Goal: Information Seeking & Learning: Learn about a topic

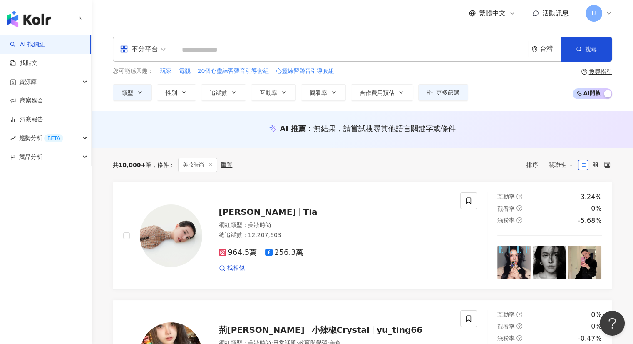
click at [605, 159] on div at bounding box center [595, 164] width 34 height 13
click at [605, 161] on label at bounding box center [607, 165] width 10 height 10
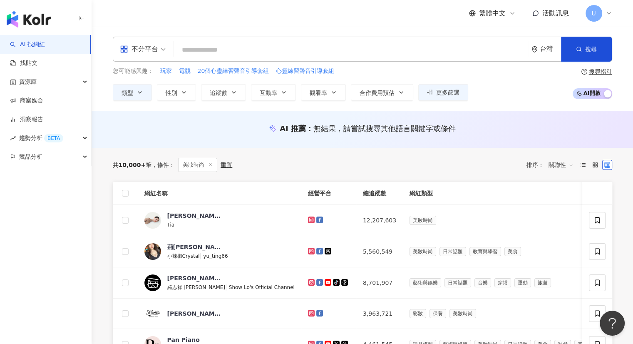
click at [499, 13] on span "繁體中文" at bounding box center [492, 13] width 27 height 9
click at [492, 55] on div "English" at bounding box center [496, 54] width 42 height 15
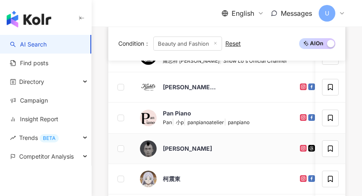
scroll to position [298, 0]
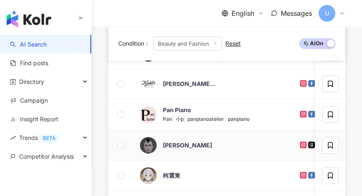
click at [224, 147] on div "[PERSON_NAME]" at bounding box center [213, 145] width 146 height 17
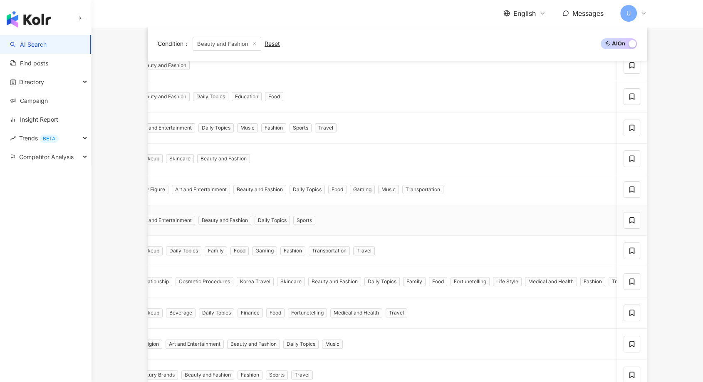
scroll to position [139, 0]
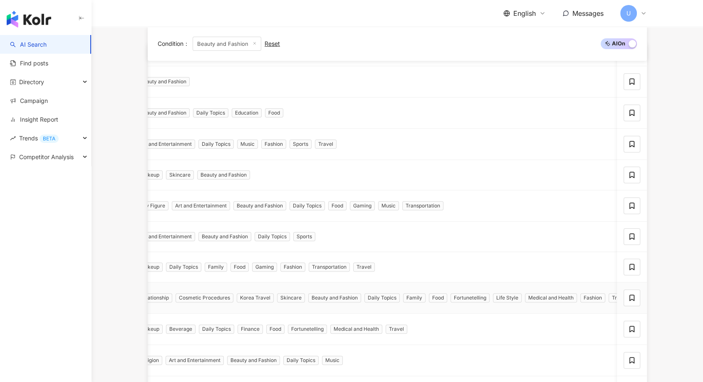
click at [399, 285] on td "Relationship Cosmetic Procedures Korea Travel Skincare Beauty and Fashion Daily…" at bounding box center [385, 297] width 510 height 31
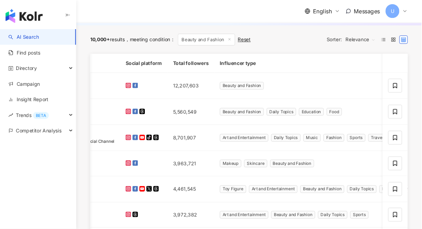
scroll to position [0, 149]
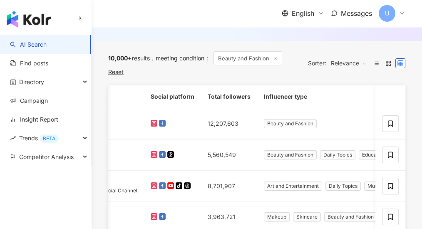
drag, startPoint x: 686, startPoint y: 0, endPoint x: 310, endPoint y: 122, distance: 395.8
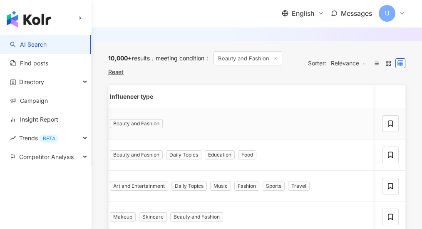
scroll to position [0, 327]
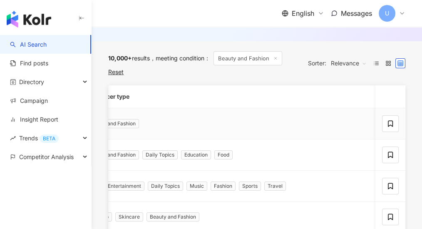
click at [338, 124] on div "Beauty and Fashion" at bounding box center [334, 123] width 497 height 9
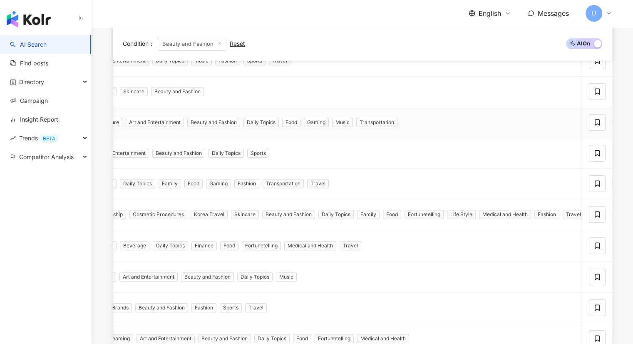
drag, startPoint x: 410, startPoint y: 0, endPoint x: 399, endPoint y: 128, distance: 128.2
click at [399, 124] on div "Toy Figure Art and Entertainment Beauty and Fashion Daily Topics Food Gaming Mu…" at bounding box center [339, 122] width 497 height 9
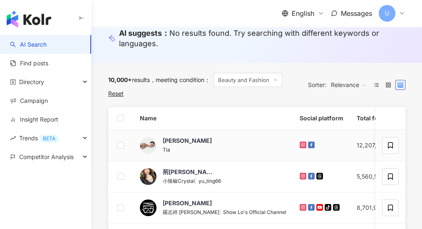
scroll to position [152, 0]
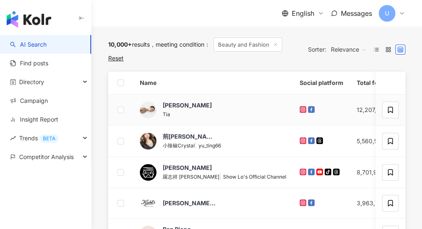
click at [232, 94] on td "李毓芬 Tia" at bounding box center [213, 109] width 160 height 31
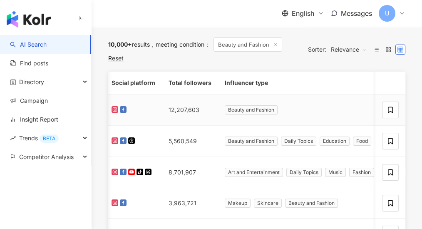
scroll to position [0, 177]
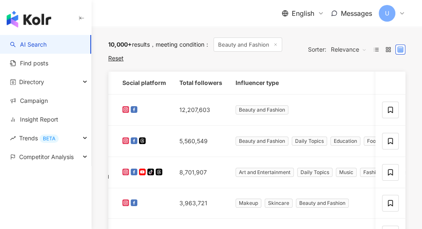
click at [196, 67] on div "10,000+ results meeting condition ： Beauty and Fashion Reset Sorter: Relevance" at bounding box center [256, 49] width 297 height 44
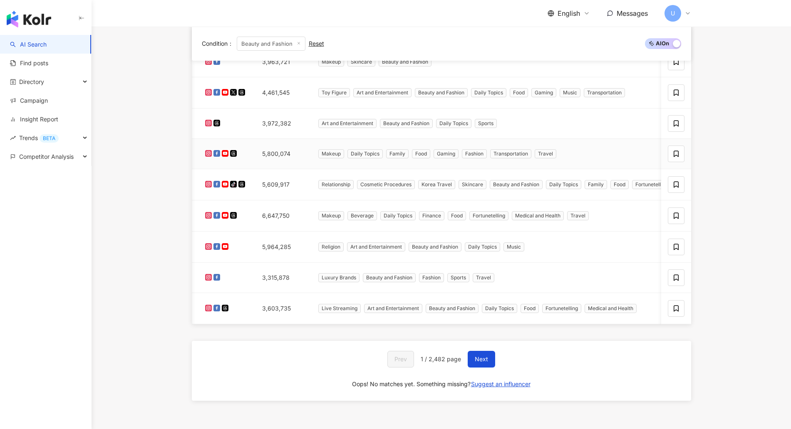
scroll to position [344, 0]
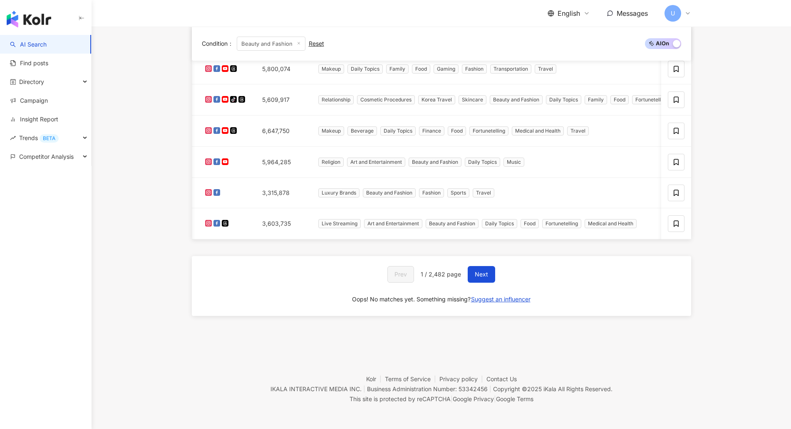
click at [441, 275] on span "1 / 2,482 page" at bounding box center [441, 274] width 40 height 7
click at [558, 261] on div "Prev 1 / 2,482 page Next Oops! No matches yet. Something missing? Suggest an in…" at bounding box center [441, 286] width 499 height 60
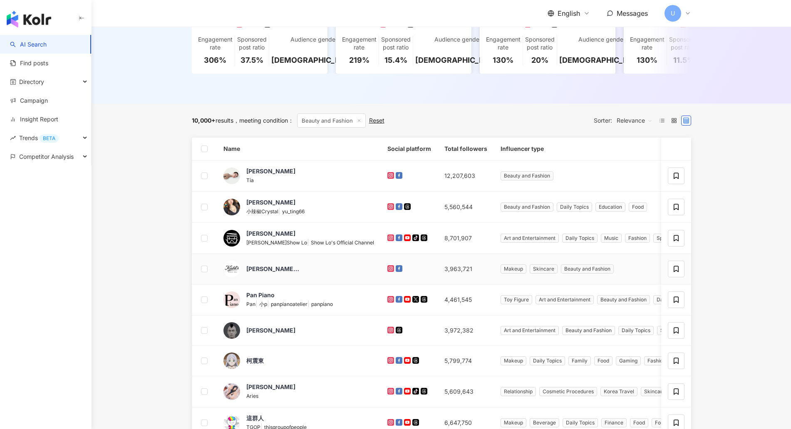
scroll to position [516, 0]
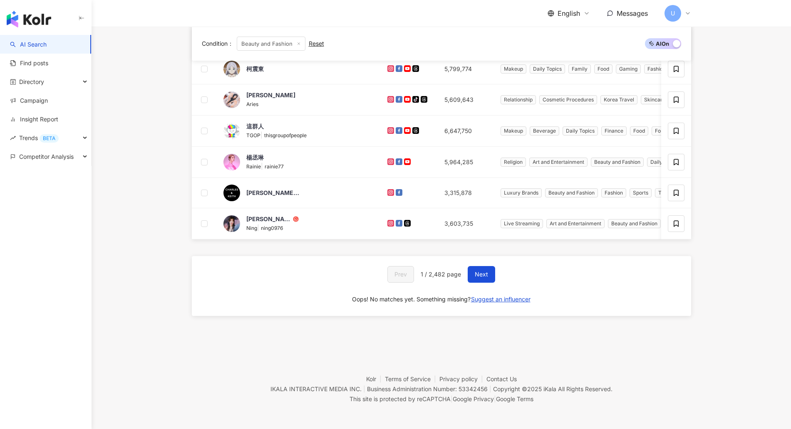
click at [667, 334] on div "Name Social platform Total followers Influencer type Engagement rate Follower g…" at bounding box center [441, 91] width 499 height 491
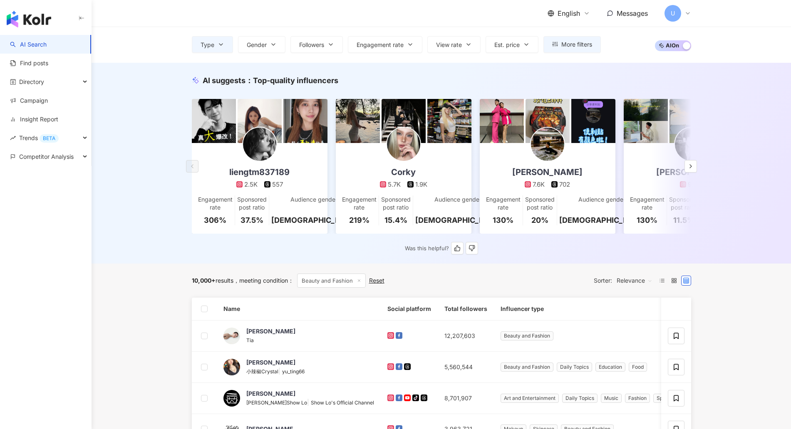
scroll to position [0, 0]
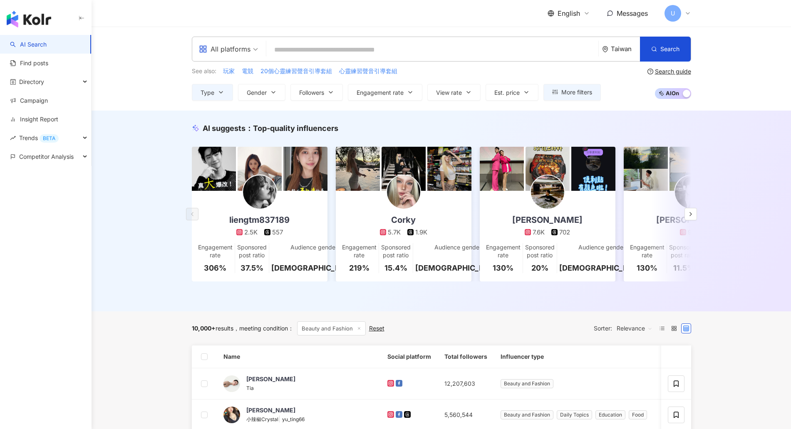
drag, startPoint x: 664, startPoint y: 337, endPoint x: 659, endPoint y: 322, distance: 16.1
click at [664, 332] on icon at bounding box center [662, 329] width 6 height 6
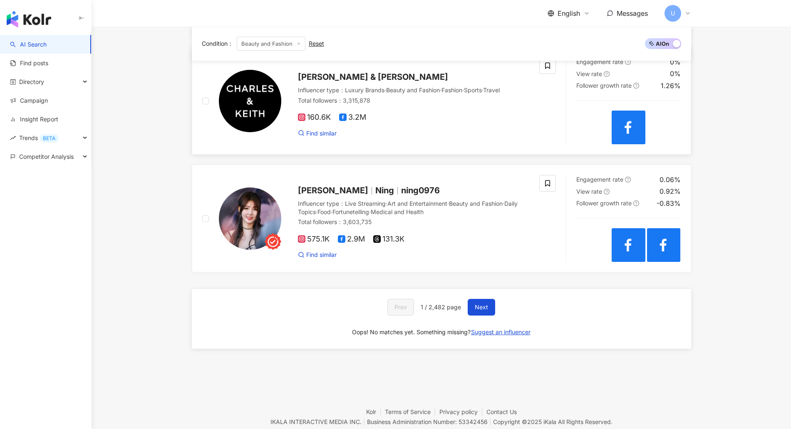
scroll to position [1525, 0]
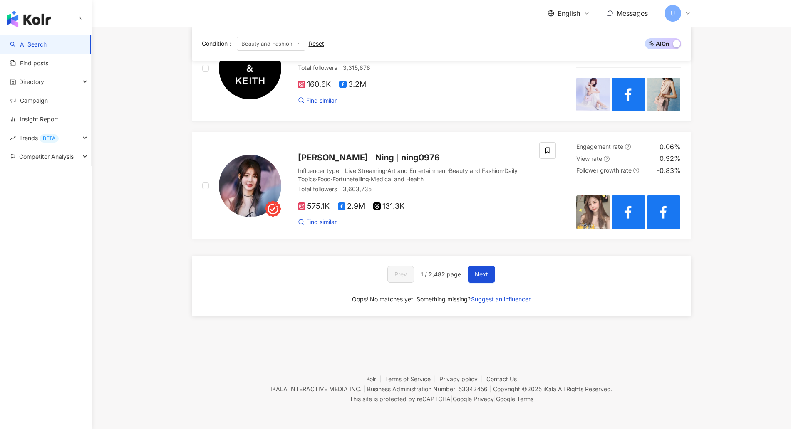
click at [461, 339] on footer "Kolr Terms of Service Privacy policy Contact Us IKALA INTERACTIVE MEDIA INC. | …" at bounding box center [441, 383] width 699 height 92
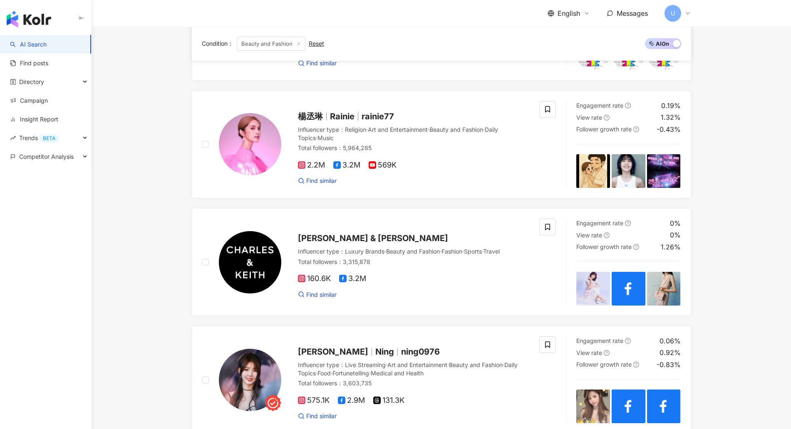
drag, startPoint x: 790, startPoint y: 327, endPoint x: 792, endPoint y: 322, distance: 4.9
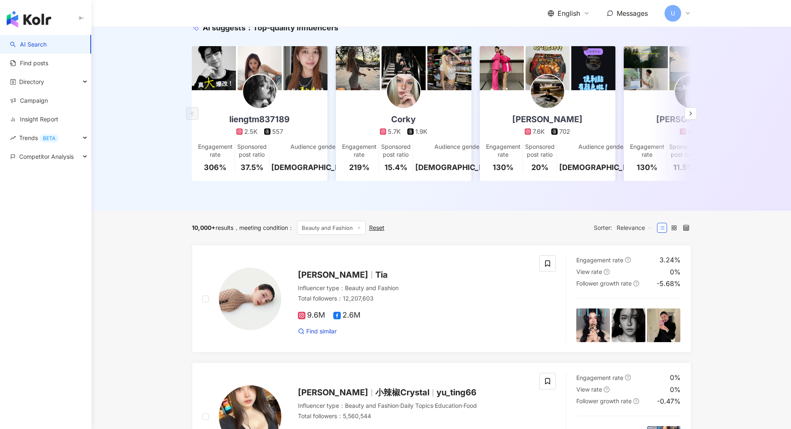
scroll to position [6, 0]
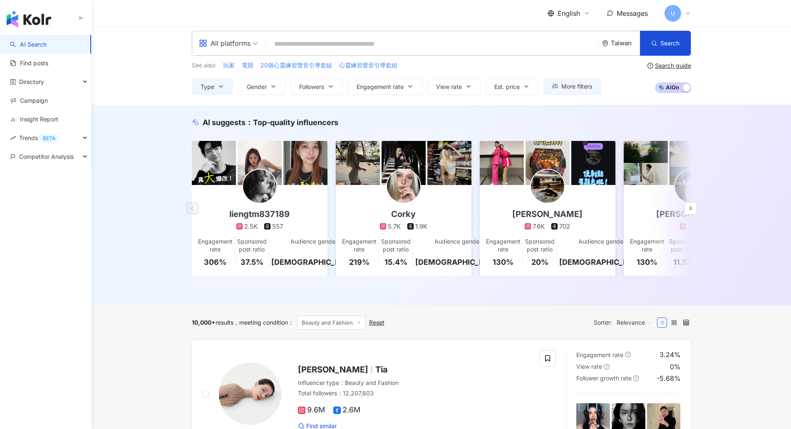
click at [756, 149] on div "AI suggests ： Top-quality influencers liengtm837189 2.5K 557 Engagement rate 30…" at bounding box center [441, 205] width 699 height 201
drag, startPoint x: 191, startPoint y: 329, endPoint x: 419, endPoint y: 331, distance: 228.0
click at [419, 330] on div "10,000+ results meeting condition ： Beauty and Fashion Reset Sorter: Relevance" at bounding box center [441, 323] width 499 height 14
click at [453, 330] on div "10,000+ results meeting condition ： Beauty and Fashion Reset Sorter: Relevance" at bounding box center [441, 323] width 499 height 14
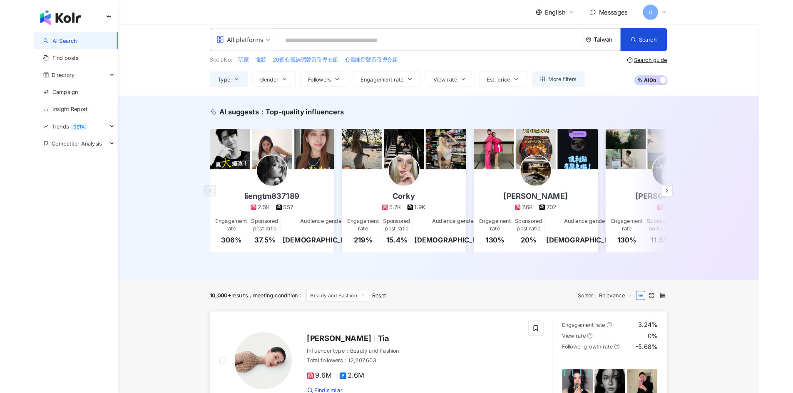
scroll to position [0, 0]
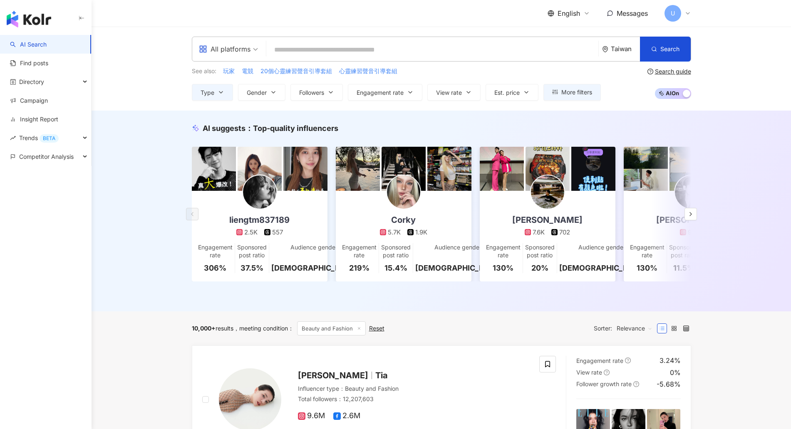
click at [612, 50] on div "Taiwan" at bounding box center [625, 48] width 29 height 7
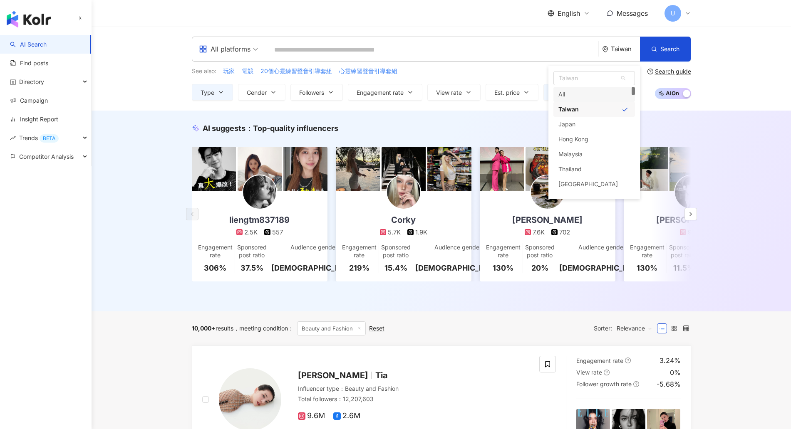
click at [721, 127] on div "AI suggests ： Top-quality influencers liengtm837189 2.5K 557 Engagement rate 30…" at bounding box center [441, 211] width 699 height 201
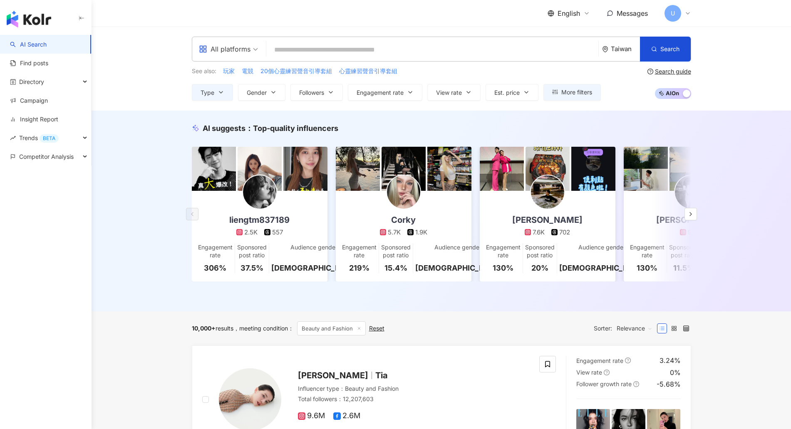
click at [631, 47] on div "Taiwan" at bounding box center [625, 48] width 29 height 7
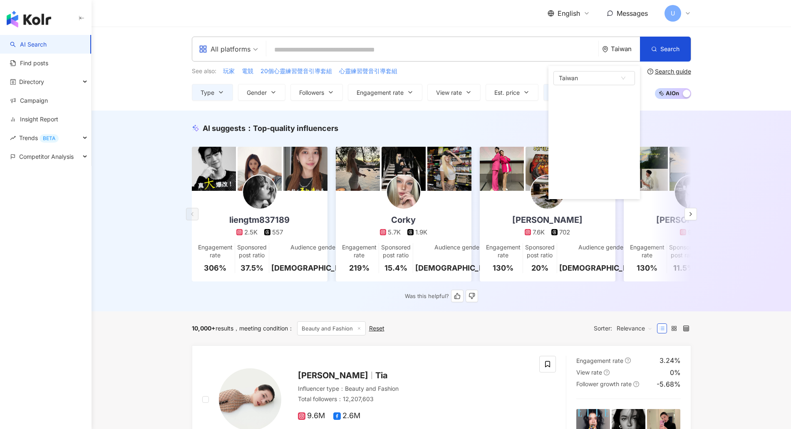
click at [702, 123] on div "AI suggests ： Top-quality influencers liengtm837189 2.5K 557 Engagement rate 30…" at bounding box center [441, 213] width 533 height 180
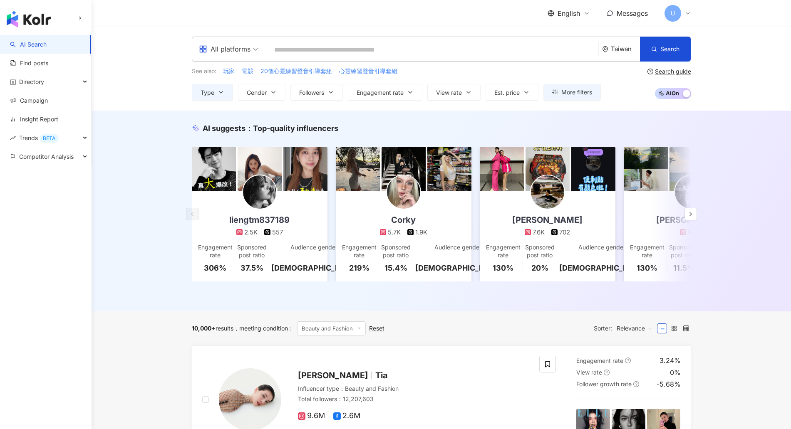
click at [221, 45] on div "All platforms" at bounding box center [225, 48] width 52 height 13
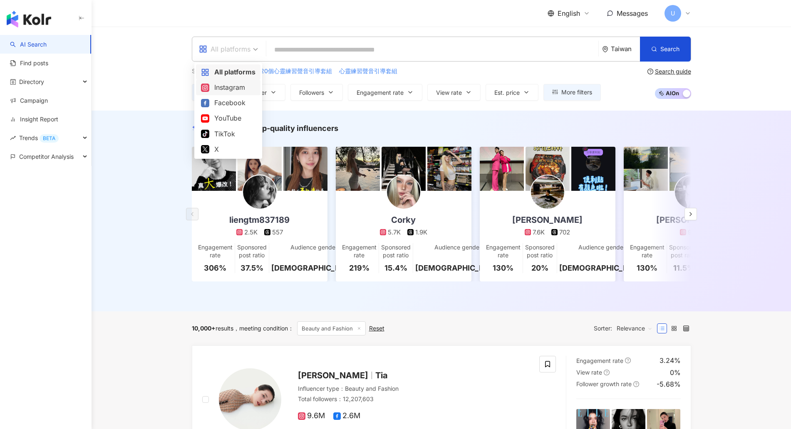
click at [147, 83] on div "All platforms Taiwan Search See also: 玩家 電競 20個心靈練習聲音引導套組 心靈練習聲音引導套組 Type Gende…" at bounding box center [441, 69] width 699 height 84
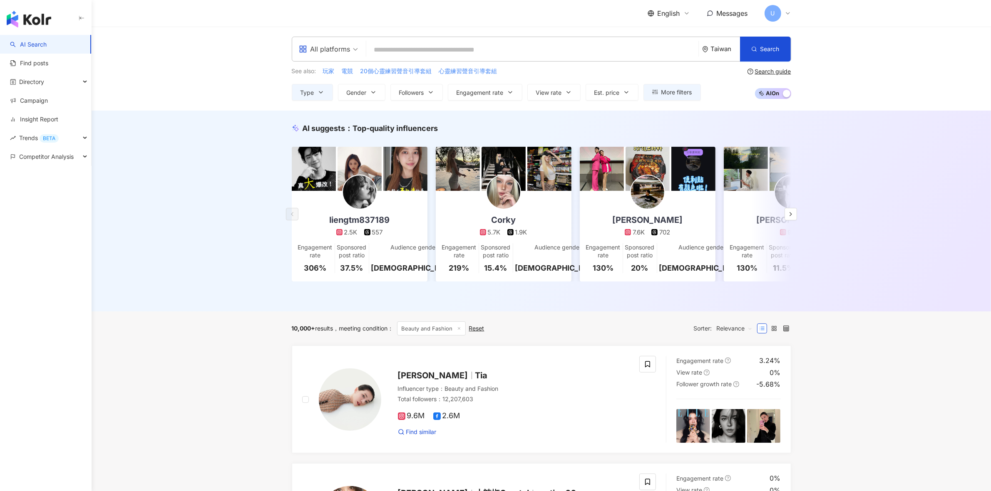
click at [47, 13] on img "button" at bounding box center [29, 19] width 45 height 17
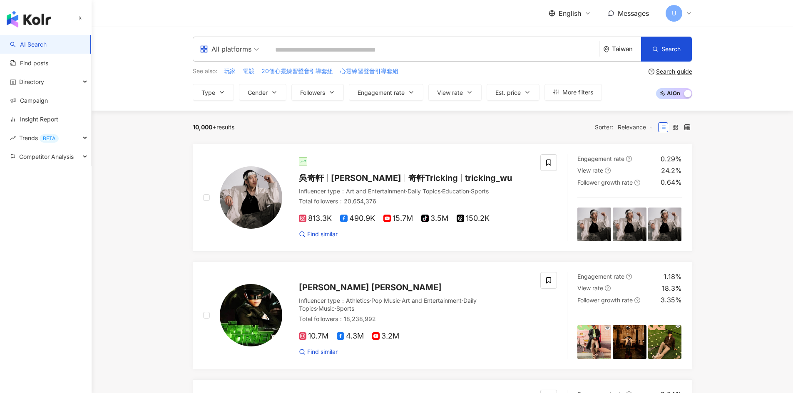
drag, startPoint x: 963, startPoint y: 0, endPoint x: 130, endPoint y: 167, distance: 849.5
click at [231, 50] on div "All platforms" at bounding box center [226, 48] width 52 height 13
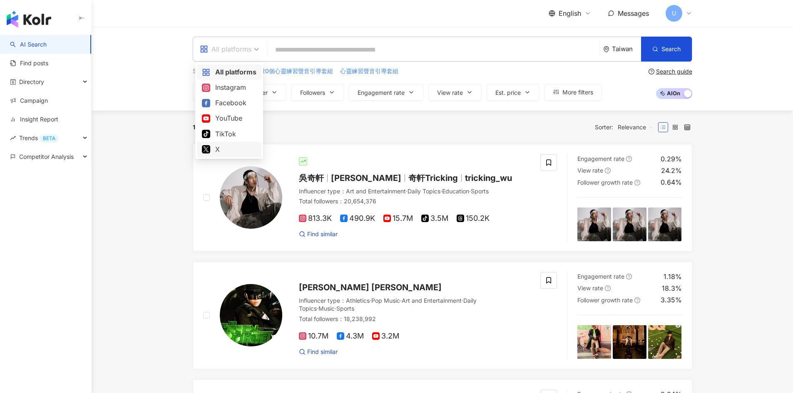
click at [621, 52] on div "Taiwan" at bounding box center [626, 48] width 29 height 7
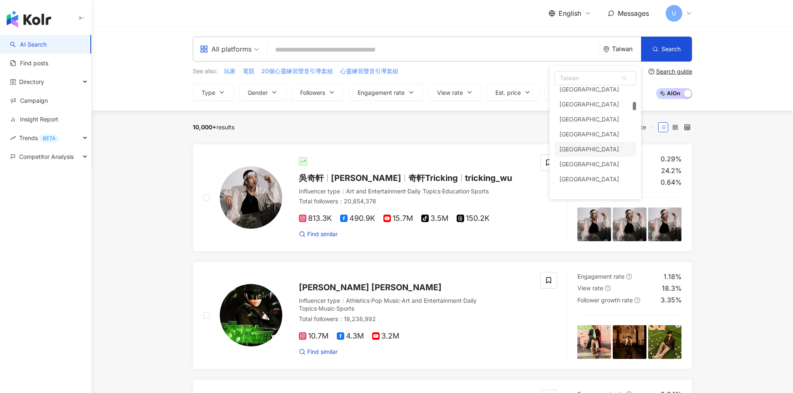
scroll to position [832, 0]
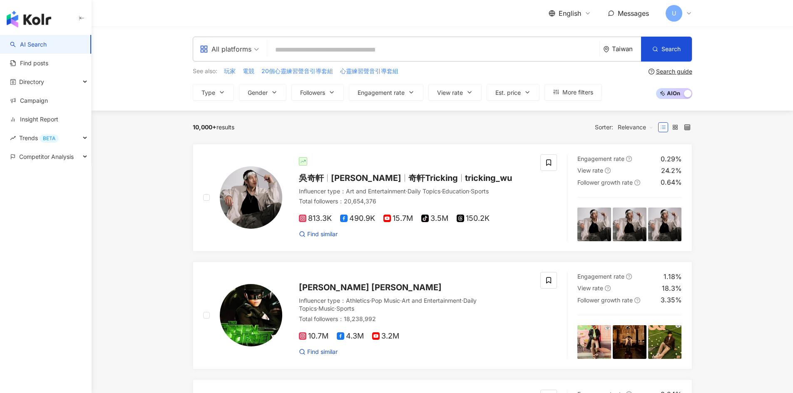
click at [650, 71] on icon "question-circle" at bounding box center [651, 72] width 6 height 6
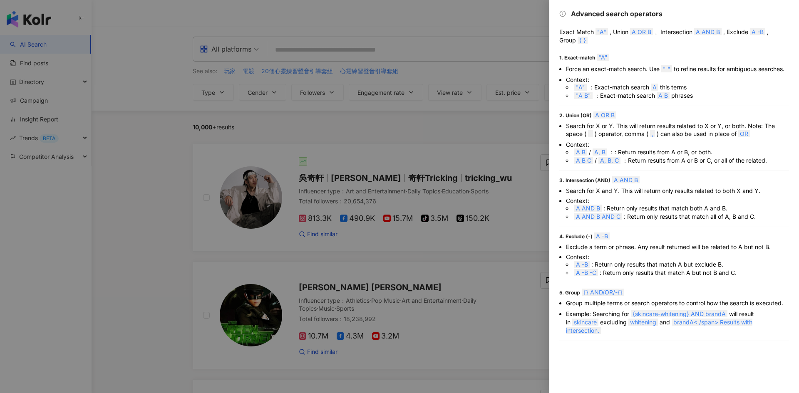
click at [432, 118] on div at bounding box center [399, 196] width 799 height 393
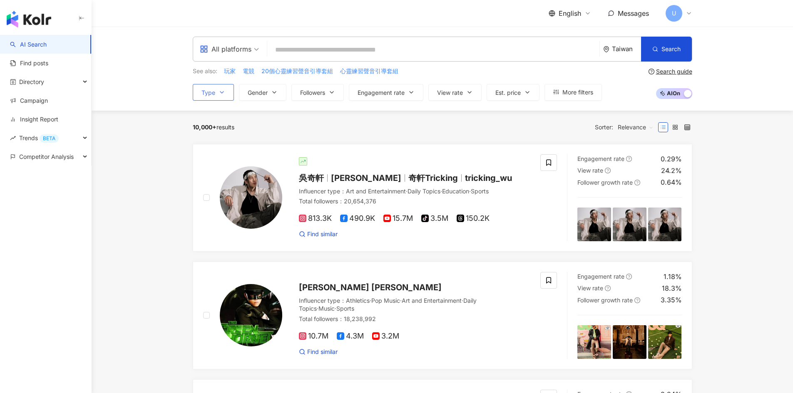
click at [207, 94] on span "Type" at bounding box center [208, 92] width 14 height 7
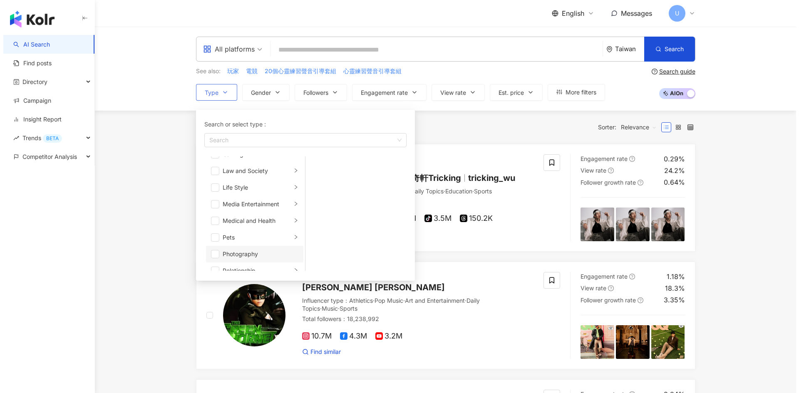
scroll to position [208, 0]
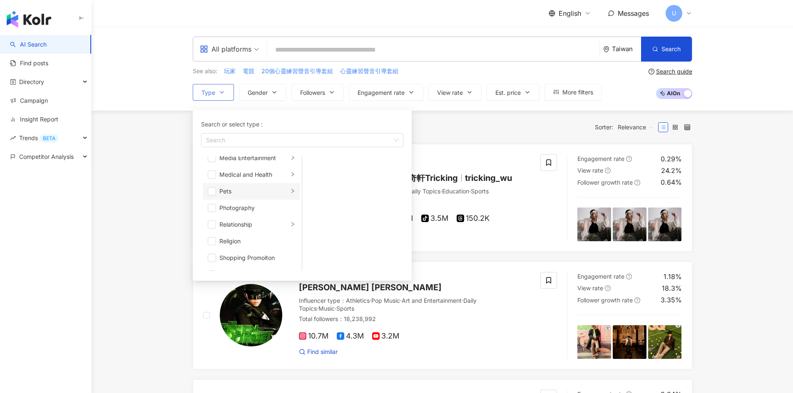
click at [290, 191] on icon "right" at bounding box center [292, 190] width 5 height 5
click at [212, 192] on span "button" at bounding box center [212, 191] width 8 height 8
click at [315, 200] on span "button" at bounding box center [313, 200] width 8 height 8
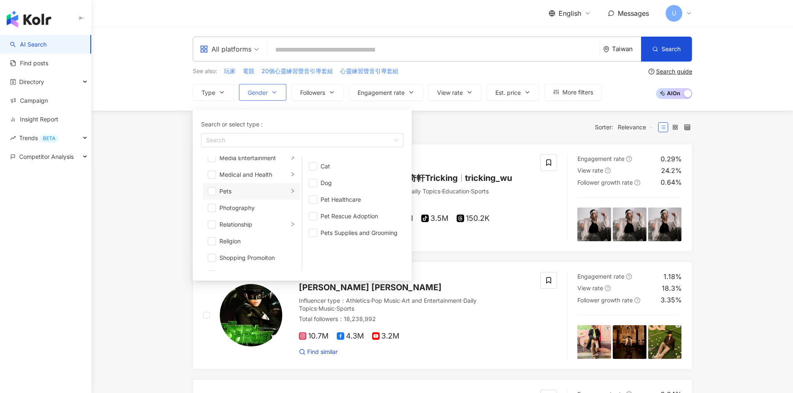
click at [258, 93] on span "Gender" at bounding box center [258, 92] width 20 height 7
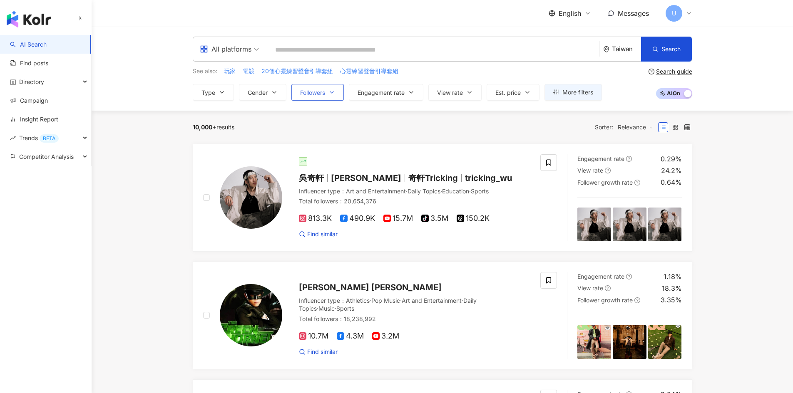
click at [319, 90] on span "Followers" at bounding box center [312, 92] width 25 height 7
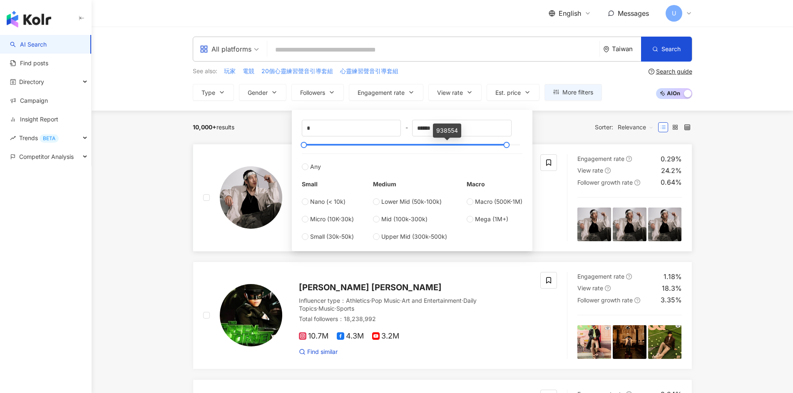
type input "*******"
drag, startPoint x: 513, startPoint y: 147, endPoint x: 543, endPoint y: 149, distance: 29.2
click at [398, 91] on span "Engagement rate" at bounding box center [380, 92] width 47 height 7
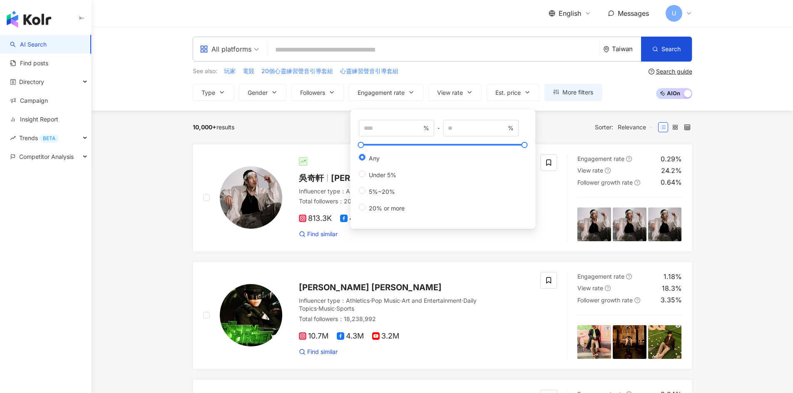
type input "****"
type input "*****"
type input "***"
drag, startPoint x: 409, startPoint y: 148, endPoint x: 390, endPoint y: 143, distance: 19.8
click at [372, 152] on div "*** % - ***** % Any Under 5% 5%~20% 20% or more" at bounding box center [443, 166] width 168 height 93
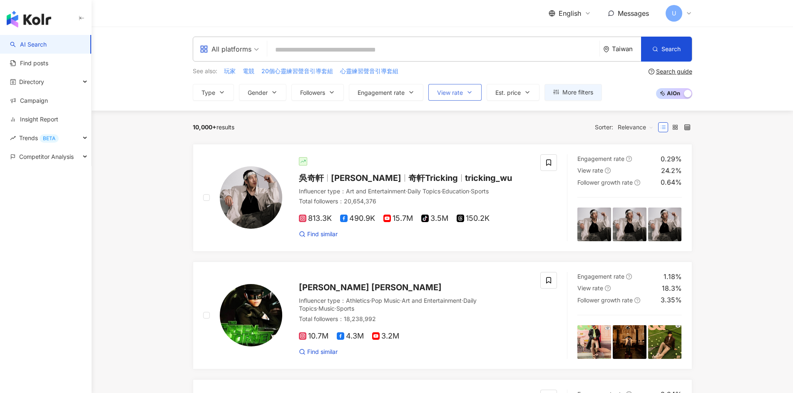
click at [442, 97] on button "View rate" at bounding box center [454, 92] width 53 height 17
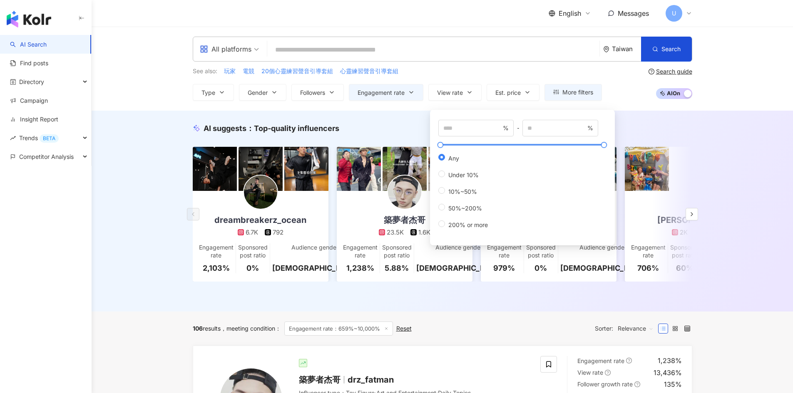
type input "****"
type input "*****"
drag, startPoint x: 466, startPoint y: 147, endPoint x: 471, endPoint y: 152, distance: 7.1
click at [471, 151] on div "**** % - ***** % Any Under 10% 10%~50% 50%~200% 200% or more" at bounding box center [522, 175] width 168 height 110
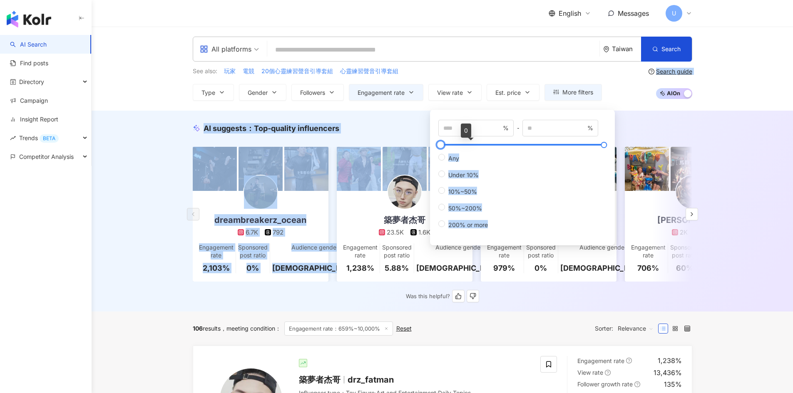
type input "*"
drag, startPoint x: 472, startPoint y: 140, endPoint x: 381, endPoint y: 150, distance: 91.7
click at [514, 92] on span "Est. price" at bounding box center [507, 92] width 25 height 7
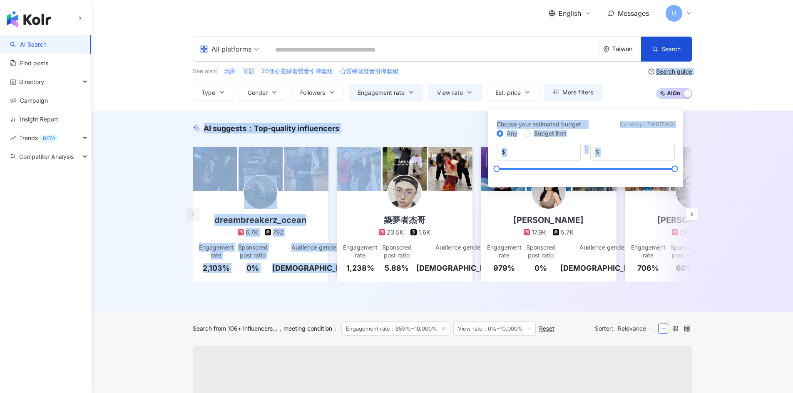
click at [471, 67] on div "See also: 玩家 電競 20個心靈練習聲音引導套組 心靈練習聲音引導套組" at bounding box center [397, 71] width 409 height 9
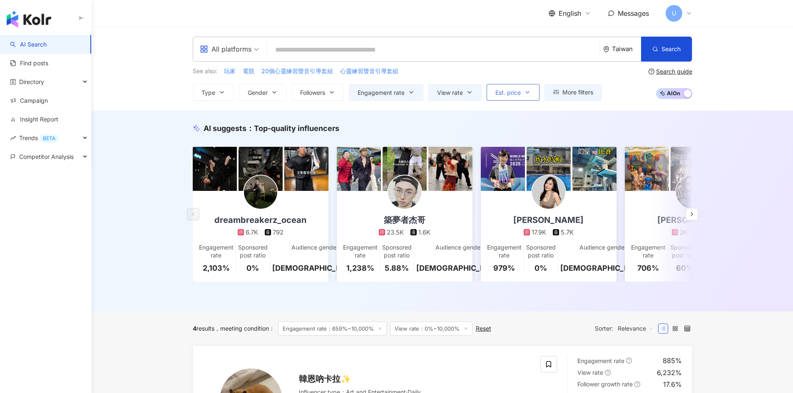
click at [506, 93] on span "Est. price" at bounding box center [507, 92] width 25 height 7
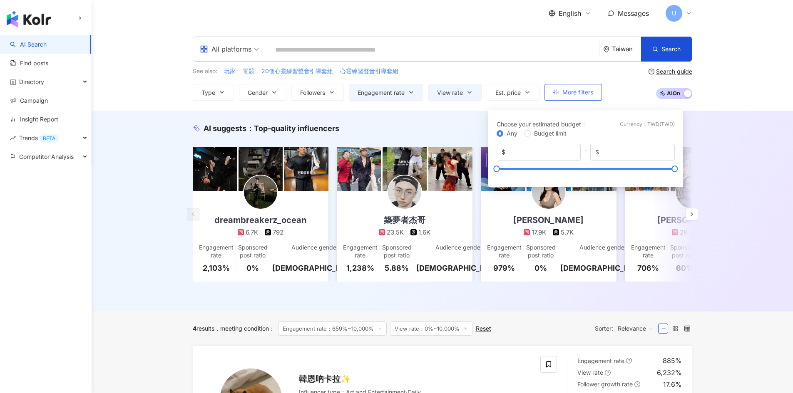
click at [581, 94] on span "More filters" at bounding box center [577, 92] width 31 height 7
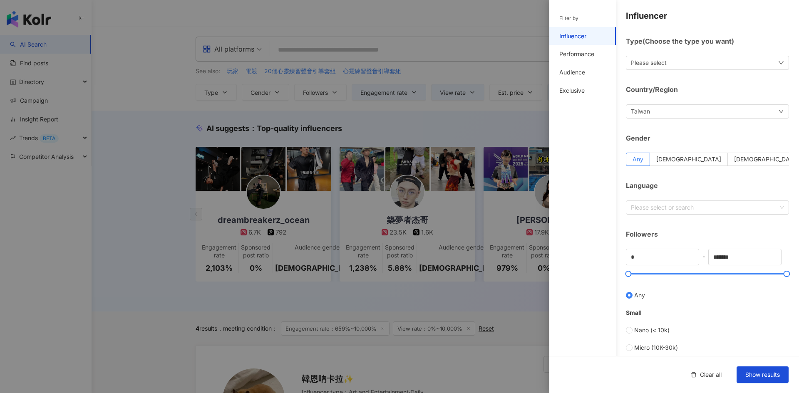
click at [675, 69] on div "Please select" at bounding box center [707, 63] width 163 height 14
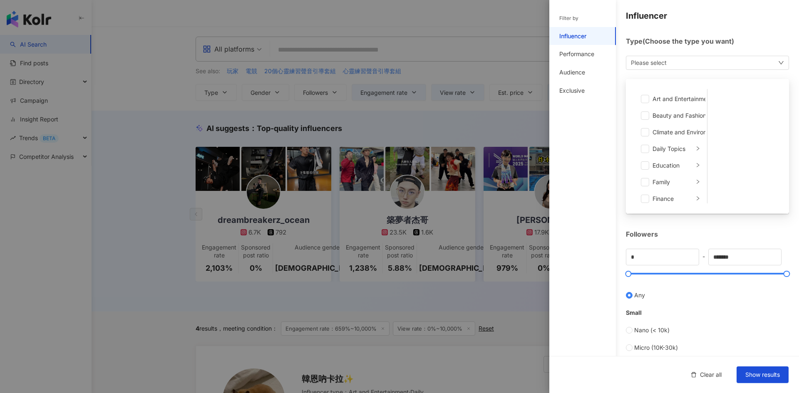
click at [678, 67] on div "Please select Art and Entertainment Beauty and Fashion Climate and Environment …" at bounding box center [707, 63] width 163 height 14
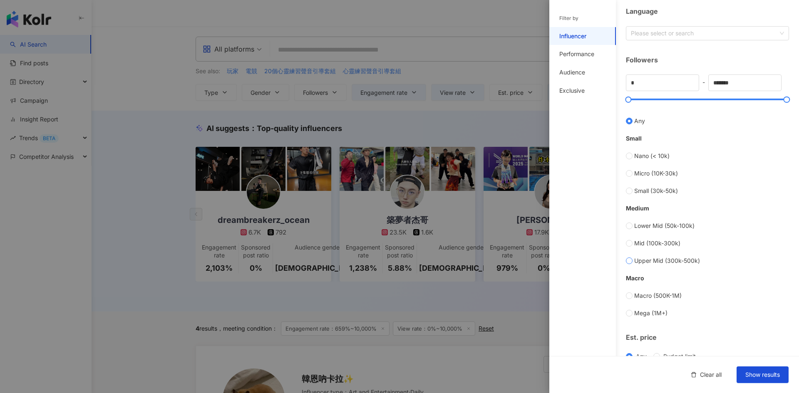
scroll to position [235, 0]
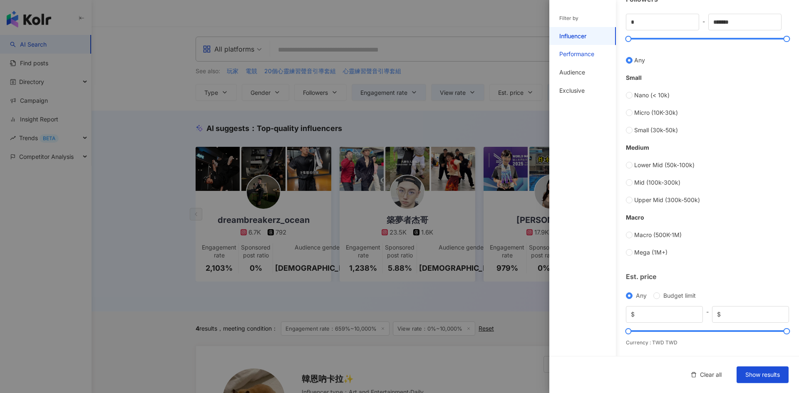
click at [580, 54] on div "Performance" at bounding box center [576, 54] width 35 height 8
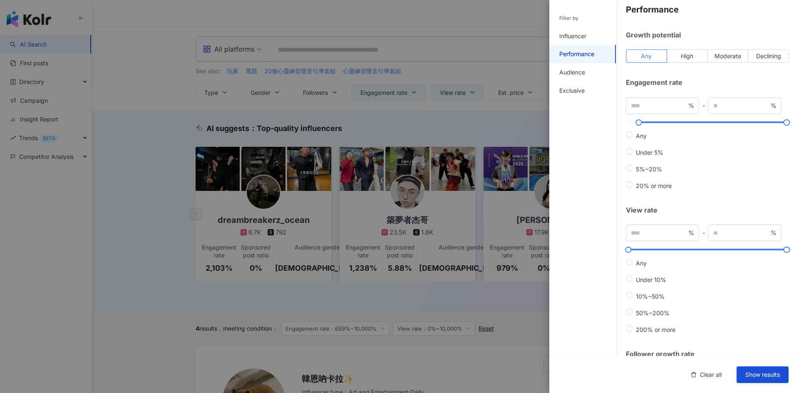
scroll to position [0, 0]
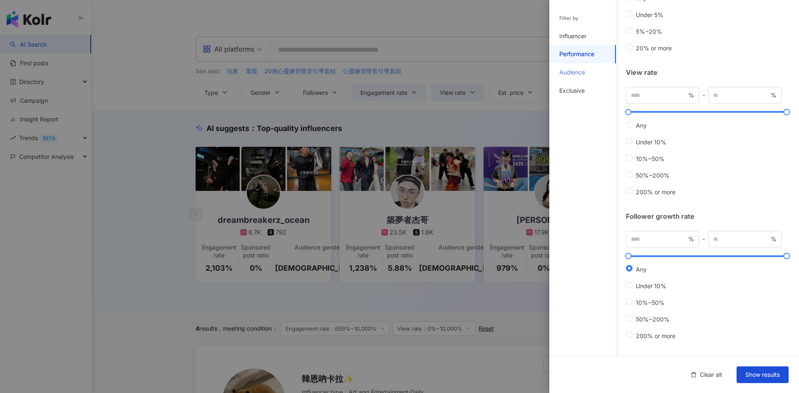
click at [588, 71] on div "Audience" at bounding box center [582, 72] width 67 height 18
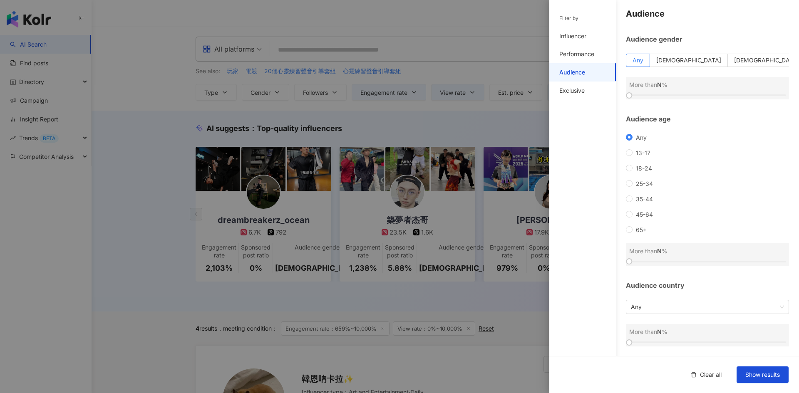
scroll to position [2, 0]
click at [586, 90] on div "Exclusive" at bounding box center [582, 91] width 67 height 18
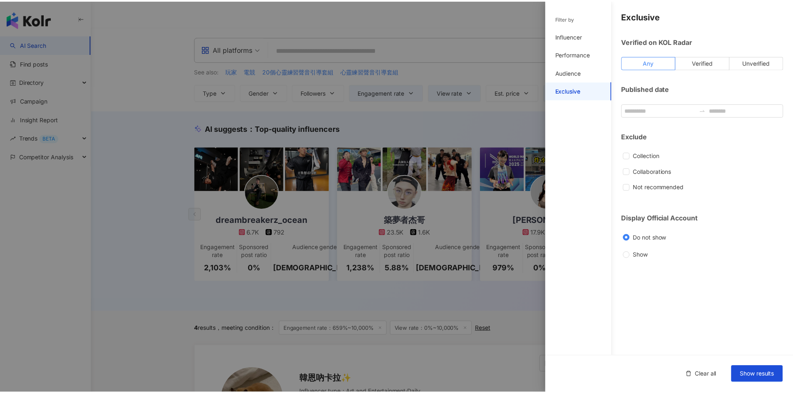
scroll to position [0, 0]
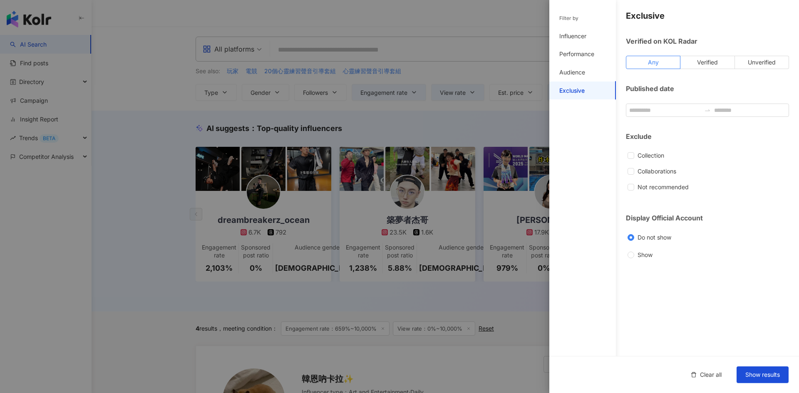
click at [166, 275] on div at bounding box center [399, 196] width 799 height 393
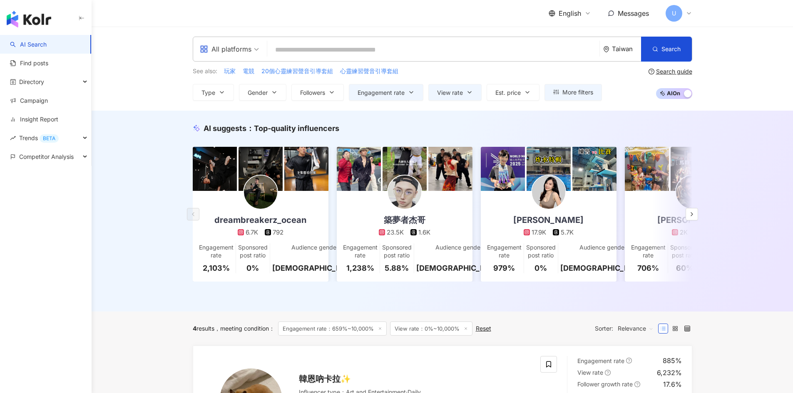
click at [35, 19] on img "button" at bounding box center [29, 19] width 45 height 17
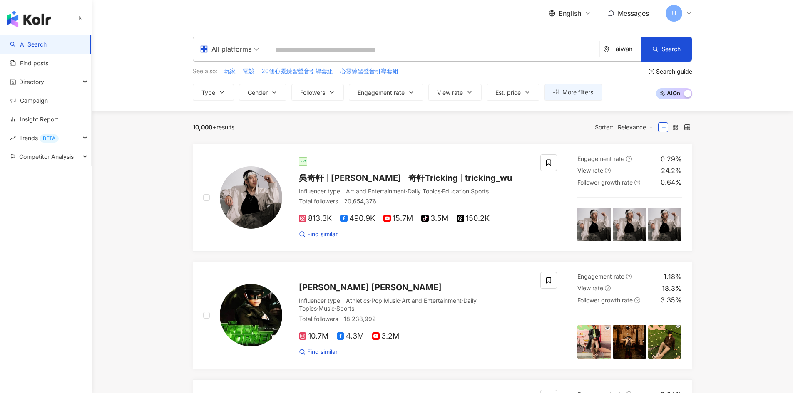
click at [632, 126] on span "Relevance" at bounding box center [635, 127] width 36 height 13
click at [682, 127] on label at bounding box center [687, 127] width 10 height 10
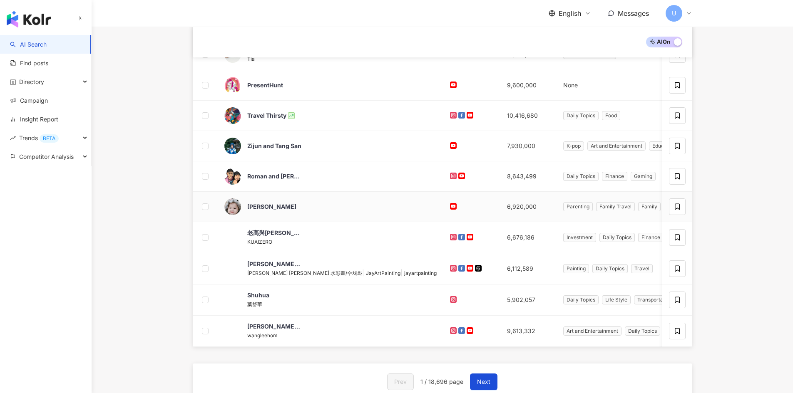
scroll to position [166, 0]
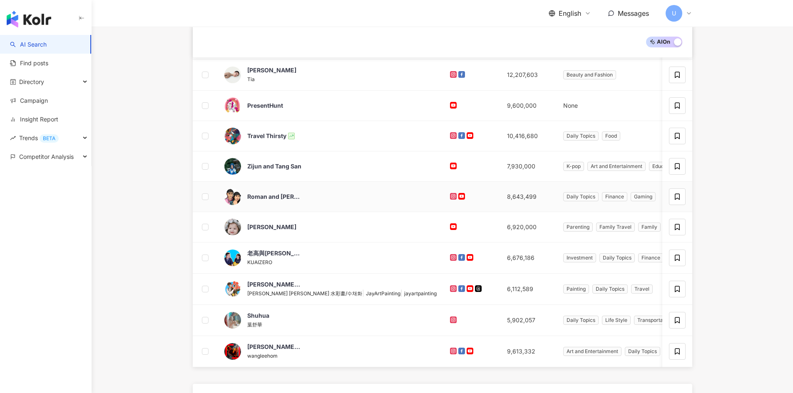
click at [353, 182] on td "Roman and Sharon" at bounding box center [331, 197] width 226 height 30
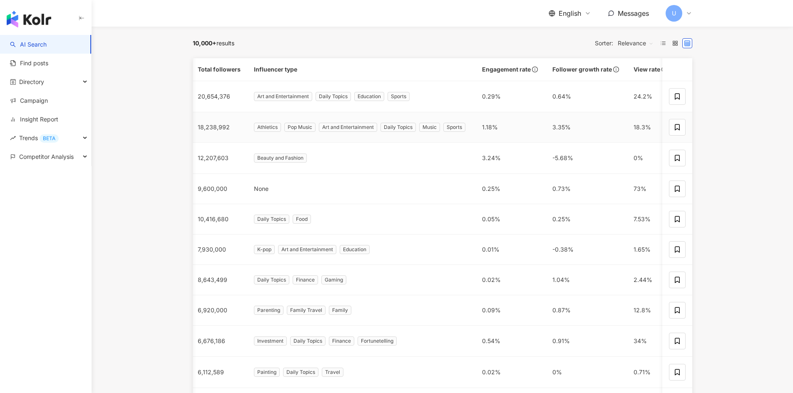
scroll to position [0, 0]
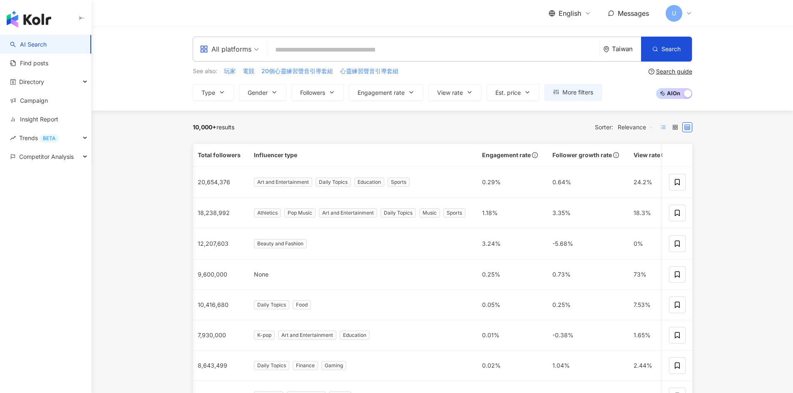
click at [663, 126] on icon at bounding box center [663, 127] width 6 height 6
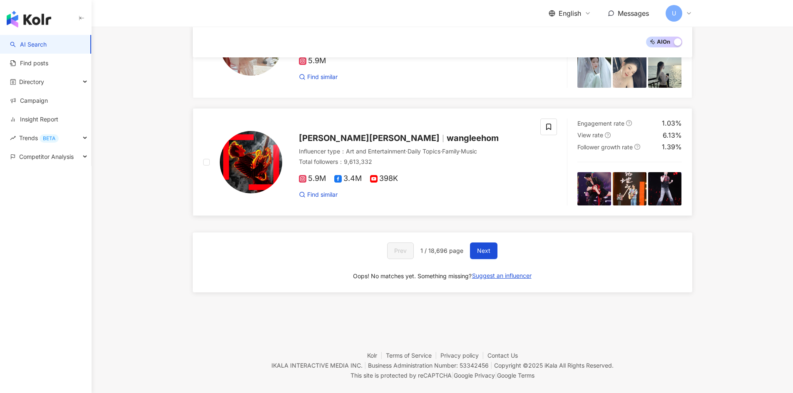
scroll to position [1341, 0]
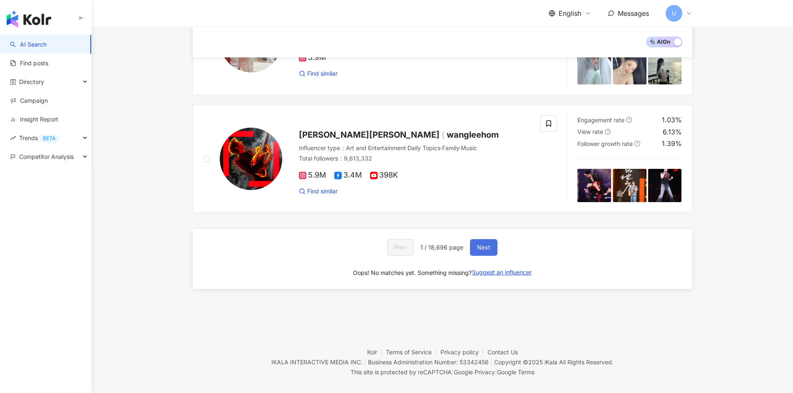
click at [484, 244] on span "Next" at bounding box center [483, 247] width 13 height 7
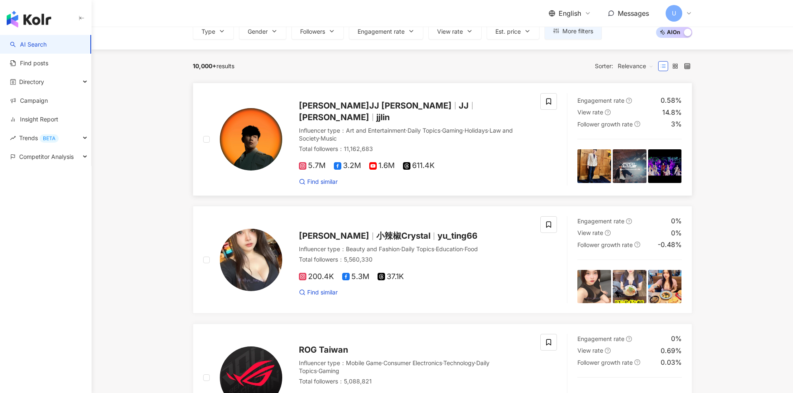
scroll to position [0, 0]
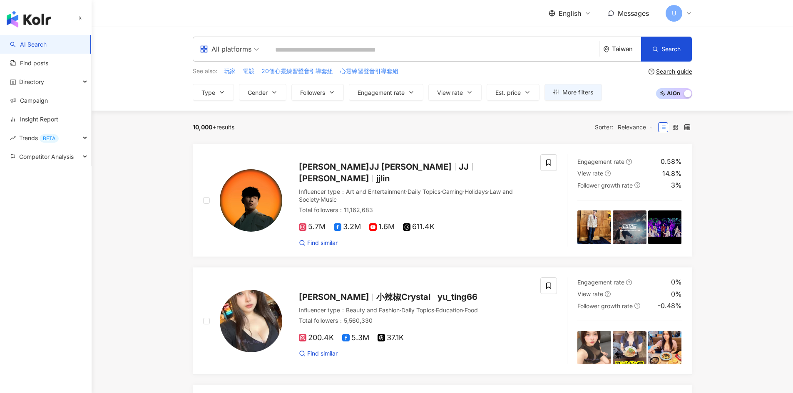
click at [681, 85] on div "Search guide AI On AI Off" at bounding box center [670, 83] width 44 height 31
click at [676, 92] on span "AI On AI Off" at bounding box center [674, 93] width 36 height 11
click at [48, 62] on link "Find posts" at bounding box center [29, 63] width 38 height 8
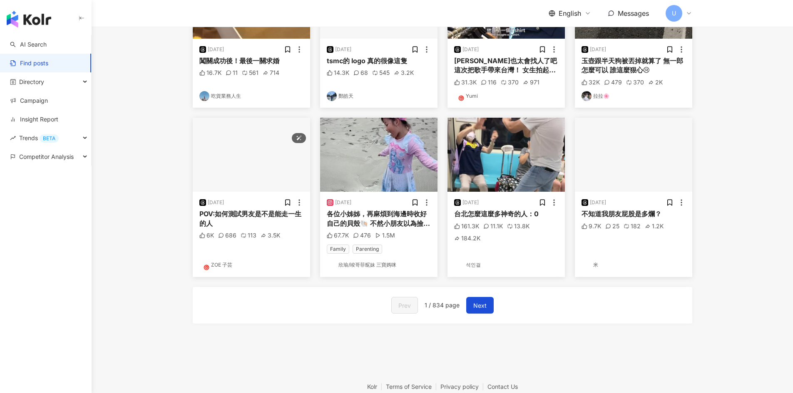
scroll to position [374, 0]
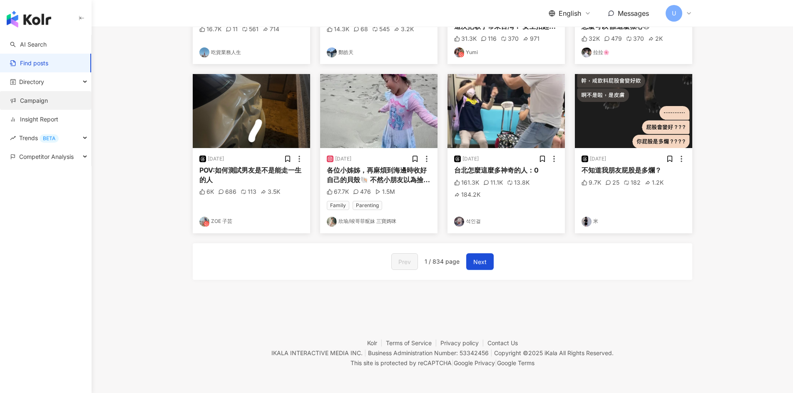
click at [48, 97] on link "Campaign" at bounding box center [29, 101] width 38 height 8
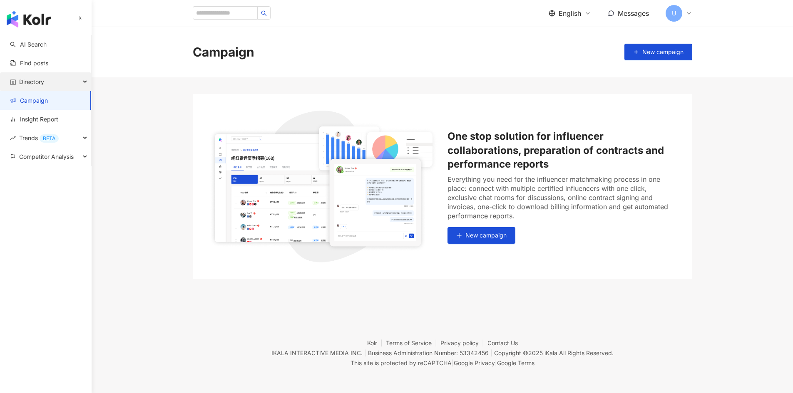
click at [58, 80] on div "Directory" at bounding box center [45, 81] width 91 height 19
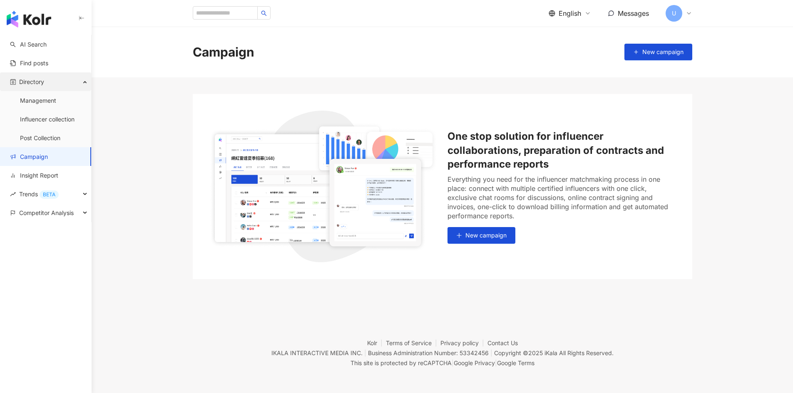
click at [49, 79] on div "Directory" at bounding box center [45, 81] width 91 height 19
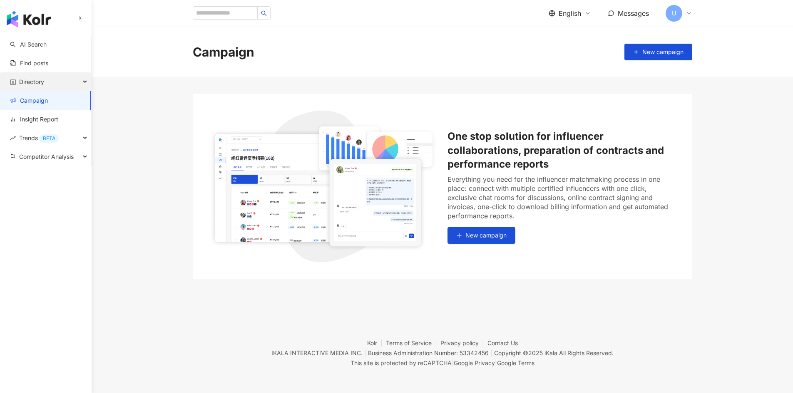
click at [55, 81] on div "Directory" at bounding box center [45, 81] width 91 height 19
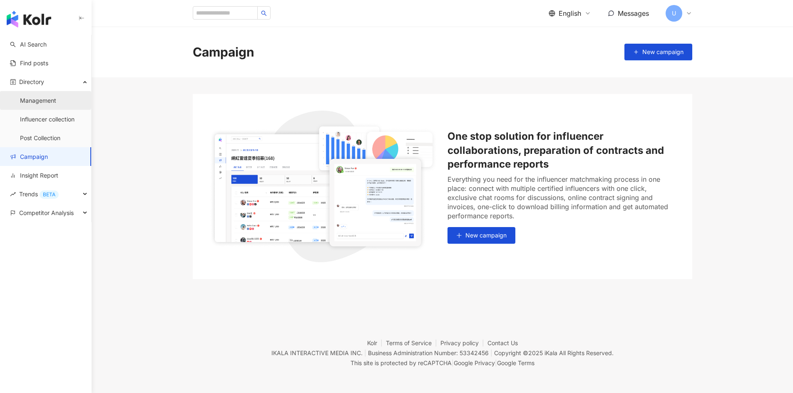
click at [56, 103] on link "Management" at bounding box center [38, 101] width 36 height 8
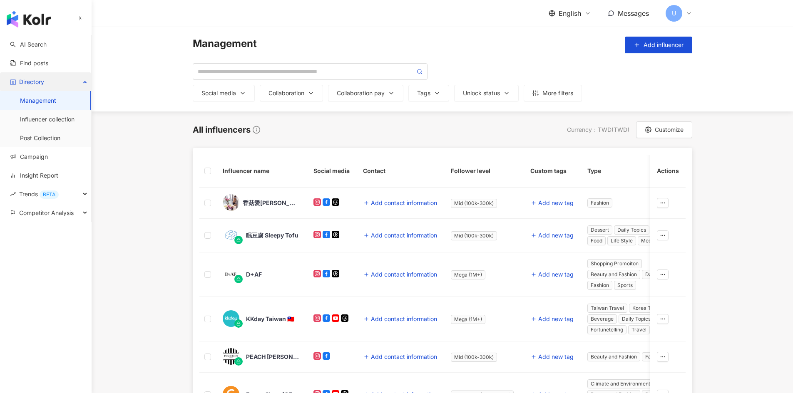
click at [36, 80] on span "Directory" at bounding box center [31, 81] width 25 height 19
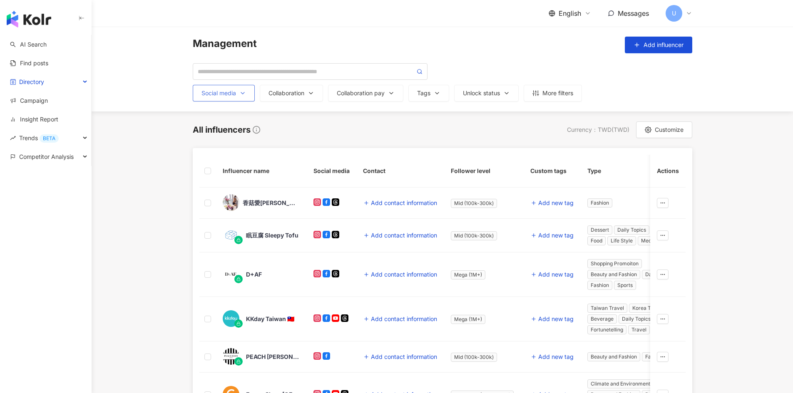
drag, startPoint x: 228, startPoint y: 95, endPoint x: 238, endPoint y: 96, distance: 9.2
click at [228, 95] on div "Social media" at bounding box center [223, 93] width 45 height 7
click at [301, 91] on div "Collaboration" at bounding box center [291, 93] width 46 height 7
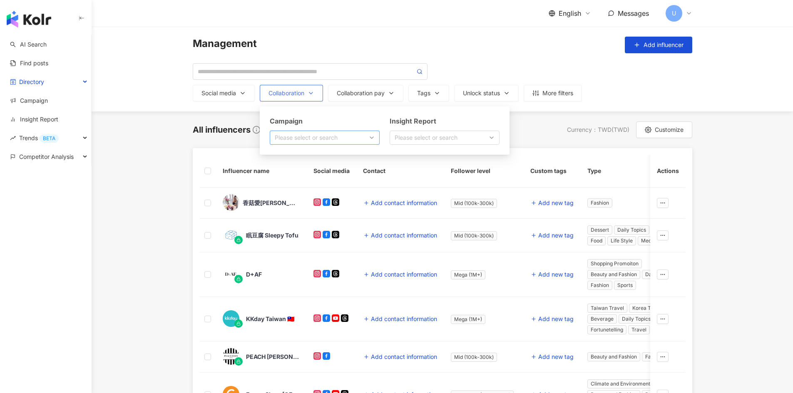
click at [333, 141] on div "Please select or search" at bounding box center [325, 138] width 110 height 14
click at [447, 136] on div "button" at bounding box center [440, 138] width 98 height 6
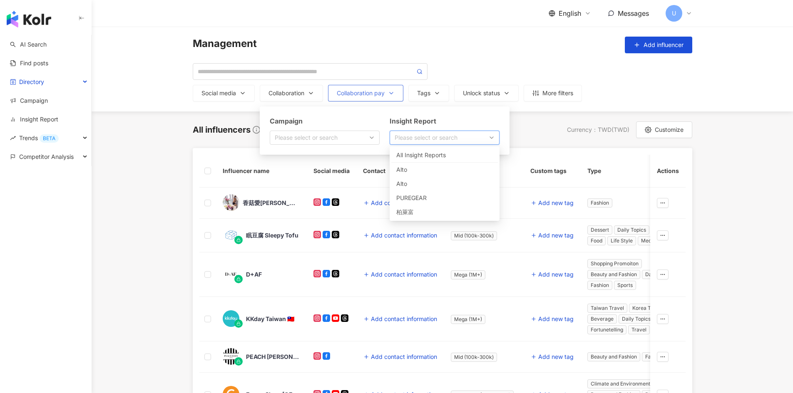
click at [354, 99] on button "Collaboration pay" at bounding box center [365, 93] width 75 height 17
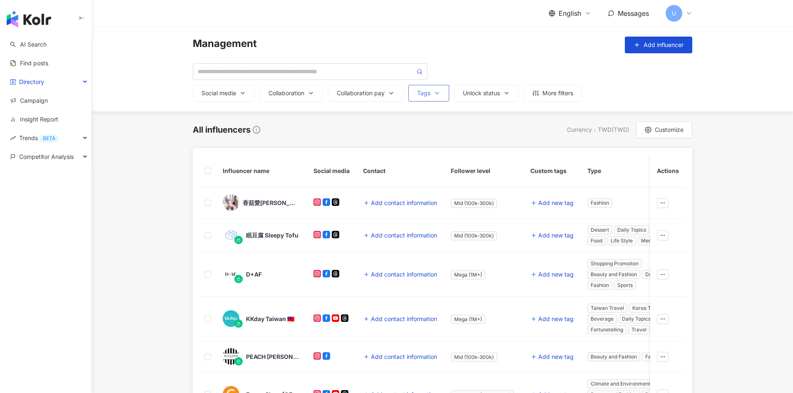
click at [421, 92] on div "Tags" at bounding box center [428, 93] width 23 height 7
click at [508, 93] on icon "button" at bounding box center [506, 93] width 7 height 7
click at [549, 92] on div "More filters" at bounding box center [552, 93] width 41 height 7
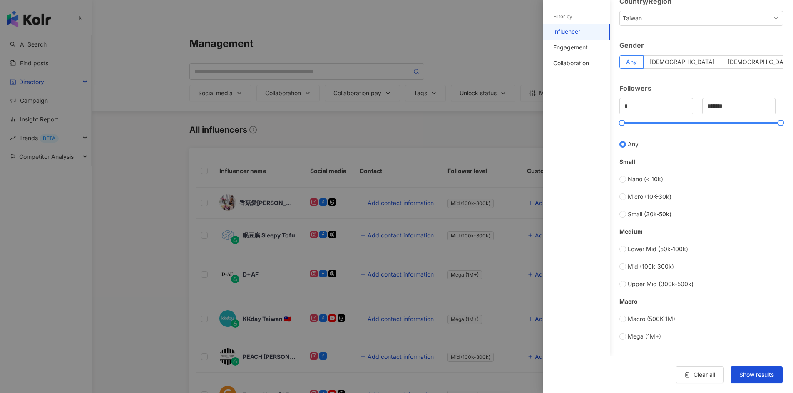
scroll to position [125, 0]
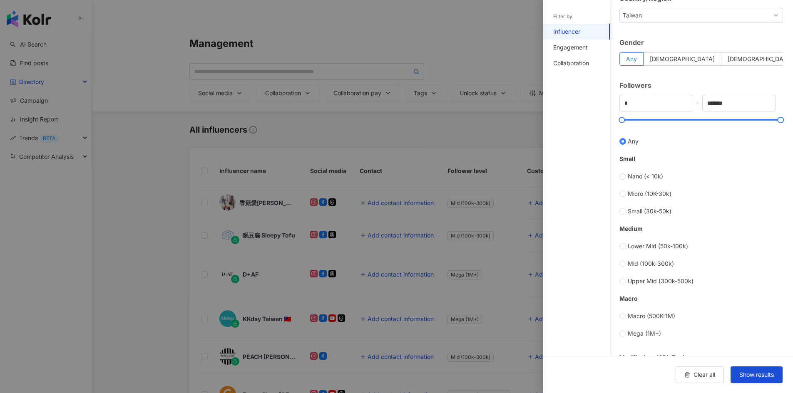
click at [436, 120] on div at bounding box center [396, 196] width 793 height 393
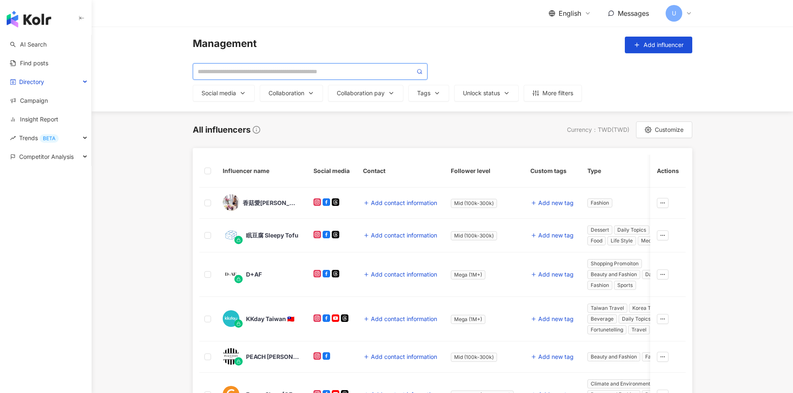
click at [348, 71] on input "search" at bounding box center [306, 71] width 217 height 9
click at [327, 133] on div "All influencers Currency ： TWD ( TWD ) Customize" at bounding box center [442, 129] width 499 height 17
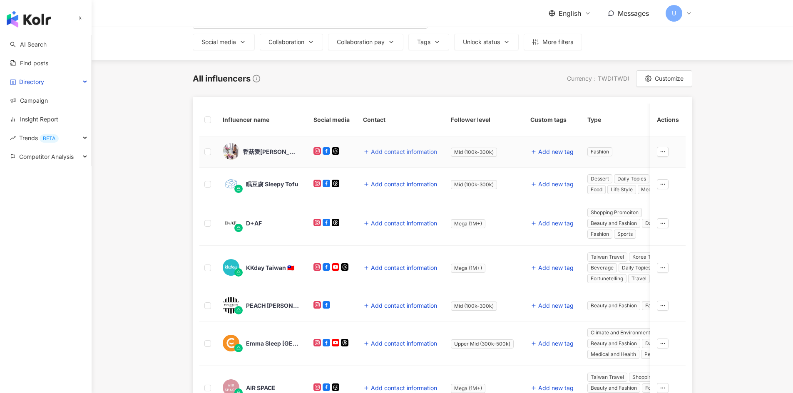
scroll to position [83, 0]
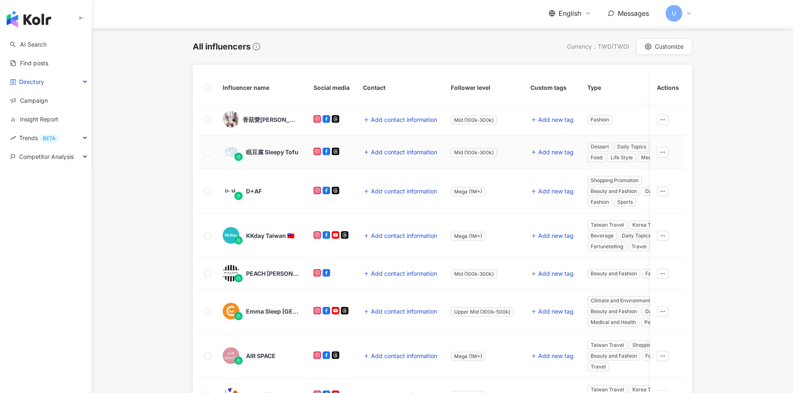
click at [438, 169] on td "Add contact information" at bounding box center [400, 153] width 88 height 34
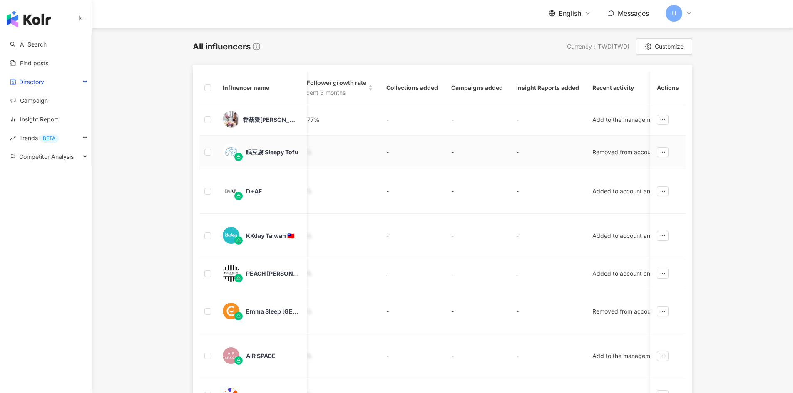
scroll to position [0, 1015]
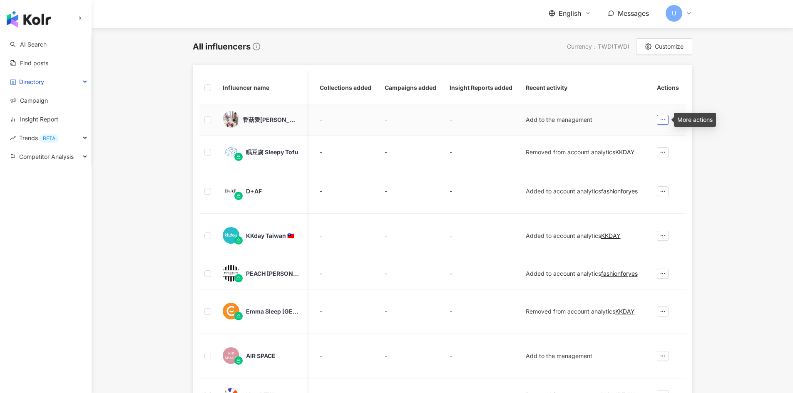
click at [662, 119] on icon "button" at bounding box center [662, 120] width 6 height 6
click at [644, 170] on span "Add to Insight Report" at bounding box center [632, 169] width 59 height 7
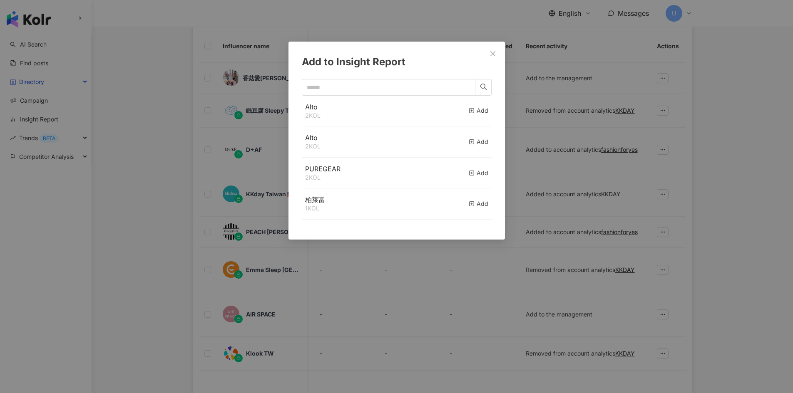
scroll to position [166, 0]
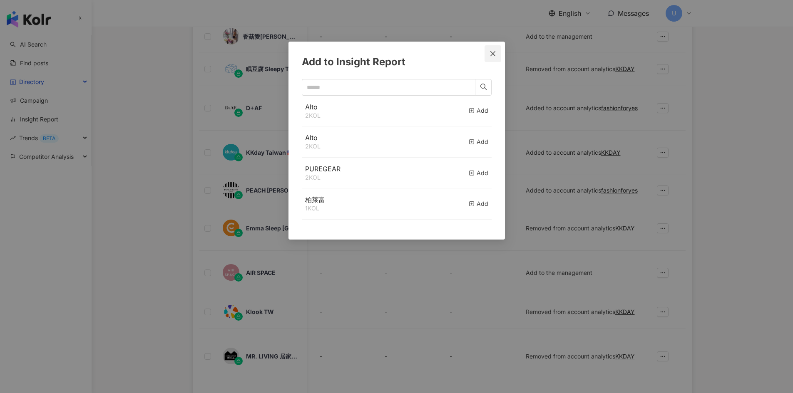
click at [492, 52] on icon "close" at bounding box center [492, 53] width 7 height 7
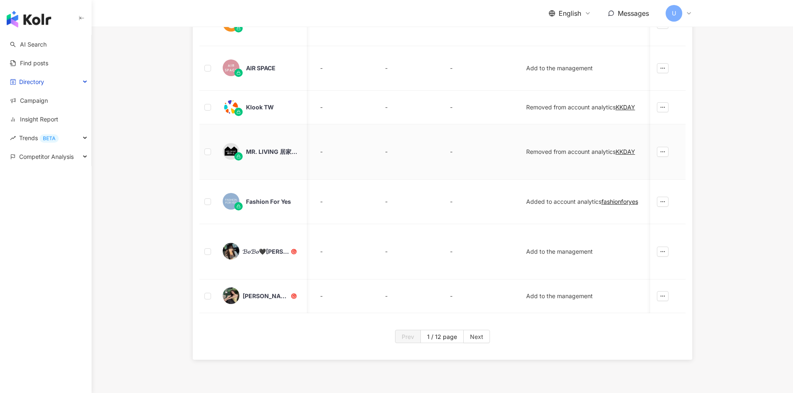
scroll to position [436, 0]
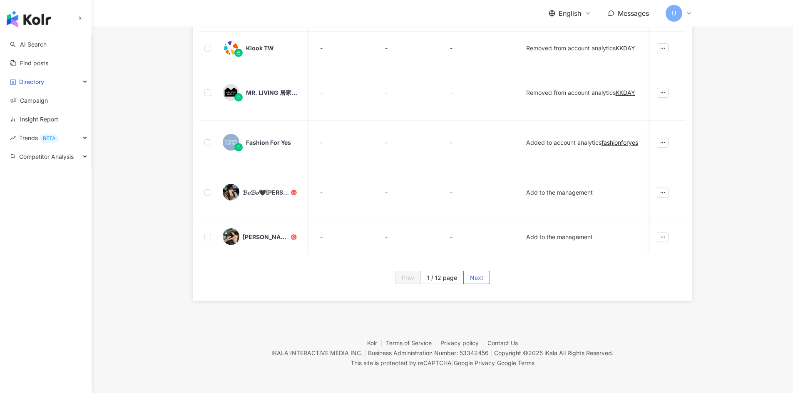
click at [474, 280] on span "Next" at bounding box center [476, 277] width 13 height 13
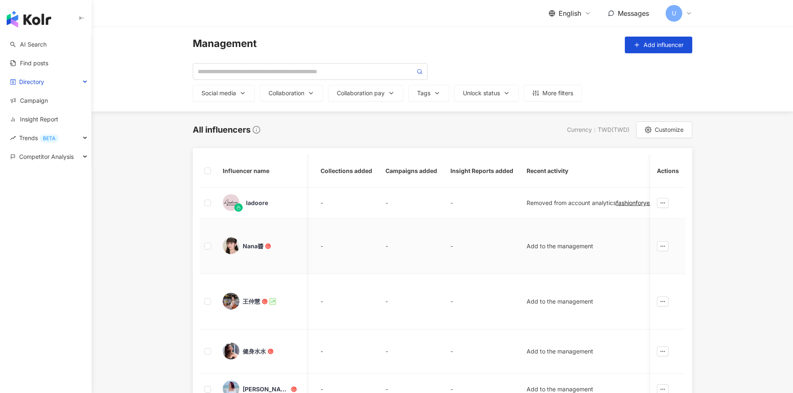
scroll to position [0, 1011]
click at [664, 130] on span "Customize" at bounding box center [668, 129] width 29 height 7
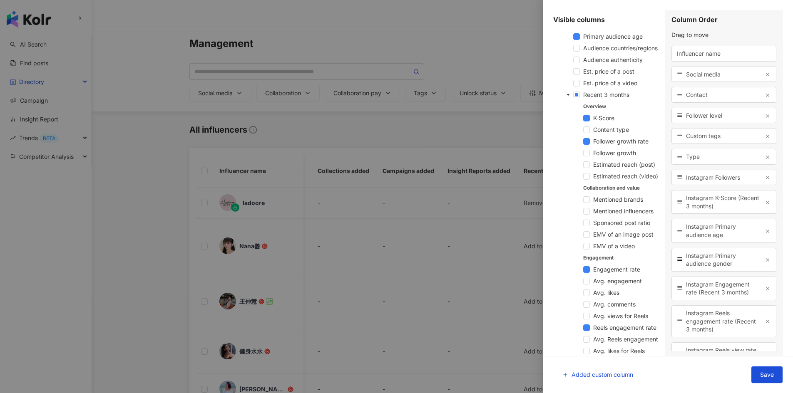
scroll to position [291, 0]
drag, startPoint x: 679, startPoint y: 116, endPoint x: 678, endPoint y: 141, distance: 25.4
click at [584, 179] on span at bounding box center [586, 175] width 7 height 7
click at [504, 204] on div at bounding box center [396, 196] width 793 height 393
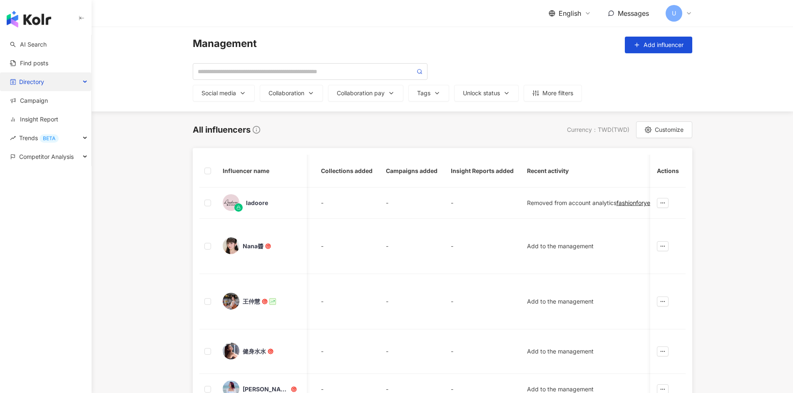
click at [69, 79] on div "Directory" at bounding box center [45, 81] width 91 height 19
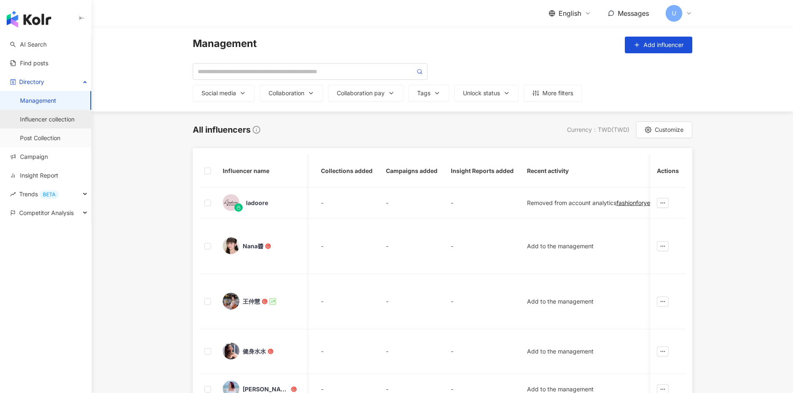
click at [56, 121] on link "Influencer collection" at bounding box center [47, 119] width 55 height 8
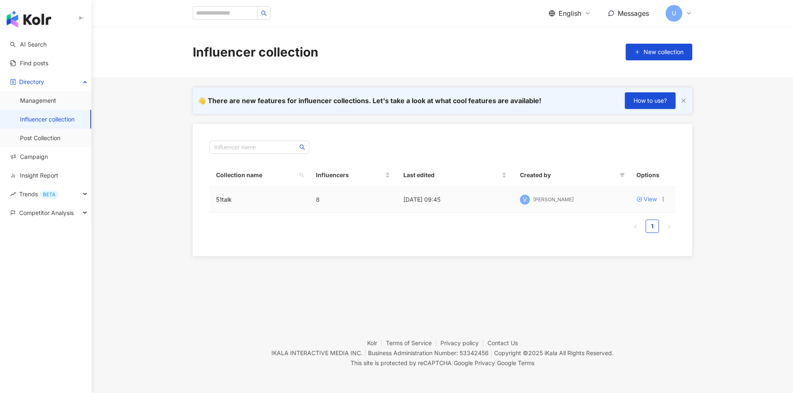
click at [387, 202] on td "8" at bounding box center [352, 200] width 87 height 26
click at [644, 200] on div "View" at bounding box center [649, 199] width 13 height 9
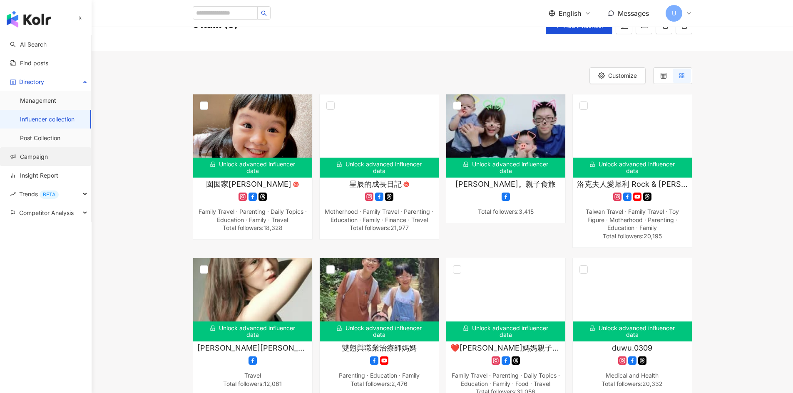
scroll to position [42, 0]
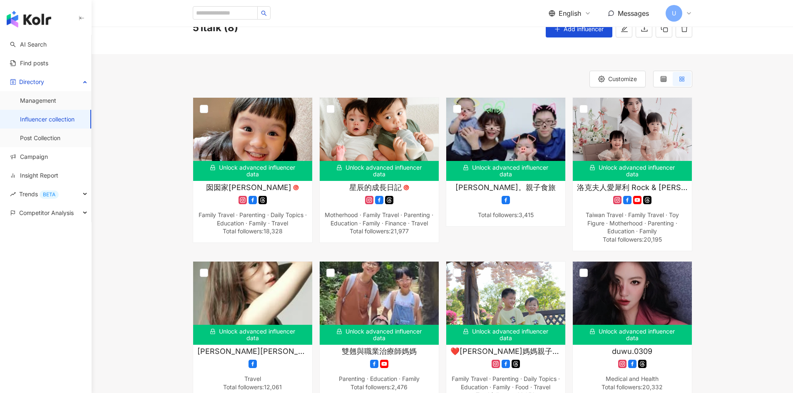
click at [52, 115] on link "Influencer collection" at bounding box center [47, 119] width 55 height 8
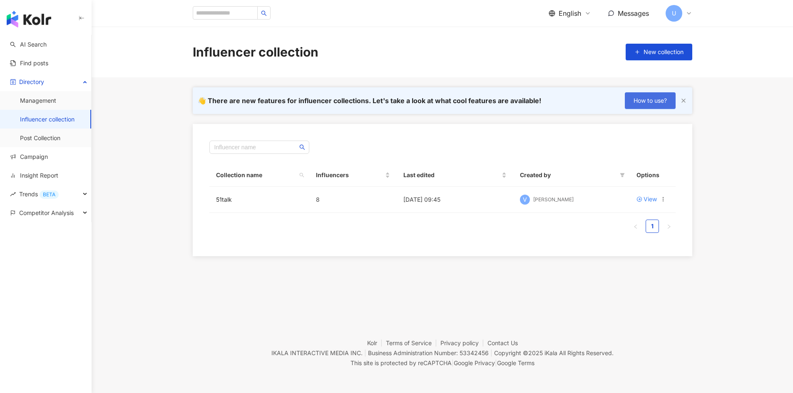
click at [649, 101] on span "How to use?" at bounding box center [649, 100] width 33 height 7
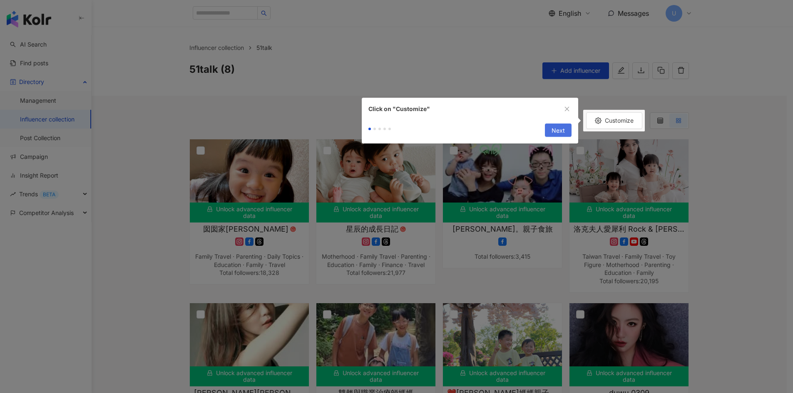
click at [557, 131] on span "Next" at bounding box center [557, 130] width 13 height 13
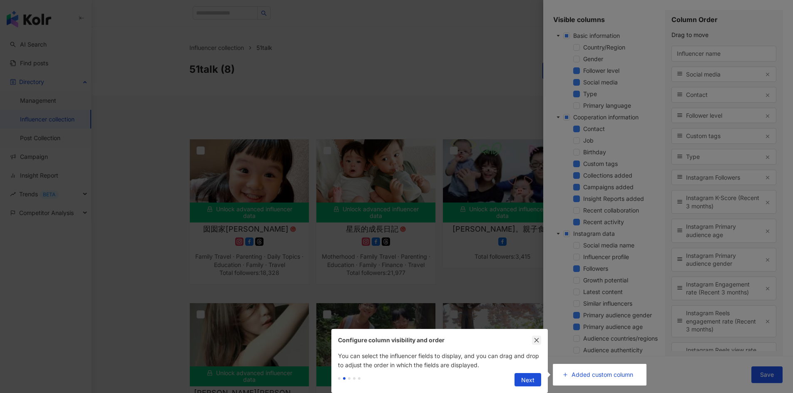
click at [537, 340] on icon "close" at bounding box center [536, 340] width 6 height 6
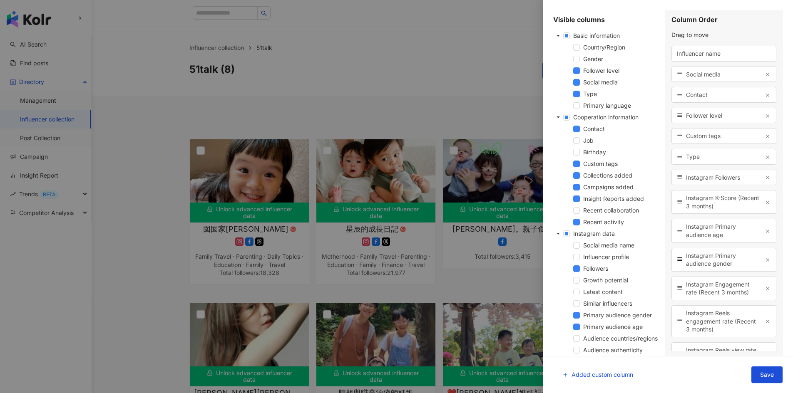
click at [384, 253] on div at bounding box center [396, 196] width 793 height 393
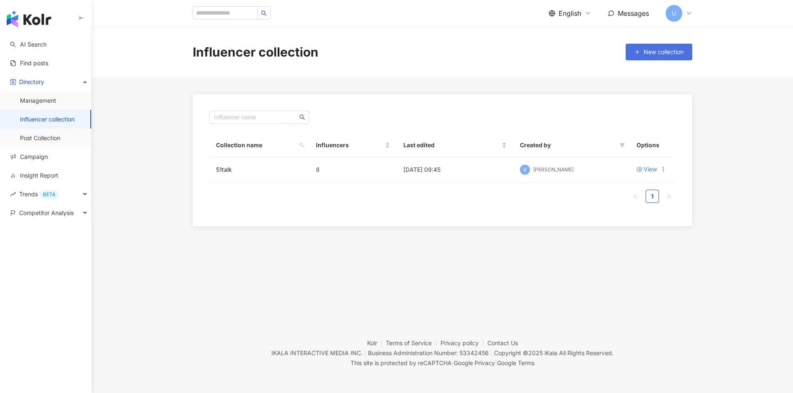
click at [660, 53] on span "New collection" at bounding box center [663, 52] width 40 height 7
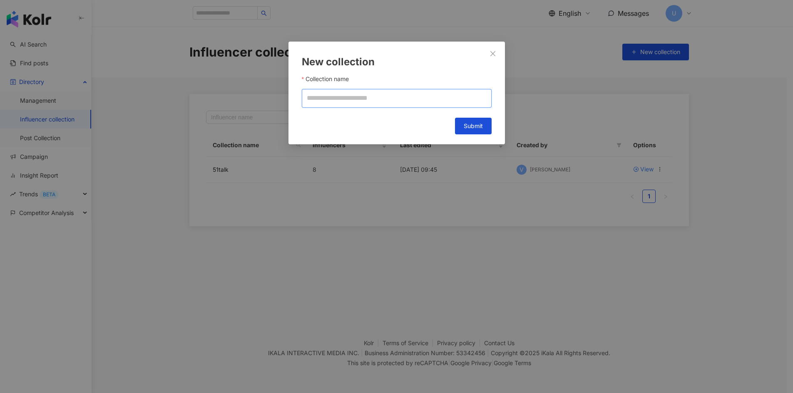
click at [359, 94] on input "Collection name" at bounding box center [397, 98] width 190 height 19
type input "**********"
click at [481, 129] on button "Submit" at bounding box center [473, 126] width 37 height 17
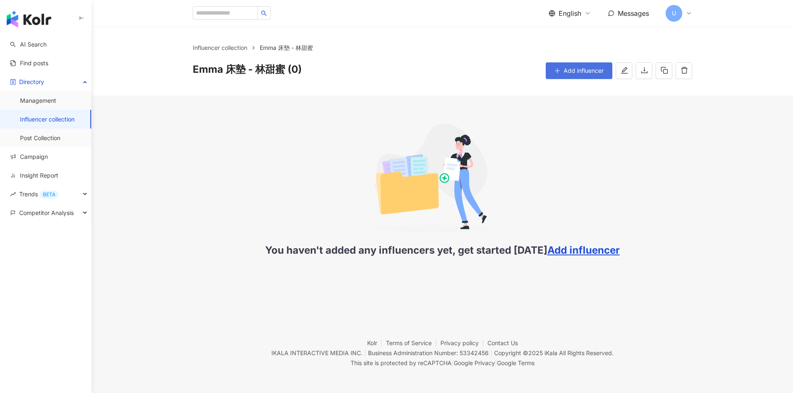
click at [585, 64] on button "Add influencer" at bounding box center [578, 70] width 67 height 17
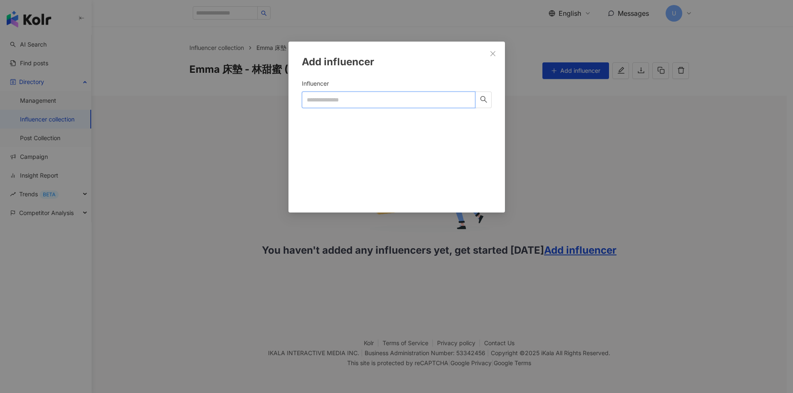
click at [361, 100] on input "Influencer" at bounding box center [389, 100] width 174 height 17
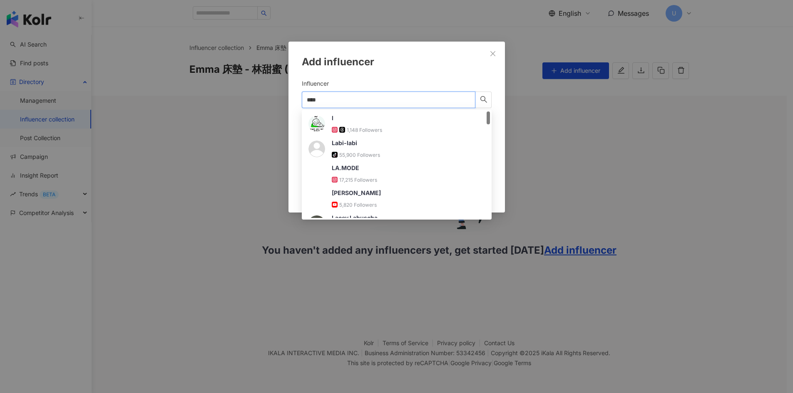
type input "*****"
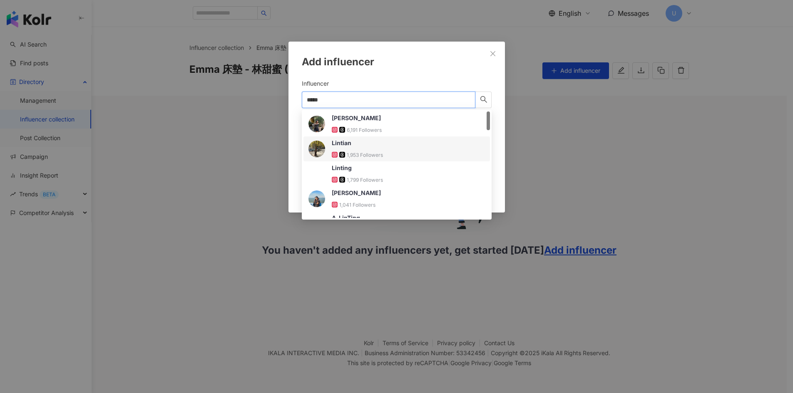
scroll to position [42, 0]
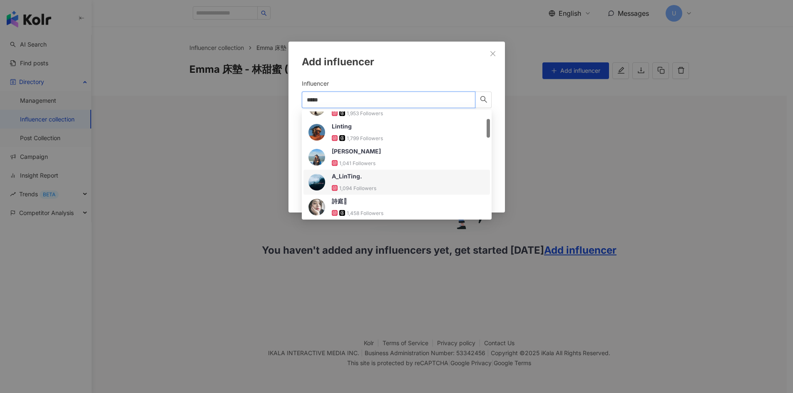
click at [376, 178] on span "A_LinTing." at bounding box center [359, 176] width 54 height 8
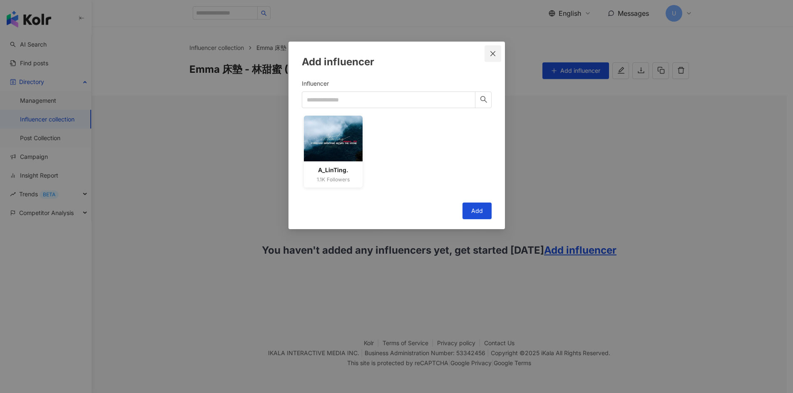
click at [486, 56] on span "Close" at bounding box center [492, 53] width 17 height 7
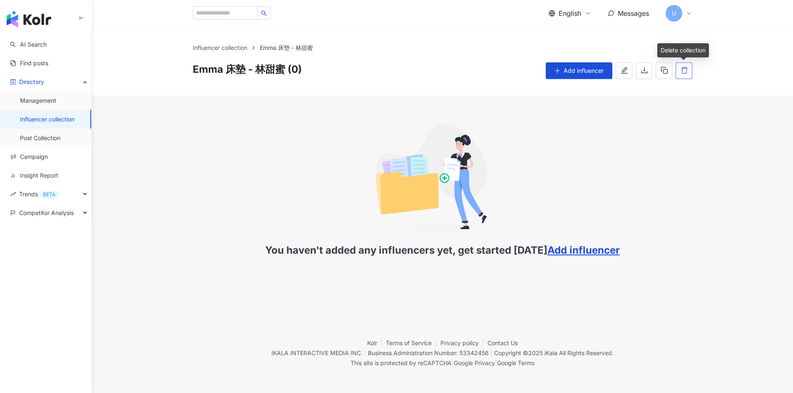
click at [681, 71] on icon "delete" at bounding box center [683, 70] width 7 height 7
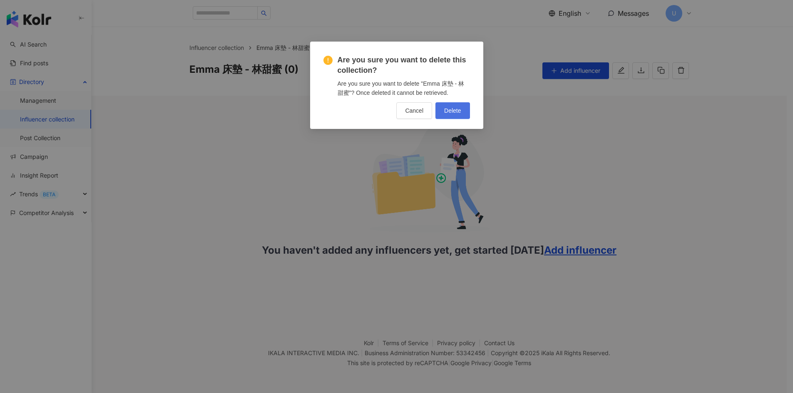
click at [458, 107] on span "Delete" at bounding box center [452, 110] width 17 height 7
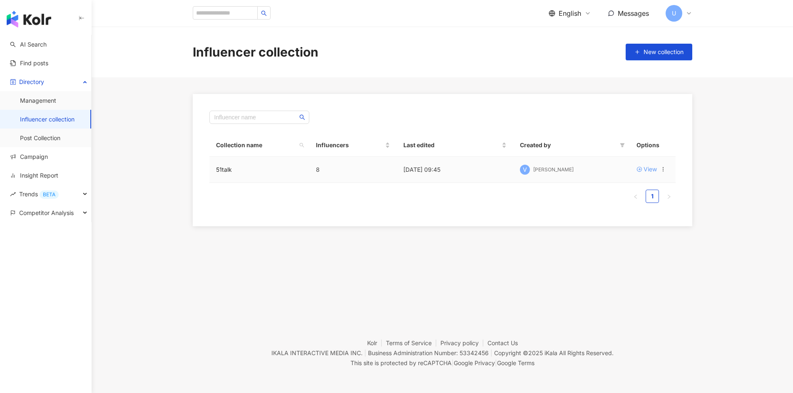
click at [649, 171] on div "View" at bounding box center [649, 169] width 13 height 9
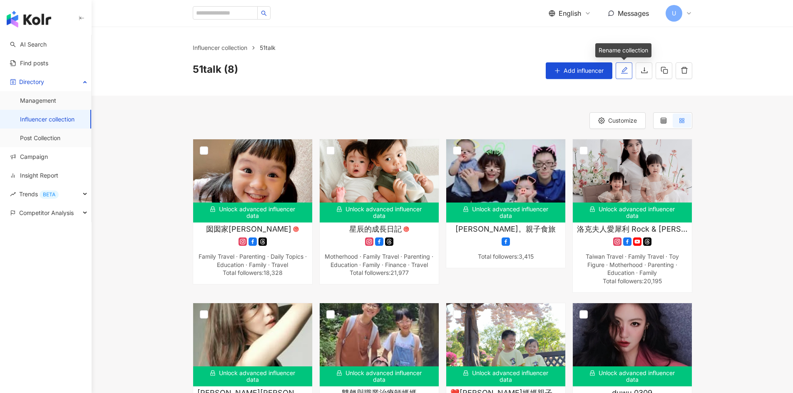
click at [627, 72] on icon "edit" at bounding box center [623, 70] width 7 height 7
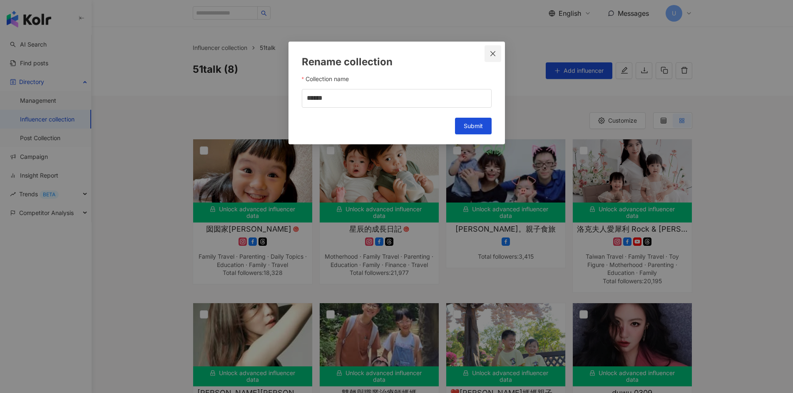
click at [496, 47] on button "Close" at bounding box center [492, 53] width 17 height 17
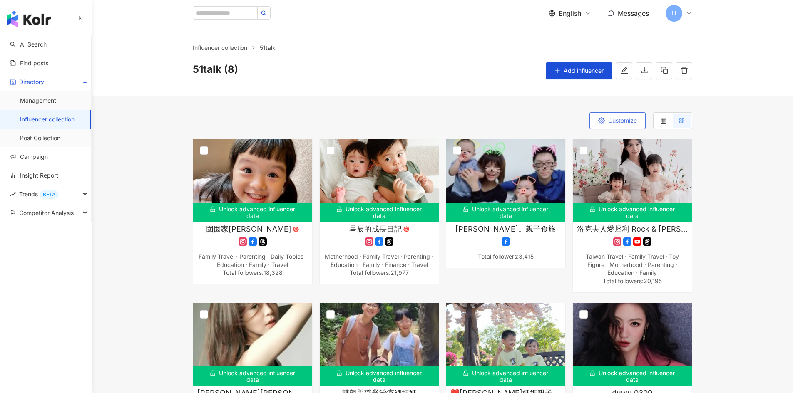
click at [622, 118] on span "Customize" at bounding box center [622, 120] width 29 height 7
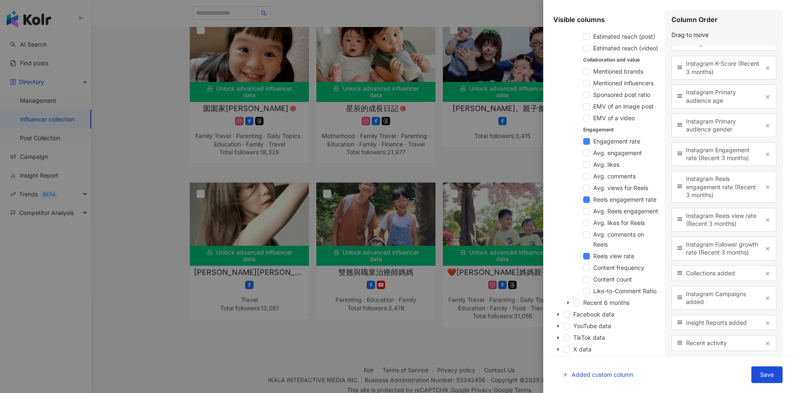
scroll to position [148, 0]
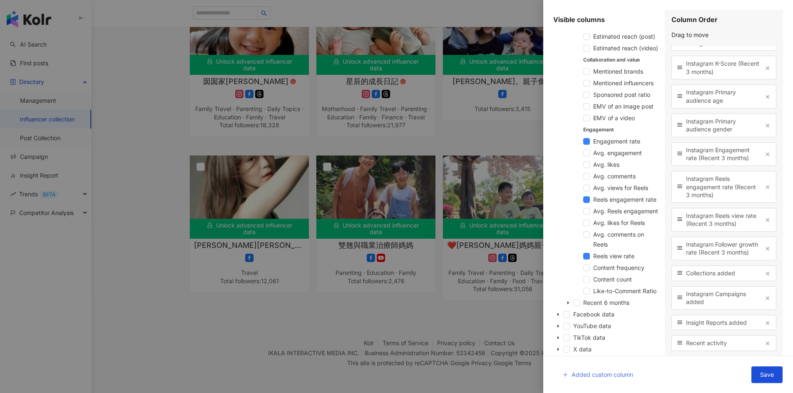
click at [603, 372] on span "Added custom column" at bounding box center [602, 375] width 62 height 7
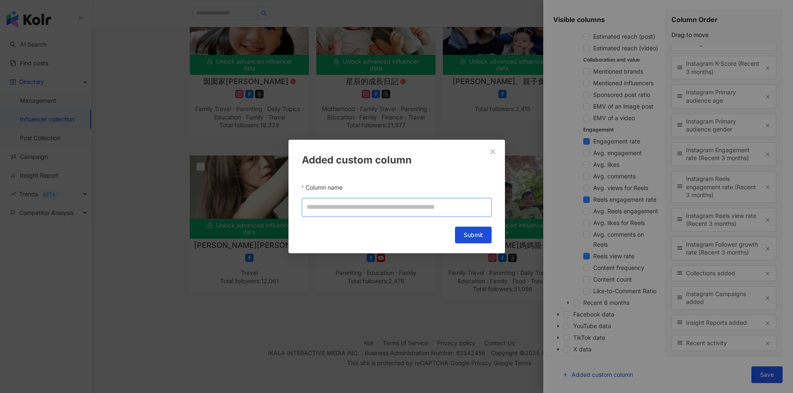
click at [361, 203] on input "Column name" at bounding box center [397, 207] width 190 height 19
click at [496, 151] on span "Close" at bounding box center [492, 152] width 17 height 7
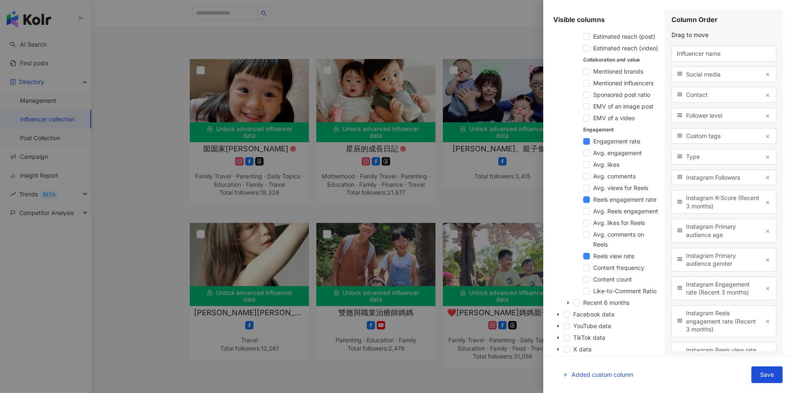
scroll to position [0, 0]
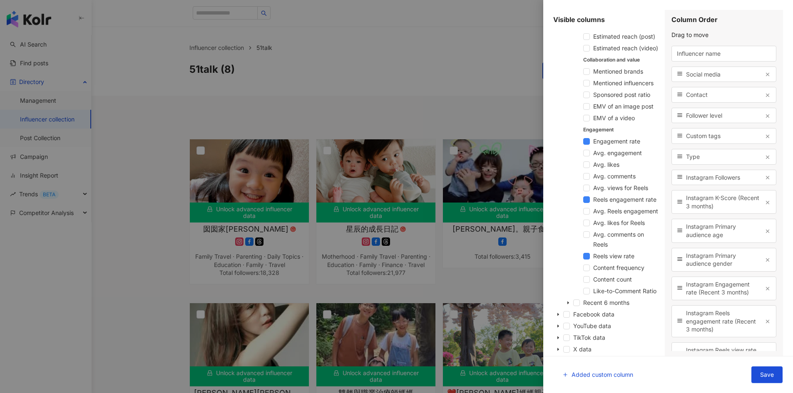
click at [386, 112] on div at bounding box center [396, 196] width 793 height 393
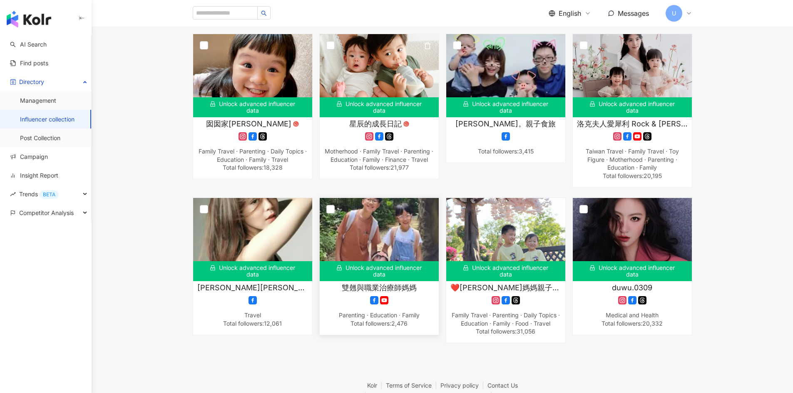
scroll to position [125, 0]
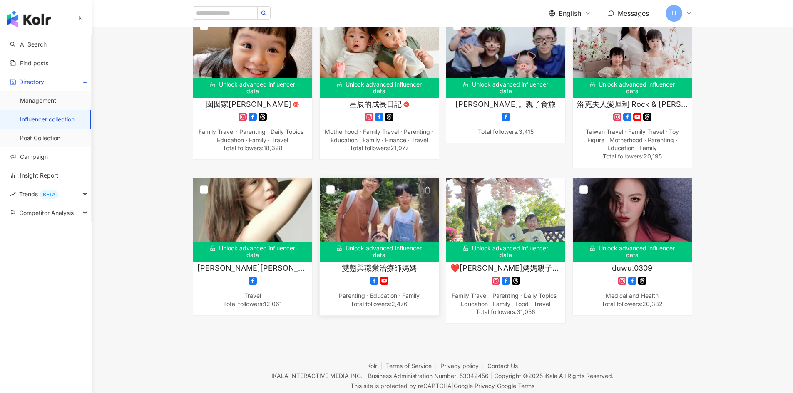
click at [394, 256] on div "Unlock advanced influencer data" at bounding box center [379, 252] width 119 height 20
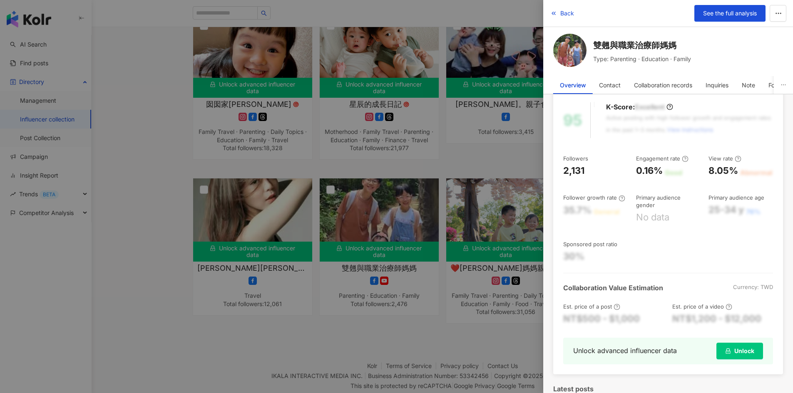
scroll to position [0, 0]
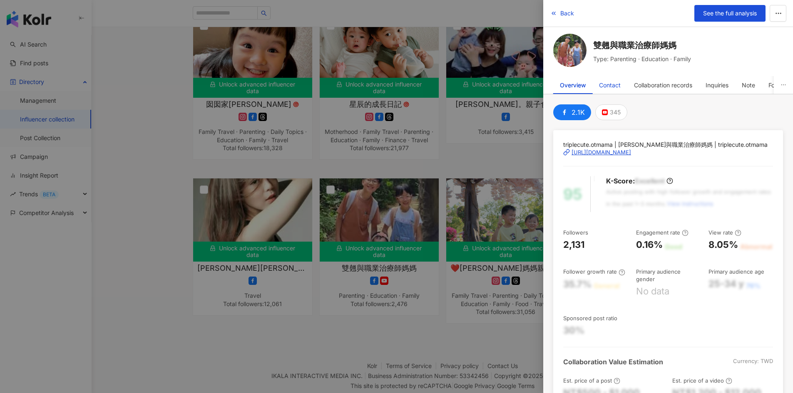
click at [618, 78] on div "Contact" at bounding box center [610, 85] width 22 height 17
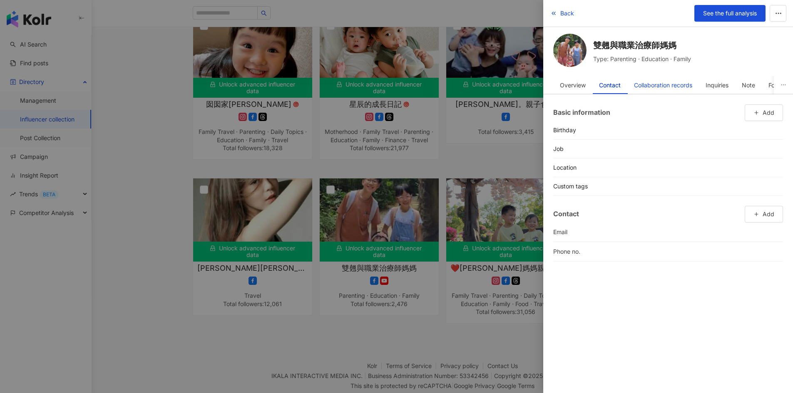
click at [664, 85] on div "Collaboration records" at bounding box center [663, 85] width 58 height 17
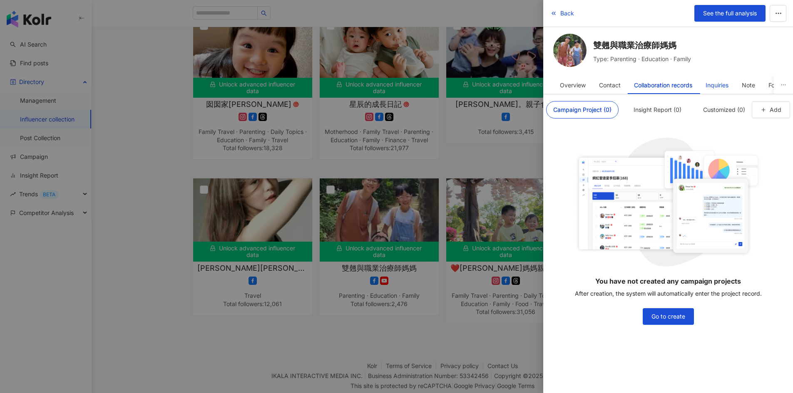
click at [717, 85] on div "Inquiries" at bounding box center [716, 85] width 23 height 17
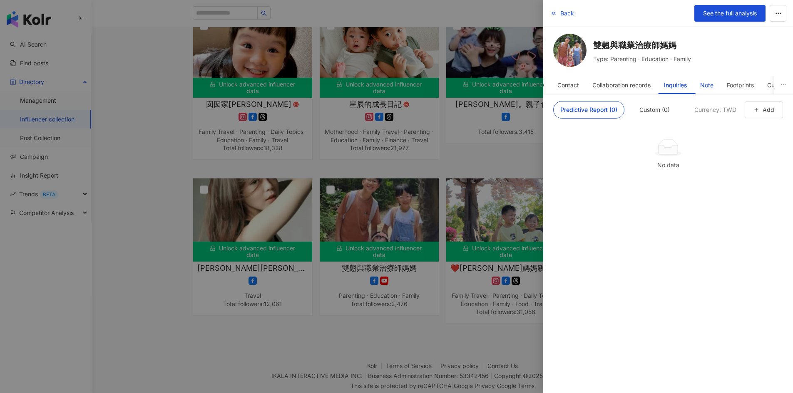
click at [713, 82] on div "Note" at bounding box center [706, 85] width 13 height 17
click at [749, 87] on div "Footprints" at bounding box center [739, 85] width 27 height 17
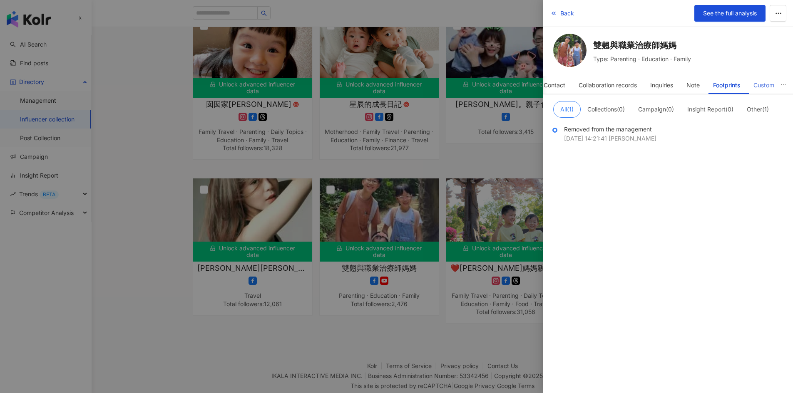
click at [753, 85] on div "Custom" at bounding box center [763, 85] width 34 height 18
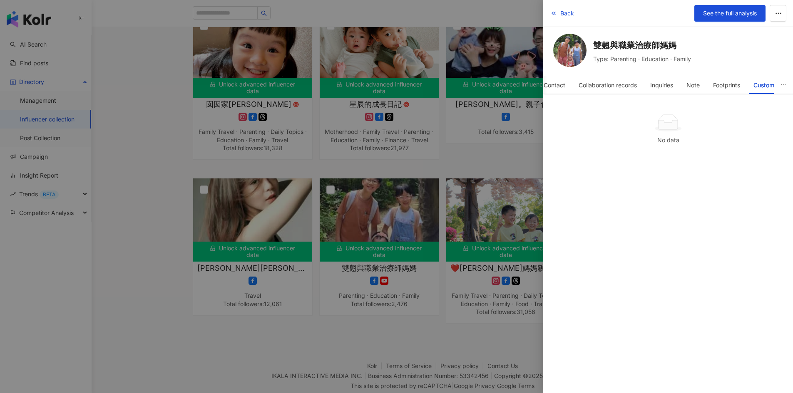
click at [173, 167] on div at bounding box center [396, 196] width 793 height 393
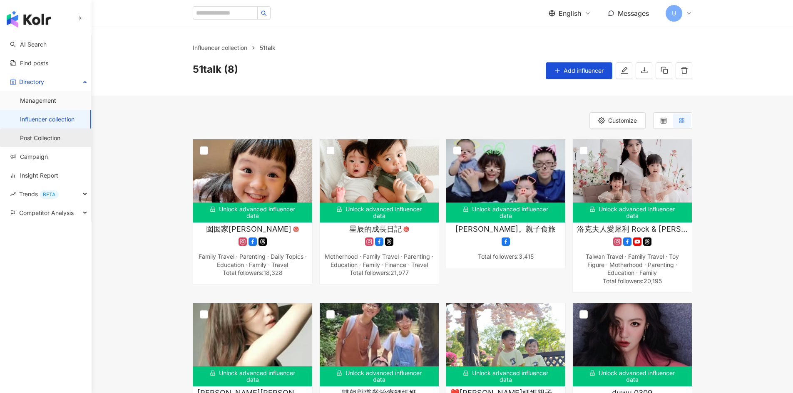
click at [44, 136] on link "Post Collection" at bounding box center [40, 138] width 40 height 8
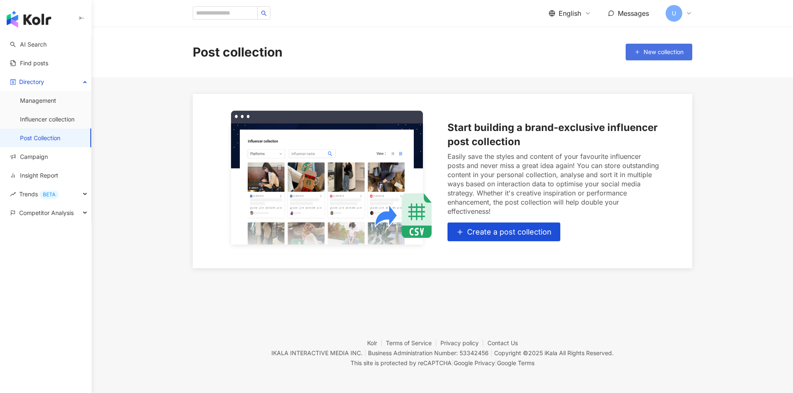
click at [658, 56] on button "New collection" at bounding box center [658, 52] width 67 height 17
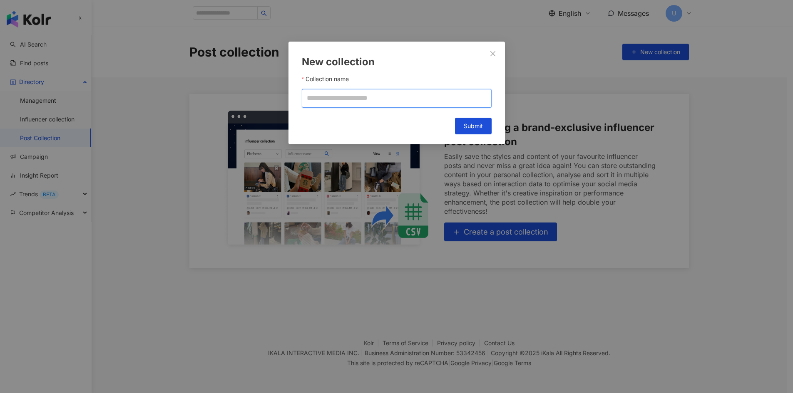
drag, startPoint x: 446, startPoint y: 99, endPoint x: 465, endPoint y: 89, distance: 21.8
click at [446, 99] on input "Collection name" at bounding box center [397, 98] width 190 height 19
click at [497, 50] on button "Close" at bounding box center [492, 53] width 17 height 17
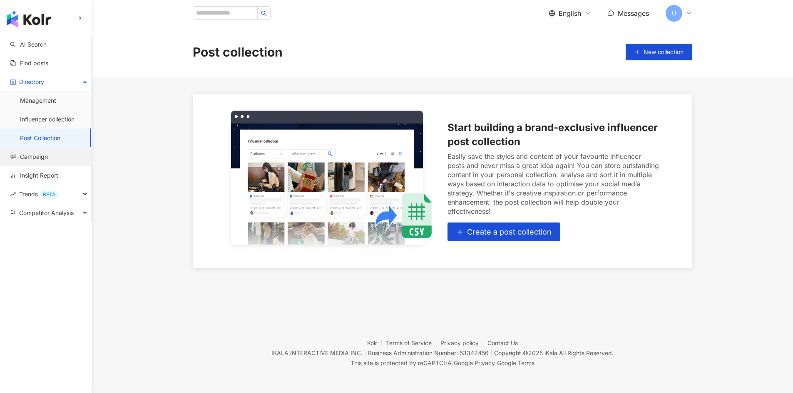
click at [12, 158] on link "Campaign" at bounding box center [29, 157] width 38 height 8
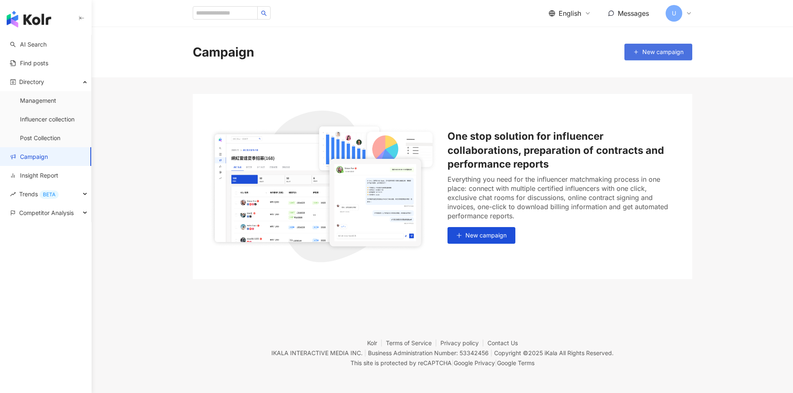
click at [655, 52] on span "New campaign" at bounding box center [662, 52] width 41 height 7
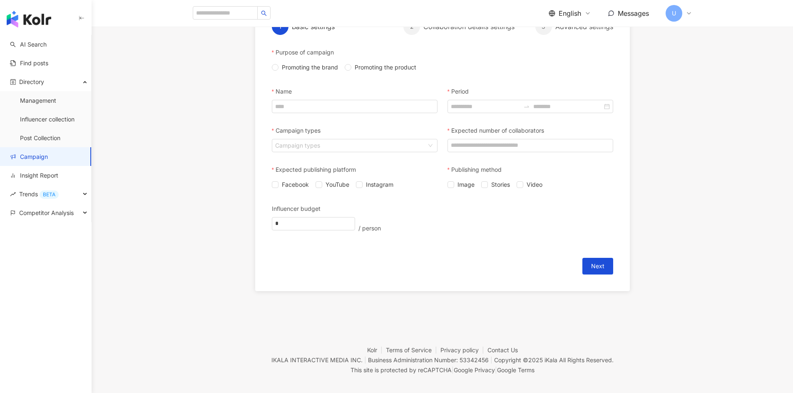
scroll to position [125, 0]
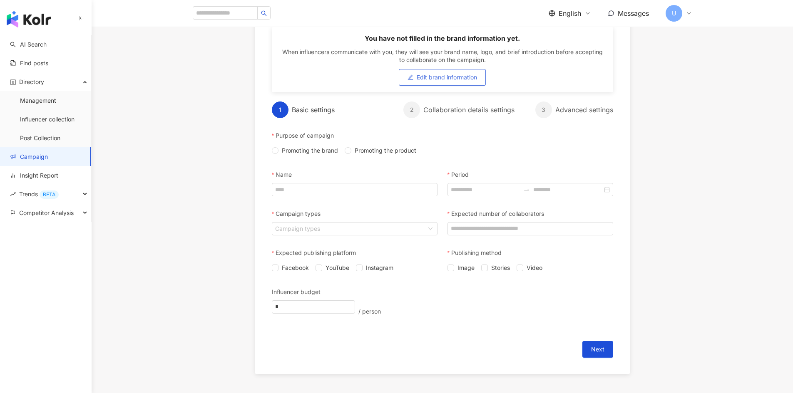
click at [453, 78] on span "Edit brand information" at bounding box center [446, 77] width 60 height 7
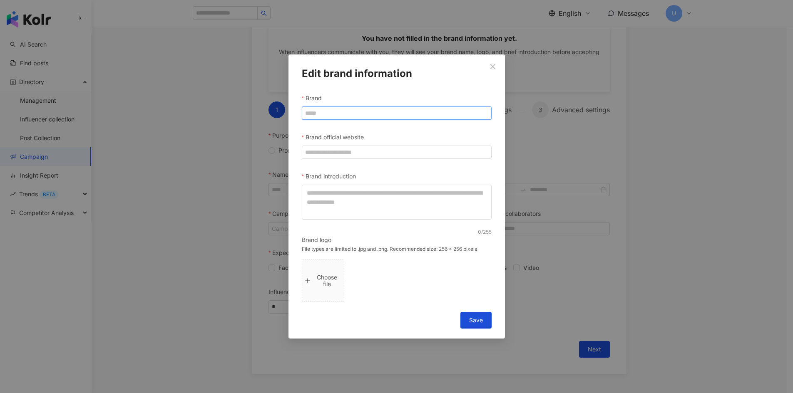
click at [389, 107] on input "Brand" at bounding box center [397, 113] width 190 height 13
click at [466, 262] on div "Choose file" at bounding box center [397, 281] width 190 height 42
click at [493, 66] on icon "close" at bounding box center [492, 66] width 7 height 7
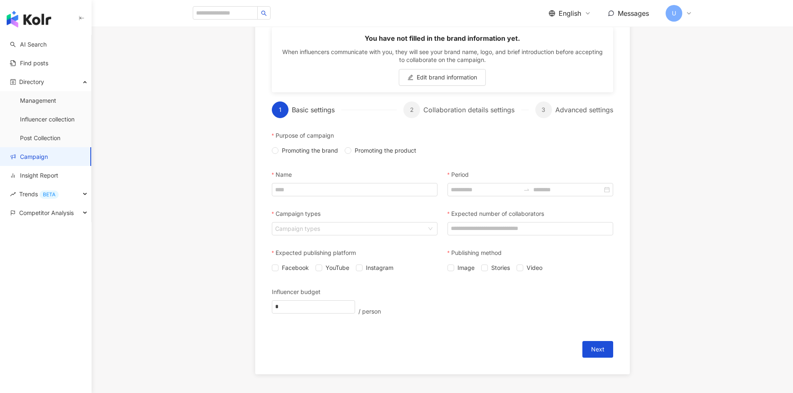
click at [576, 10] on span "English" at bounding box center [569, 13] width 22 height 9
click at [579, 27] on div "繁體中文" at bounding box center [574, 32] width 42 height 15
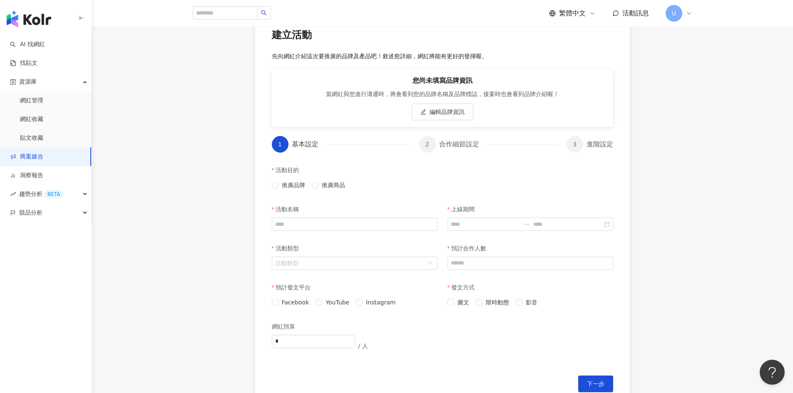
scroll to position [0, 0]
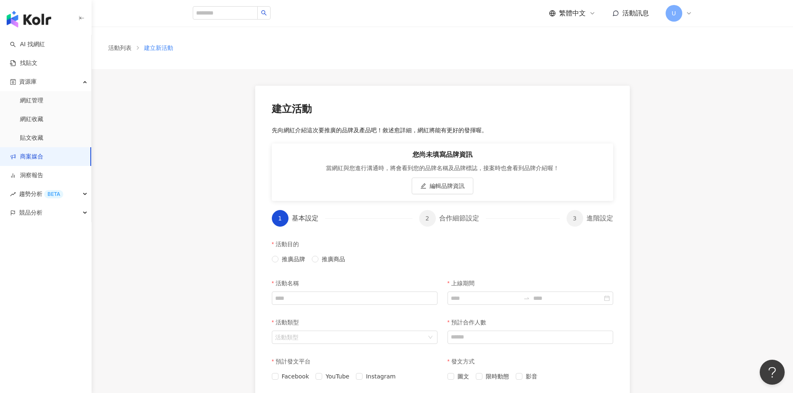
drag, startPoint x: 595, startPoint y: 6, endPoint x: 584, endPoint y: 12, distance: 12.5
click at [595, 6] on div "繁體中文 活動訊息 U" at bounding box center [620, 13] width 143 height 17
click at [578, 14] on span "繁體中文" at bounding box center [572, 13] width 27 height 9
click at [575, 53] on div "English" at bounding box center [576, 54] width 42 height 15
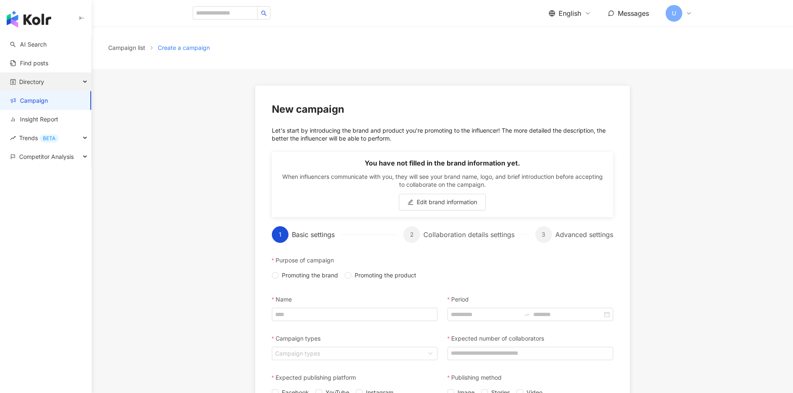
click at [52, 85] on div "Directory" at bounding box center [45, 81] width 91 height 19
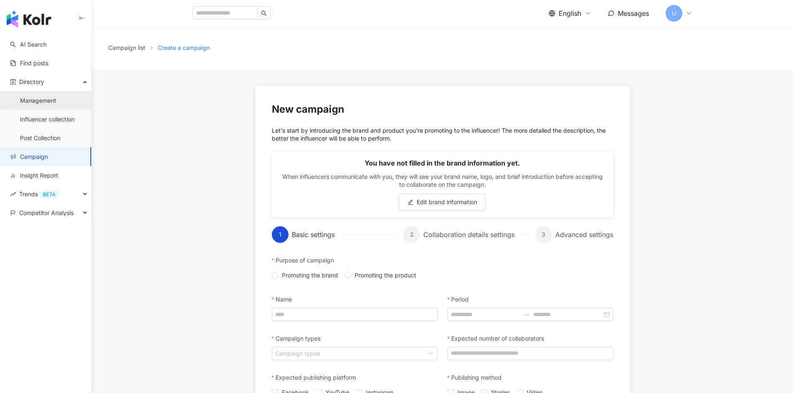
click at [50, 97] on link "Management" at bounding box center [38, 101] width 36 height 8
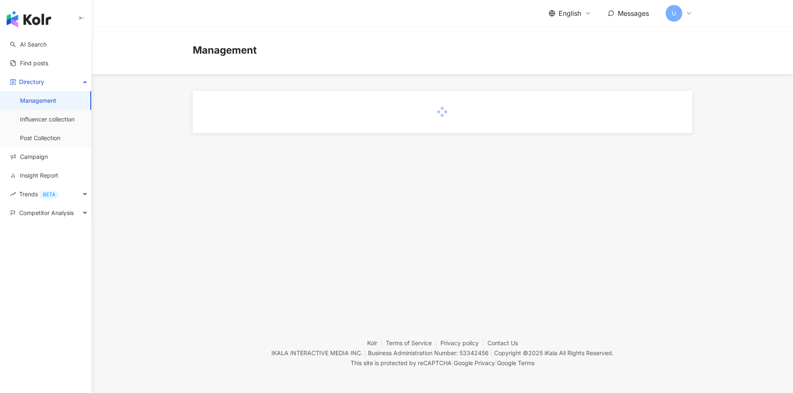
click at [564, 12] on span "English" at bounding box center [569, 13] width 22 height 9
click at [572, 37] on div "繁體中文" at bounding box center [574, 32] width 42 height 15
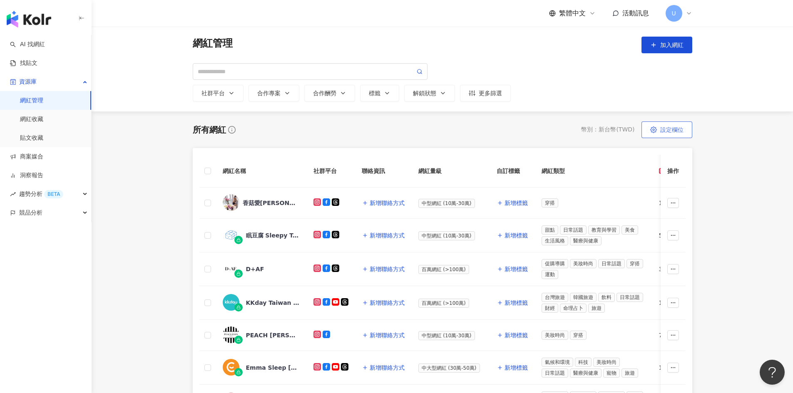
click at [671, 130] on span "設定欄位" at bounding box center [671, 129] width 23 height 7
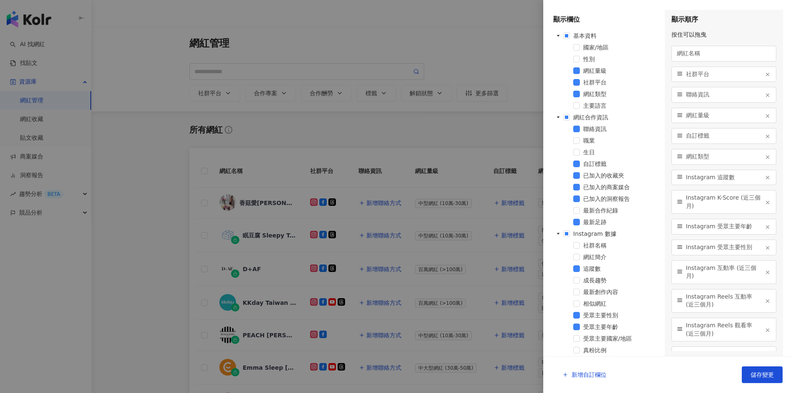
click at [510, 134] on div at bounding box center [396, 196] width 793 height 393
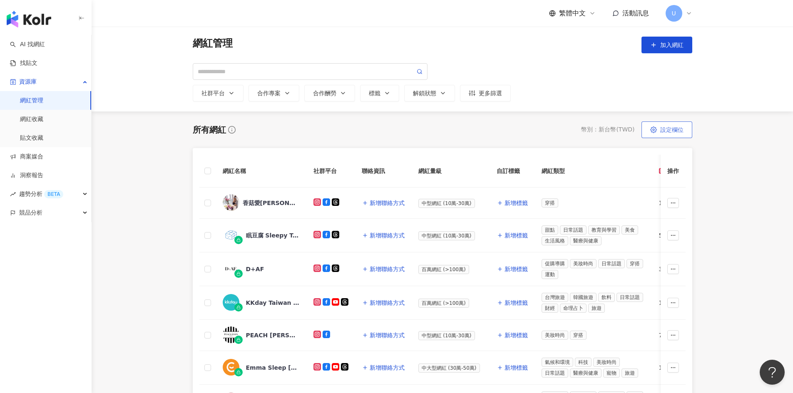
click at [677, 131] on span "設定欄位" at bounding box center [671, 129] width 23 height 7
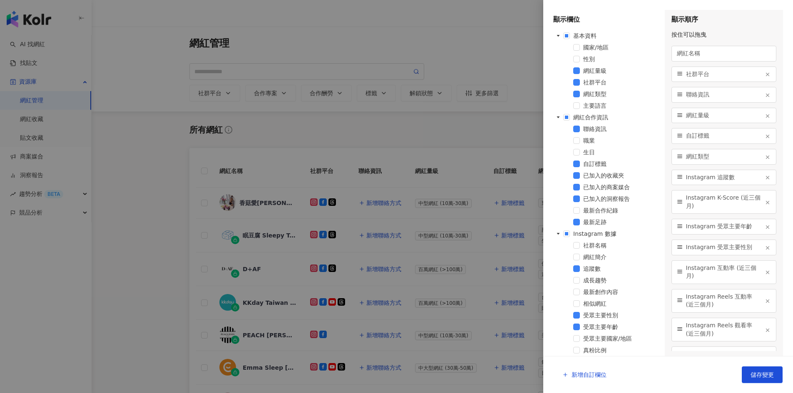
drag, startPoint x: 56, startPoint y: 117, endPoint x: 54, endPoint y: 124, distance: 7.8
click at [56, 117] on div at bounding box center [396, 196] width 793 height 393
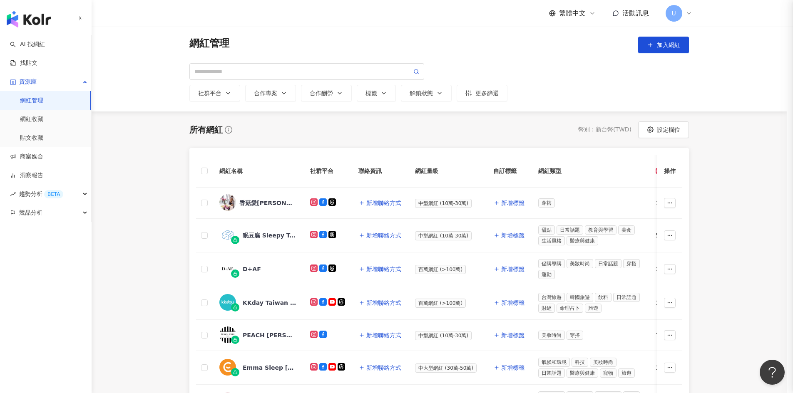
click at [52, 123] on div at bounding box center [396, 196] width 793 height 393
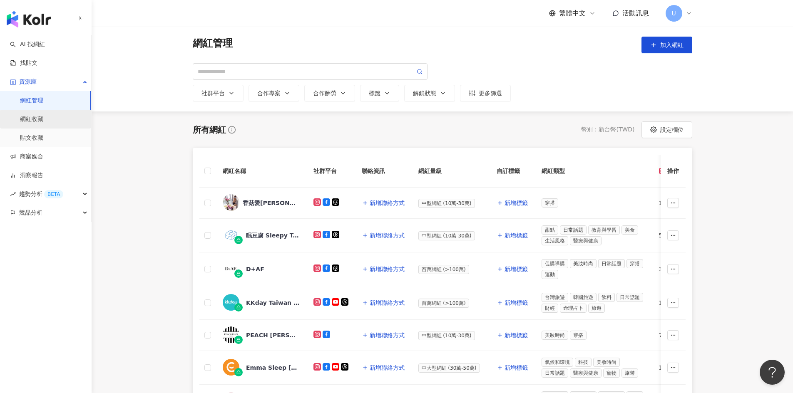
click at [43, 123] on link "網紅收藏" at bounding box center [31, 119] width 23 height 8
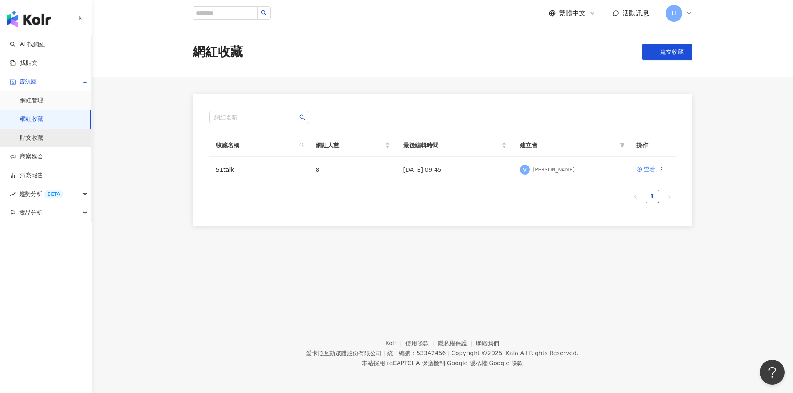
click at [43, 134] on link "貼文收藏" at bounding box center [31, 138] width 23 height 8
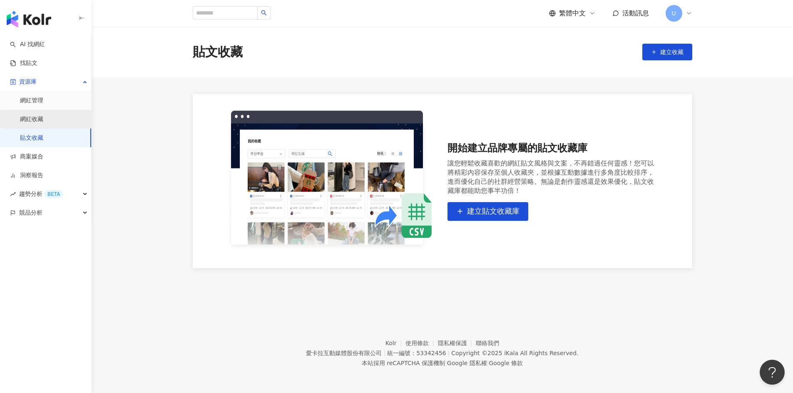
drag, startPoint x: 56, startPoint y: 121, endPoint x: 62, endPoint y: 125, distance: 6.6
click at [43, 121] on link "網紅收藏" at bounding box center [31, 119] width 23 height 8
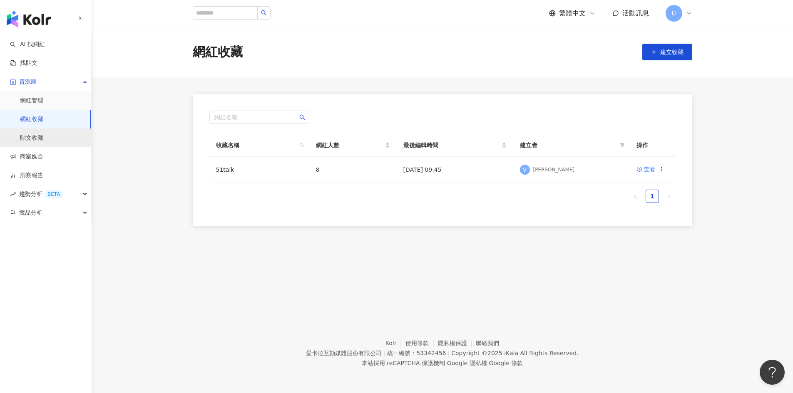
click at [43, 142] on link "貼文收藏" at bounding box center [31, 138] width 23 height 8
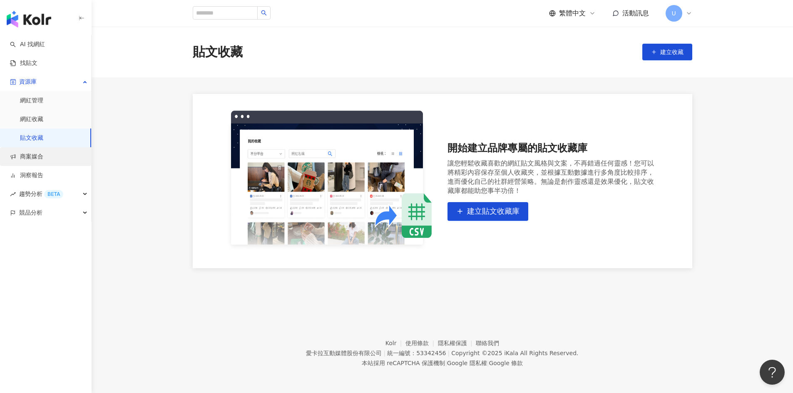
click at [43, 161] on link "商案媒合" at bounding box center [26, 157] width 33 height 8
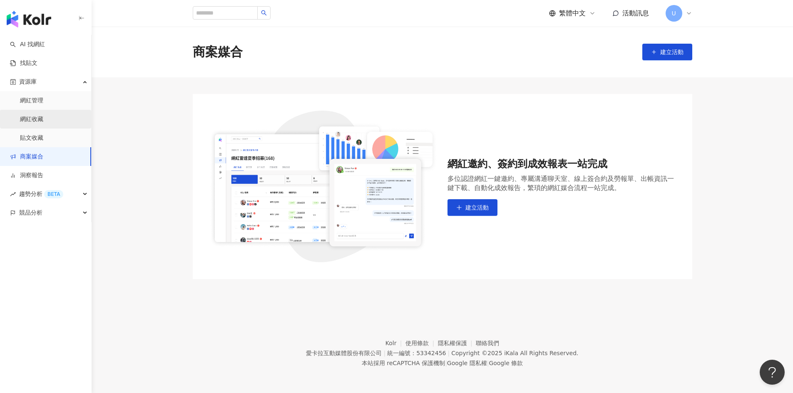
click at [43, 117] on link "網紅收藏" at bounding box center [31, 119] width 23 height 8
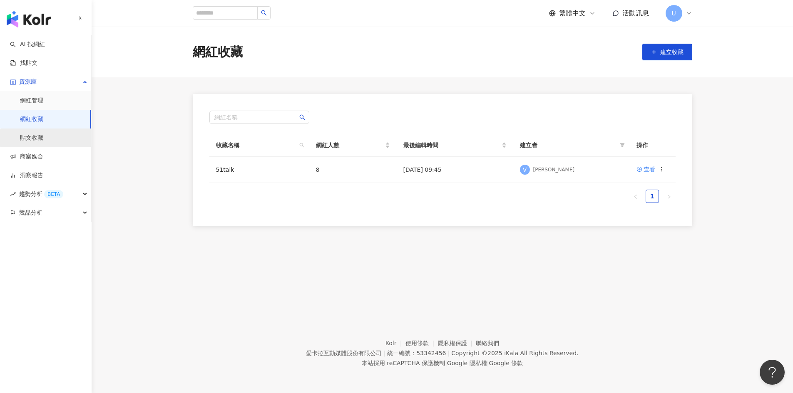
click at [43, 134] on link "貼文收藏" at bounding box center [31, 138] width 23 height 8
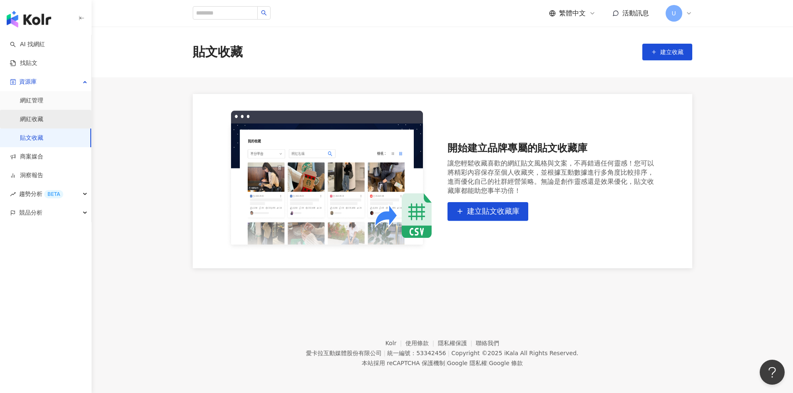
click at [43, 117] on link "網紅收藏" at bounding box center [31, 119] width 23 height 8
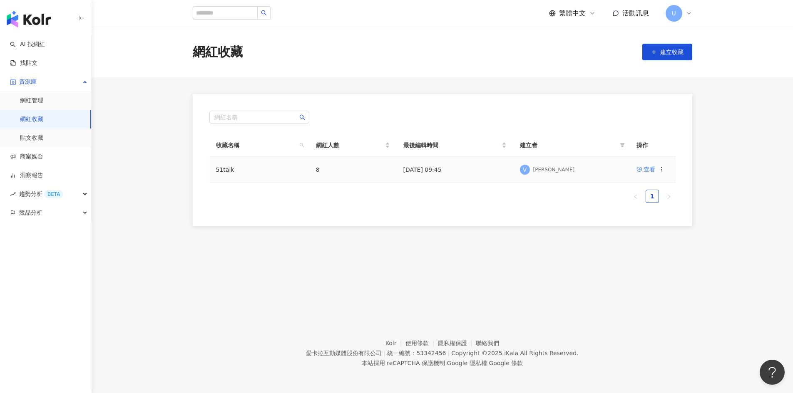
click at [560, 170] on div "V Vivian" at bounding box center [571, 170] width 103 height 12
click at [634, 173] on td "查看" at bounding box center [653, 170] width 46 height 26
click at [644, 173] on div "查看" at bounding box center [649, 169] width 12 height 9
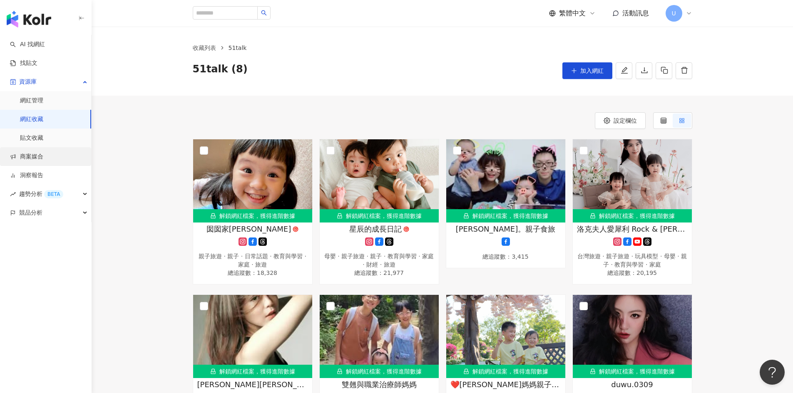
click at [43, 153] on link "商案媒合" at bounding box center [26, 157] width 33 height 8
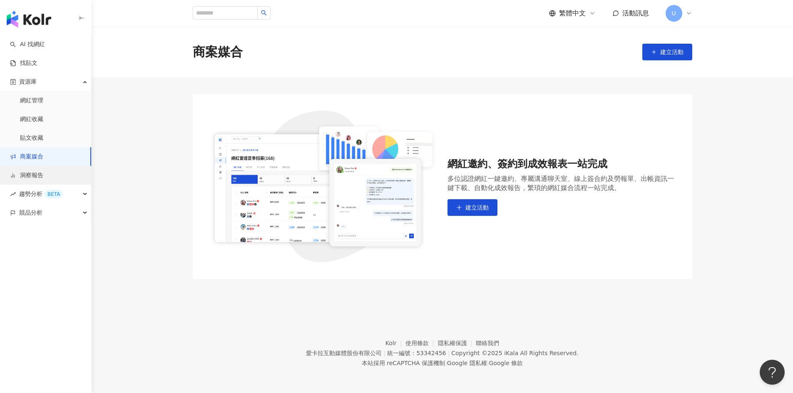
click at [43, 180] on link "洞察報告" at bounding box center [26, 175] width 33 height 8
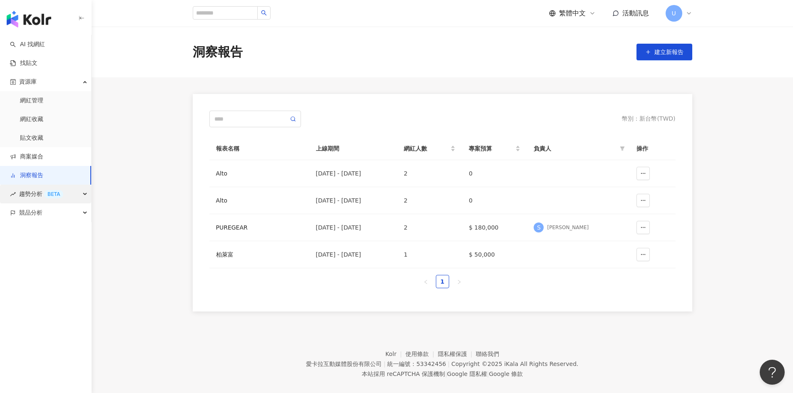
click at [61, 195] on div "BETA" at bounding box center [53, 194] width 19 height 8
click at [58, 215] on link "Hashtag 排行" at bounding box center [39, 213] width 38 height 8
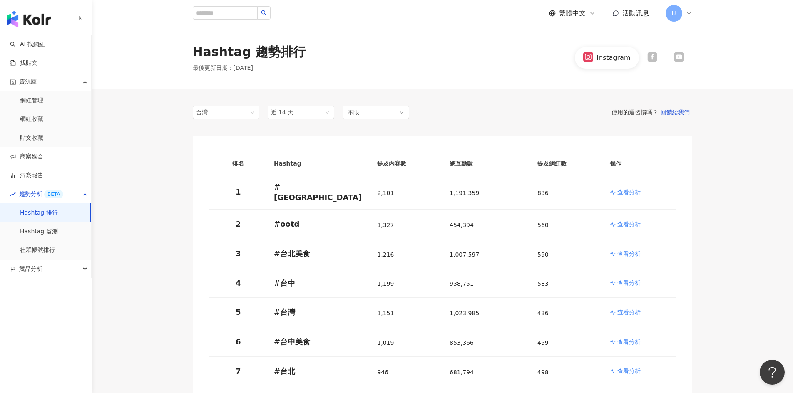
click at [570, 12] on span "繁體中文" at bounding box center [572, 13] width 27 height 9
click at [576, 53] on div "English" at bounding box center [576, 54] width 42 height 15
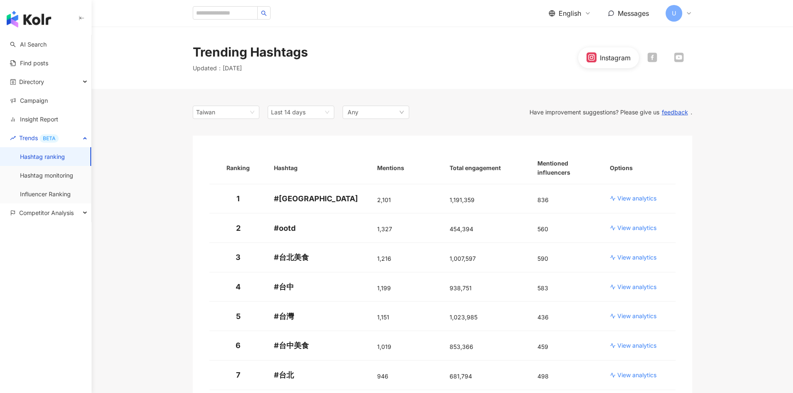
click at [655, 62] on icon at bounding box center [652, 57] width 10 height 10
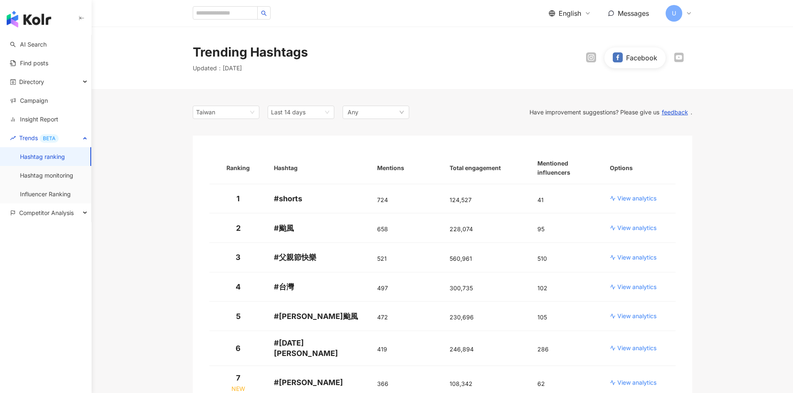
click at [678, 59] on icon at bounding box center [679, 57] width 10 height 10
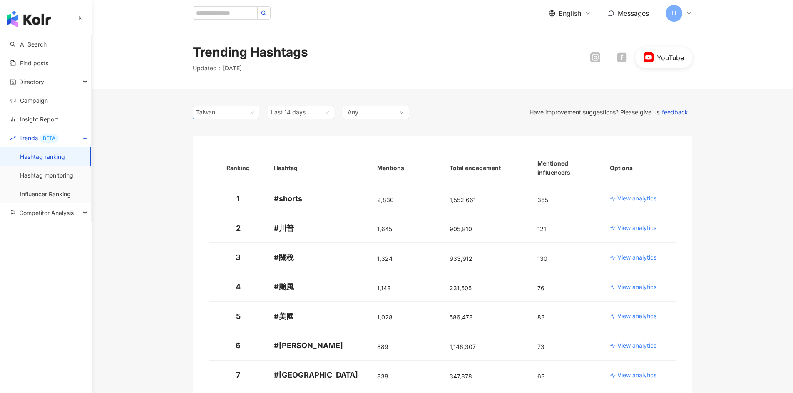
click at [214, 114] on div "Taiwan" at bounding box center [209, 112] width 27 height 12
click at [291, 117] on span "Last 14 days" at bounding box center [301, 112] width 60 height 12
click at [361, 114] on div "Any" at bounding box center [375, 112] width 67 height 13
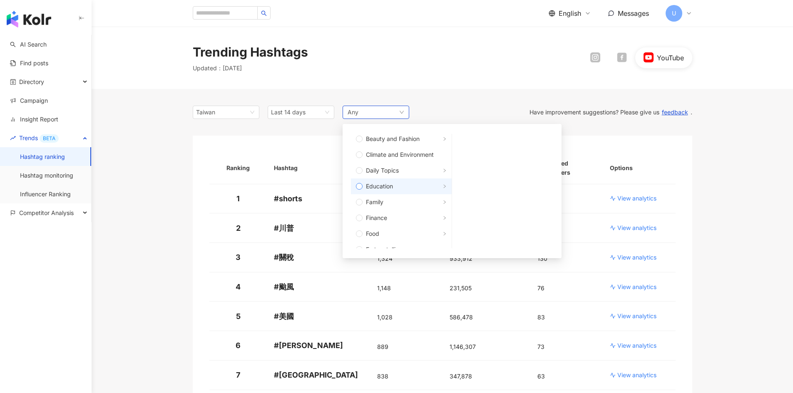
scroll to position [42, 0]
click at [443, 181] on icon "right" at bounding box center [444, 178] width 2 height 3
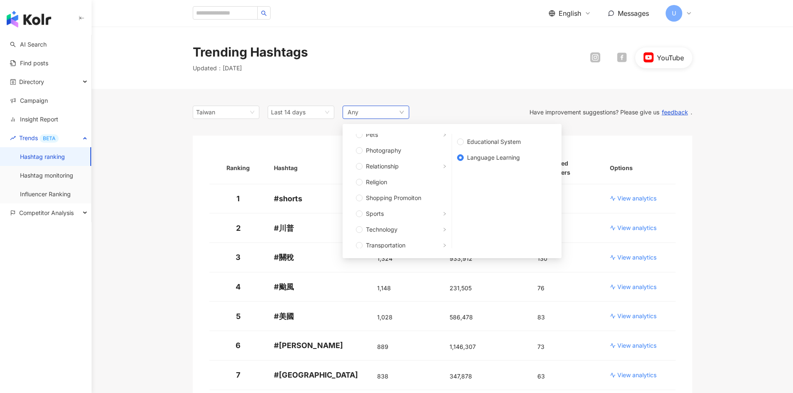
scroll to position [281, 0]
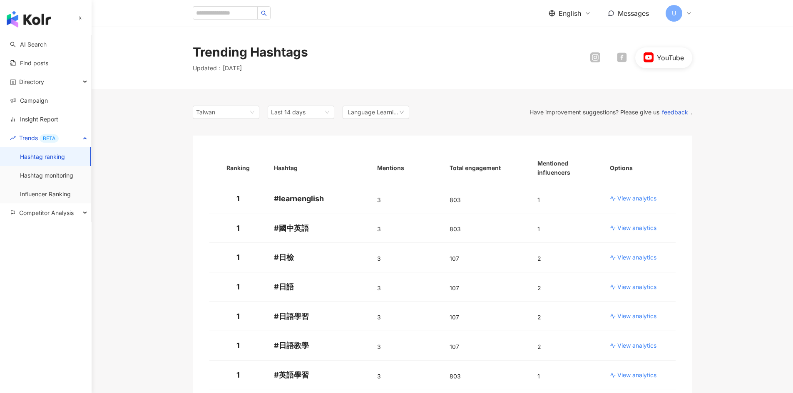
click at [592, 65] on div "YouTube" at bounding box center [637, 57] width 110 height 21
click at [592, 63] on div at bounding box center [595, 57] width 10 height 11
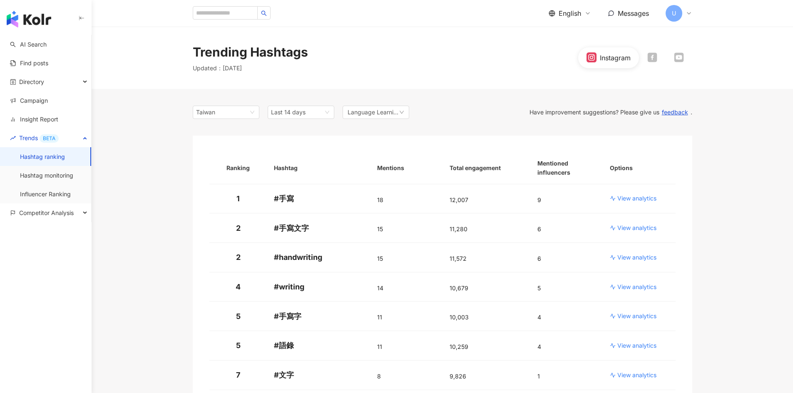
click at [587, 9] on div "English" at bounding box center [569, 13] width 42 height 9
click at [580, 29] on div "繁體中文" at bounding box center [574, 32] width 42 height 15
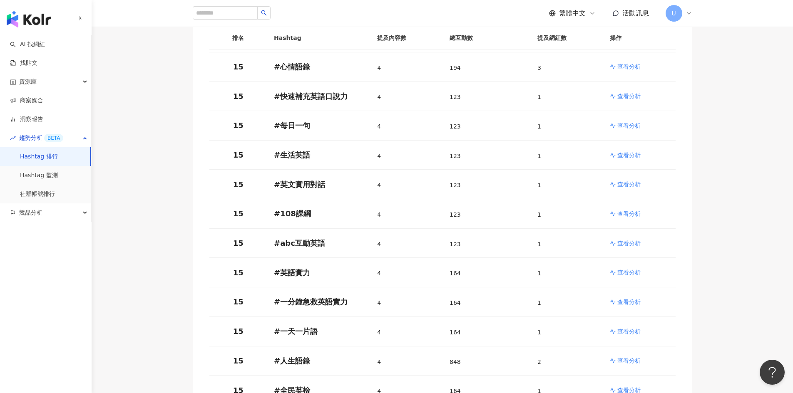
scroll to position [707, 0]
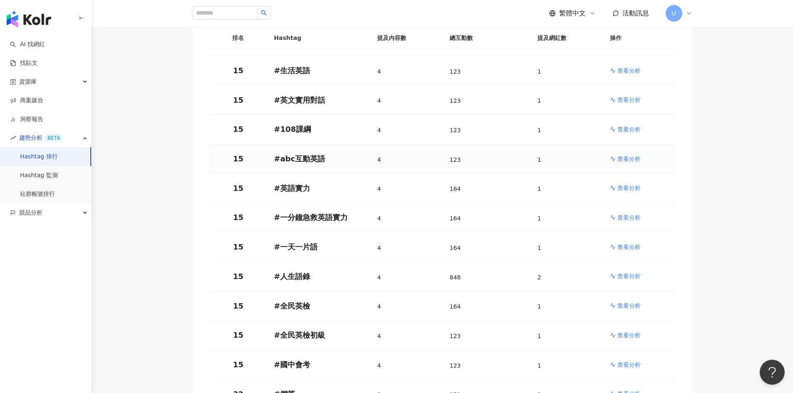
click at [622, 161] on p "查看分析" at bounding box center [628, 159] width 23 height 8
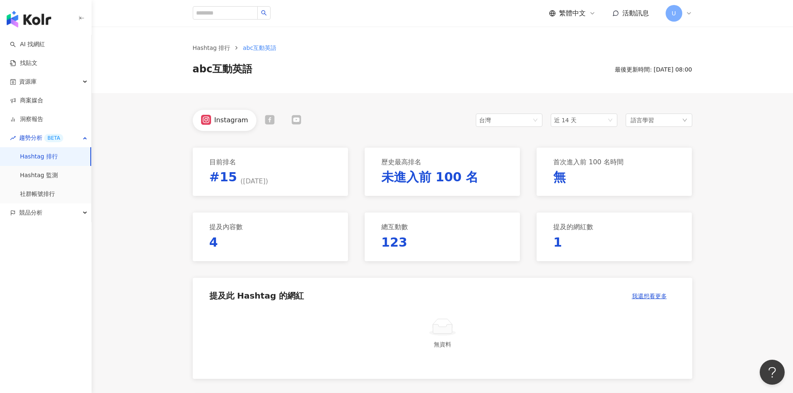
click at [575, 20] on div "繁體中文 活動訊息 U" at bounding box center [620, 13] width 143 height 17
click at [578, 14] on span "繁體中文" at bounding box center [572, 13] width 27 height 9
click at [569, 56] on div "English" at bounding box center [576, 54] width 42 height 15
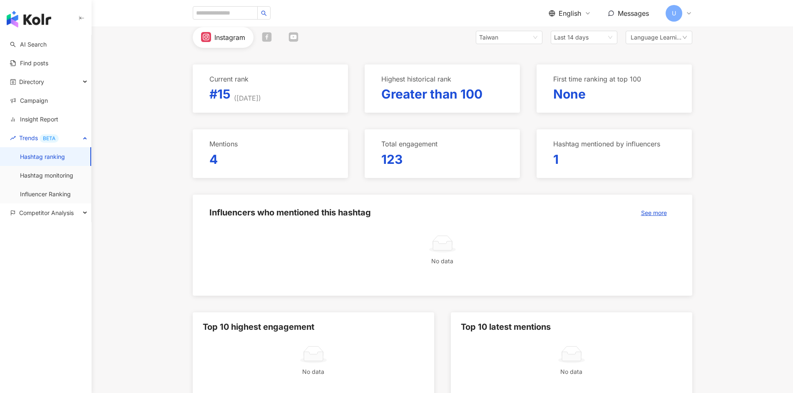
scroll to position [83, 0]
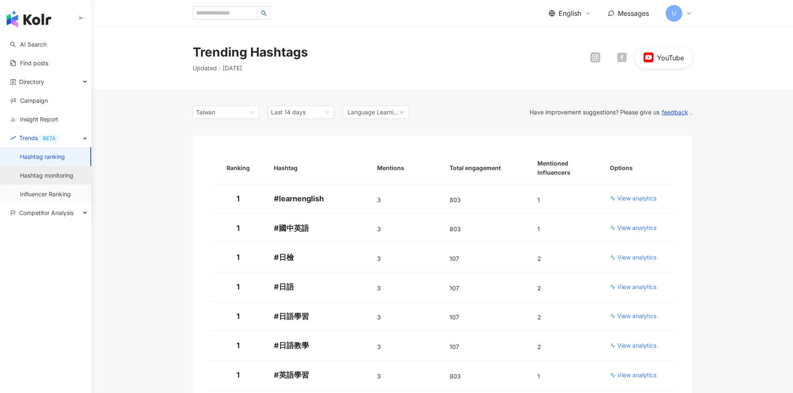
click at [59, 180] on link "Hashtag monitoring" at bounding box center [46, 175] width 53 height 8
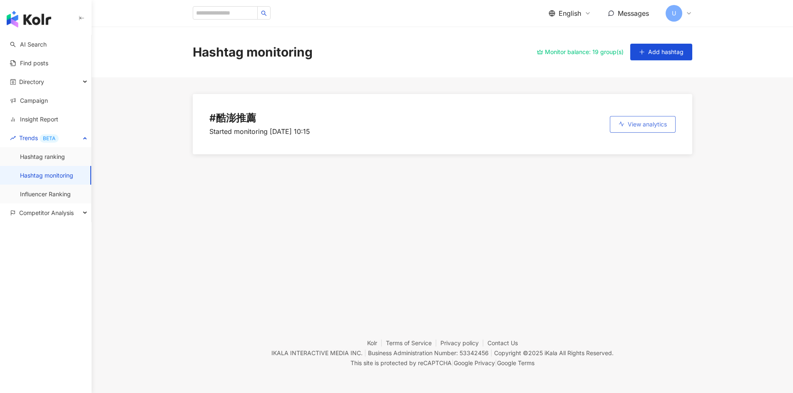
click at [659, 129] on button "View analytics" at bounding box center [643, 124] width 66 height 17
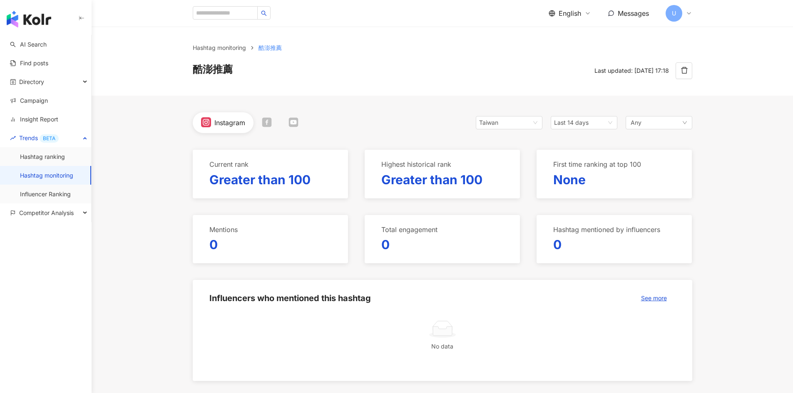
click at [261, 119] on div at bounding box center [266, 122] width 27 height 11
click at [299, 123] on div at bounding box center [293, 122] width 27 height 11
click at [204, 121] on icon at bounding box center [205, 122] width 5 height 5
click at [563, 126] on span "Last 14 days" at bounding box center [571, 122] width 35 height 7
click at [573, 186] on div "Past 6 months" at bounding box center [583, 182] width 53 height 9
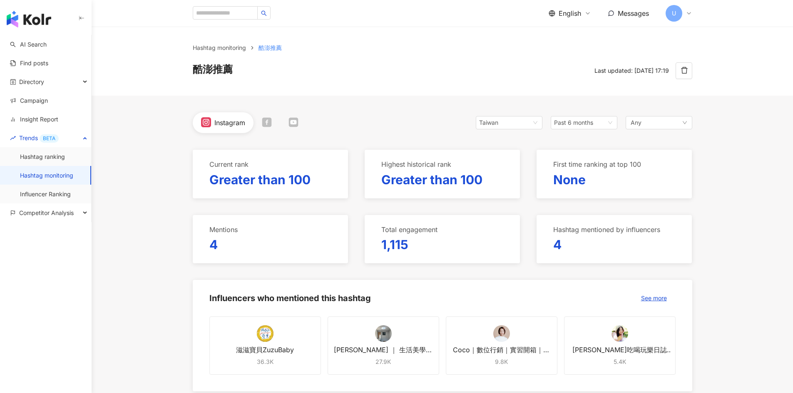
click at [579, 14] on span "English" at bounding box center [569, 13] width 22 height 9
click at [573, 32] on div "繁體中文" at bounding box center [574, 32] width 42 height 15
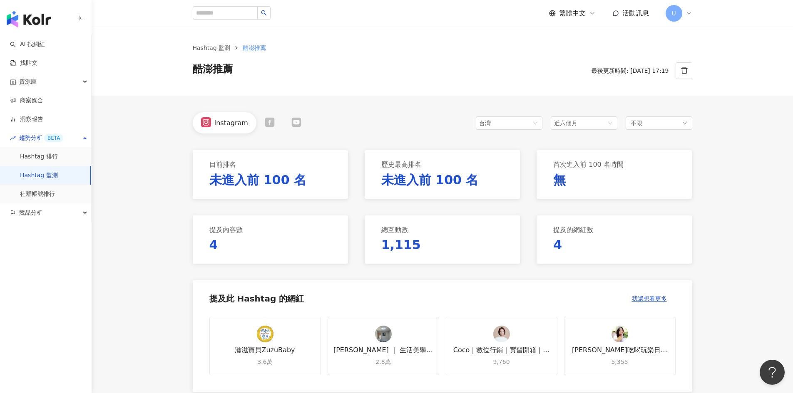
click at [265, 126] on icon at bounding box center [270, 122] width 10 height 10
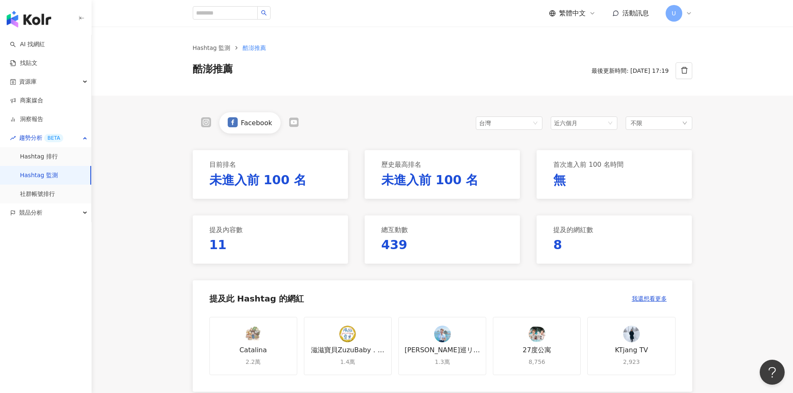
click at [289, 131] on div "Facebook" at bounding box center [250, 122] width 114 height 21
click at [290, 128] on div "Facebook" at bounding box center [250, 122] width 114 height 21
click at [291, 123] on icon at bounding box center [294, 121] width 8 height 5
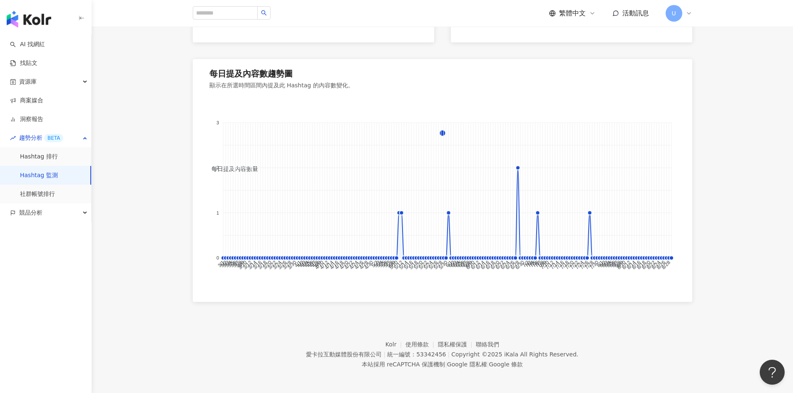
scroll to position [548, 0]
click at [53, 196] on link "社群帳號排行" at bounding box center [37, 194] width 35 height 8
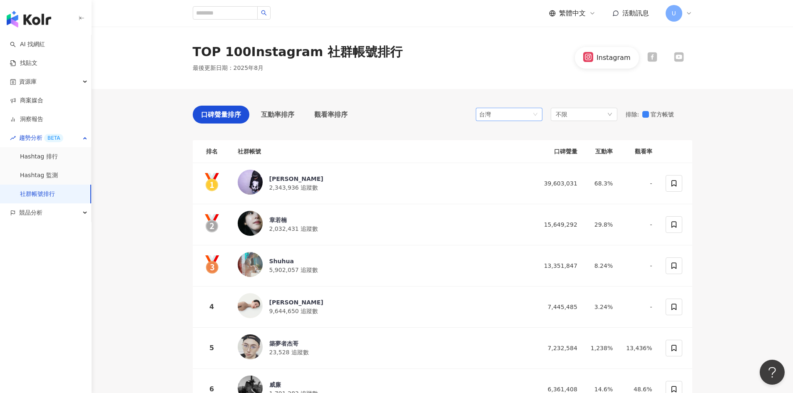
click at [517, 112] on span "台灣" at bounding box center [509, 114] width 60 height 12
click at [583, 117] on div "不限" at bounding box center [583, 114] width 67 height 13
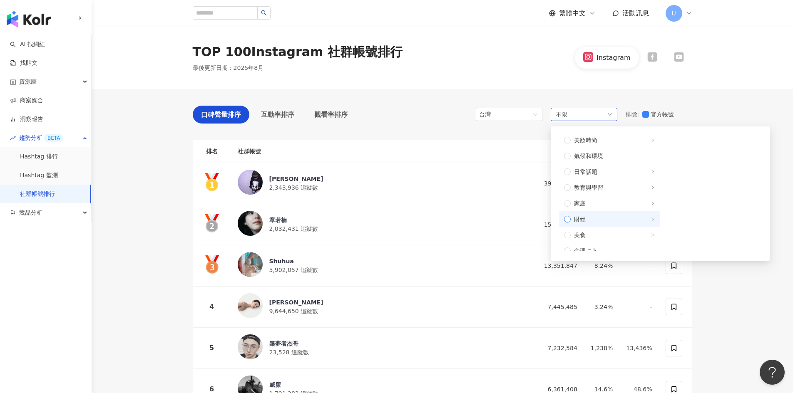
scroll to position [83, 0]
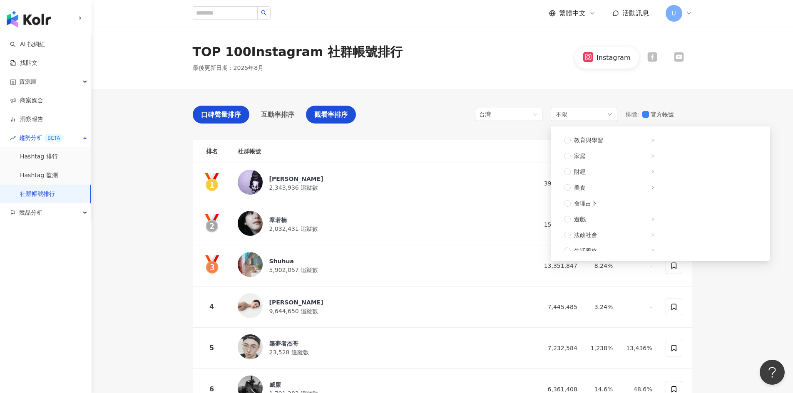
click at [347, 108] on div "觀看率排序" at bounding box center [331, 115] width 50 height 18
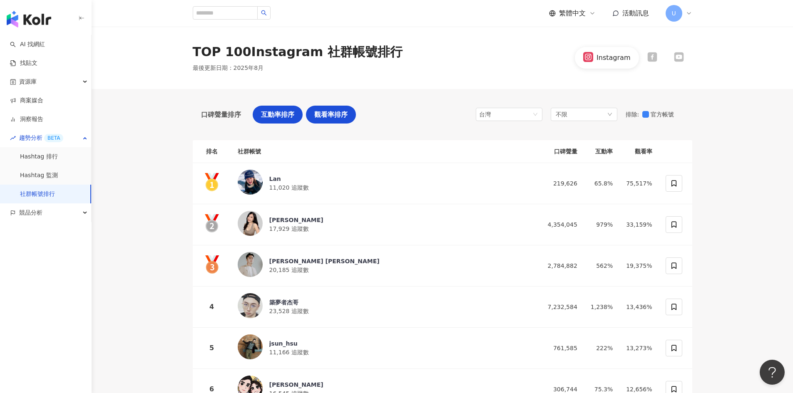
drag, startPoint x: 272, startPoint y: 114, endPoint x: 281, endPoint y: 113, distance: 9.7
click at [272, 114] on span "互動率排序" at bounding box center [277, 114] width 33 height 10
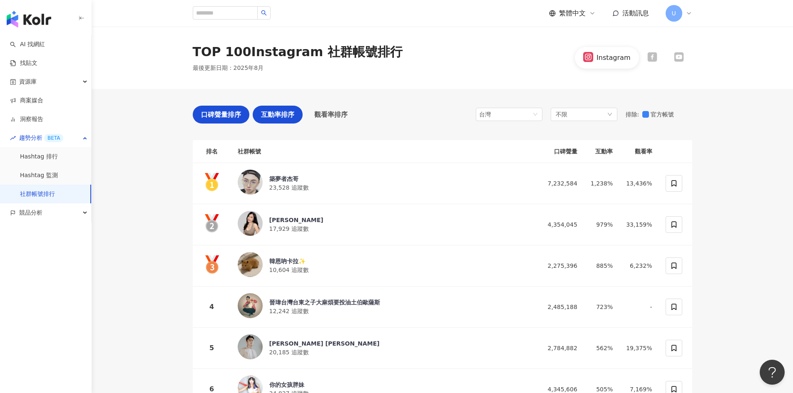
click at [231, 119] on span "口碑聲量排序" at bounding box center [221, 114] width 40 height 10
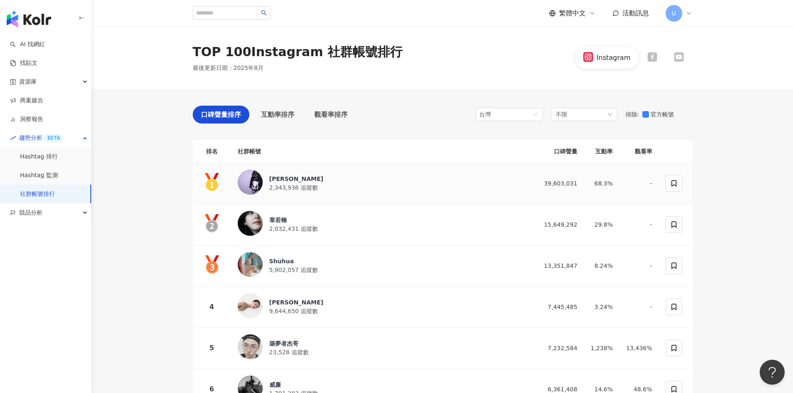
click at [274, 184] on span "2,343,936 追蹤數" at bounding box center [293, 187] width 49 height 7
click at [582, 16] on span "繁體中文" at bounding box center [572, 13] width 27 height 9
click at [573, 1] on div "繁體中文 活動訊息 U" at bounding box center [442, 13] width 499 height 27
click at [572, 14] on span "繁體中文" at bounding box center [572, 13] width 27 height 9
click at [580, 19] on div "繁體中文 活動訊息 U" at bounding box center [620, 13] width 143 height 17
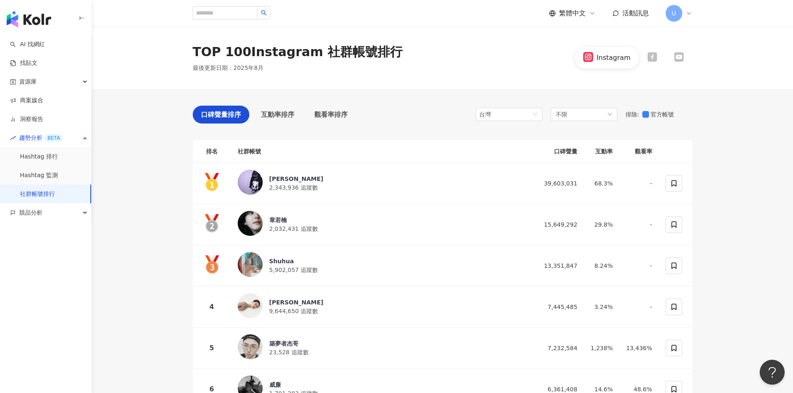
click at [575, 10] on span "繁體中文" at bounding box center [572, 13] width 27 height 9
click at [577, 59] on div "English" at bounding box center [576, 54] width 42 height 15
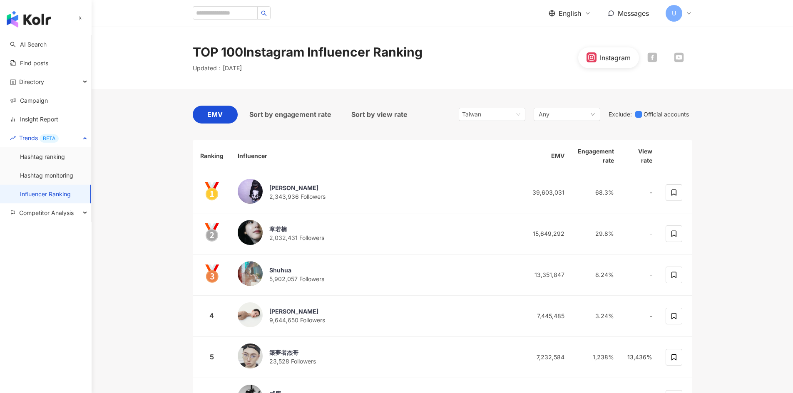
click at [660, 55] on div at bounding box center [652, 57] width 27 height 11
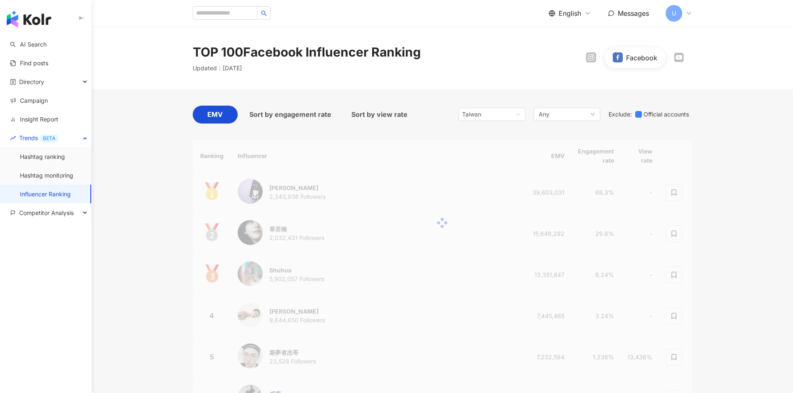
click at [653, 52] on div "Facebook" at bounding box center [634, 57] width 45 height 11
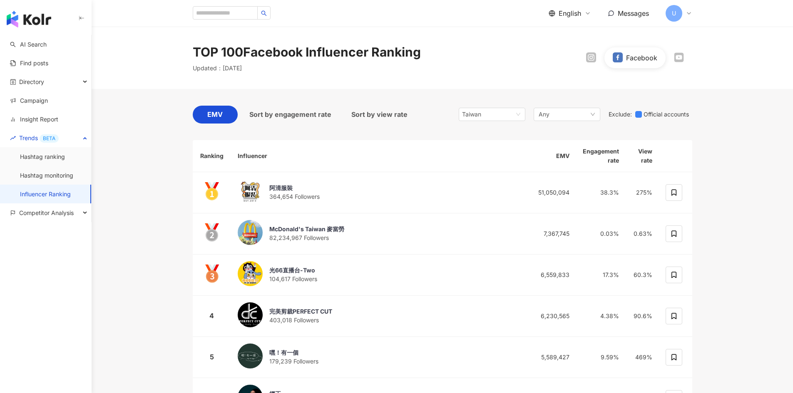
click at [678, 59] on icon at bounding box center [678, 57] width 8 height 5
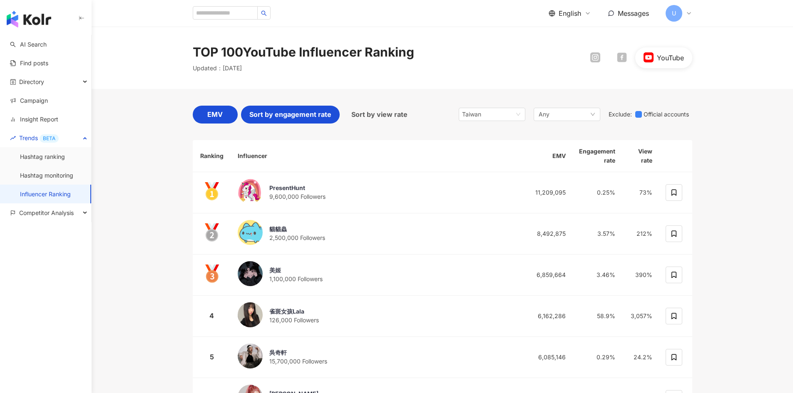
click at [303, 108] on div "Sort by engagement rate" at bounding box center [290, 115] width 99 height 18
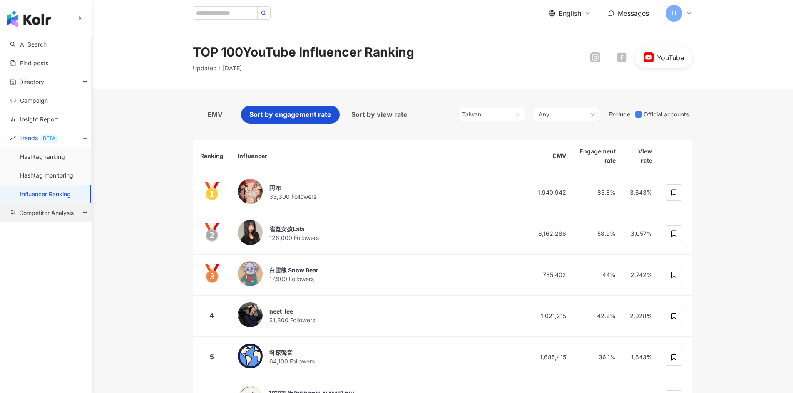
drag, startPoint x: 47, startPoint y: 210, endPoint x: 68, endPoint y: 208, distance: 20.9
click at [47, 210] on span "Competitor Analysis" at bounding box center [46, 212] width 55 height 19
click at [53, 216] on span "Competitor Analysis" at bounding box center [46, 212] width 55 height 19
click at [70, 216] on span "Competitor Analysis" at bounding box center [46, 212] width 55 height 19
click at [62, 236] on link "Account analysis" at bounding box center [43, 232] width 46 height 8
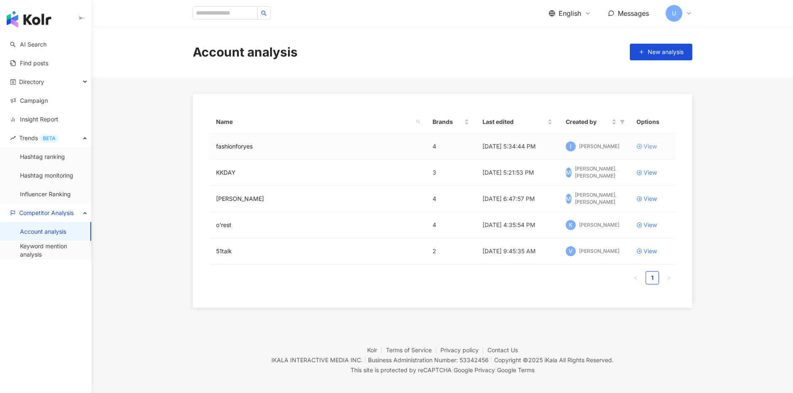
click at [649, 144] on div "View" at bounding box center [649, 146] width 13 height 9
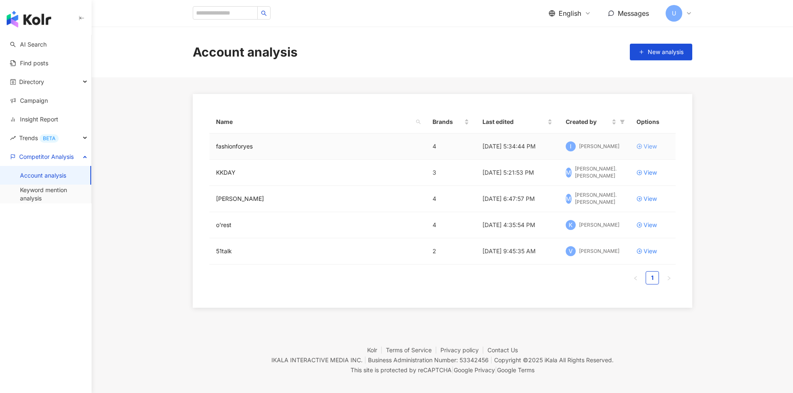
click at [654, 146] on div "View" at bounding box center [649, 146] width 13 height 9
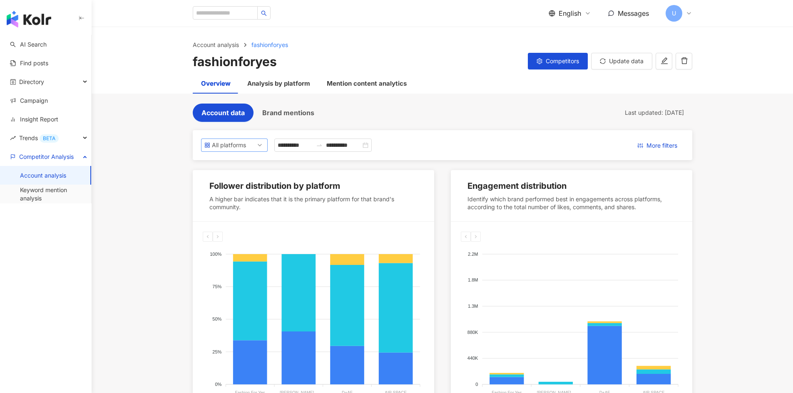
click at [239, 146] on div "All platforms" at bounding box center [225, 145] width 27 height 12
click at [243, 175] on div "Instagram" at bounding box center [234, 178] width 53 height 9
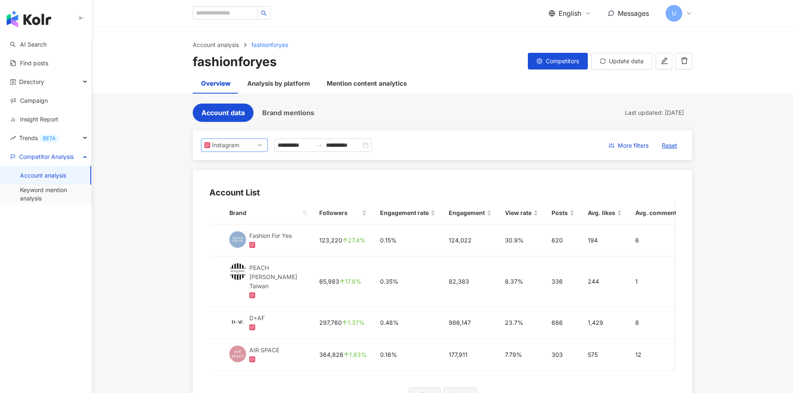
click at [253, 144] on span "Instagram" at bounding box center [234, 145] width 60 height 12
click at [240, 199] on div "Facebook" at bounding box center [234, 193] width 63 height 14
click at [240, 144] on span "Facebook" at bounding box center [234, 145] width 60 height 12
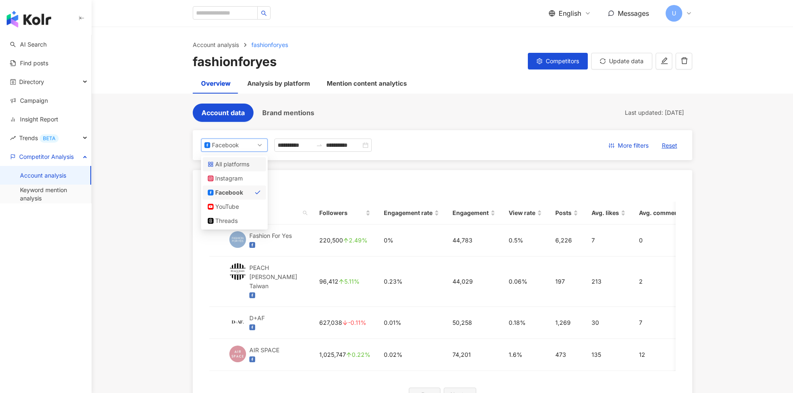
click at [242, 164] on div "All platforms" at bounding box center [228, 164] width 27 height 9
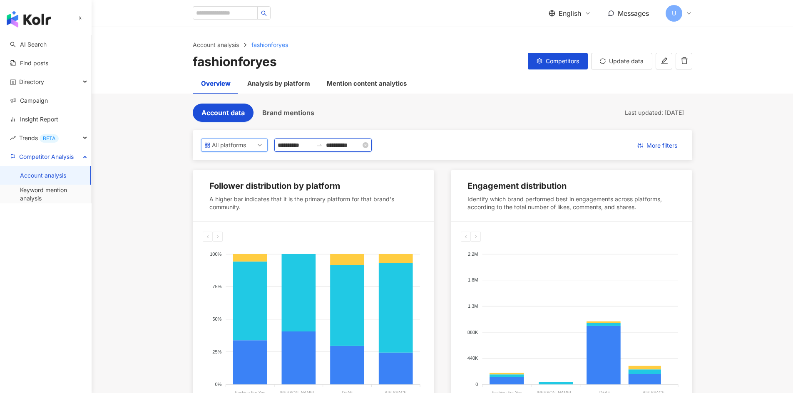
click at [312, 148] on input "**********" at bounding box center [295, 145] width 35 height 9
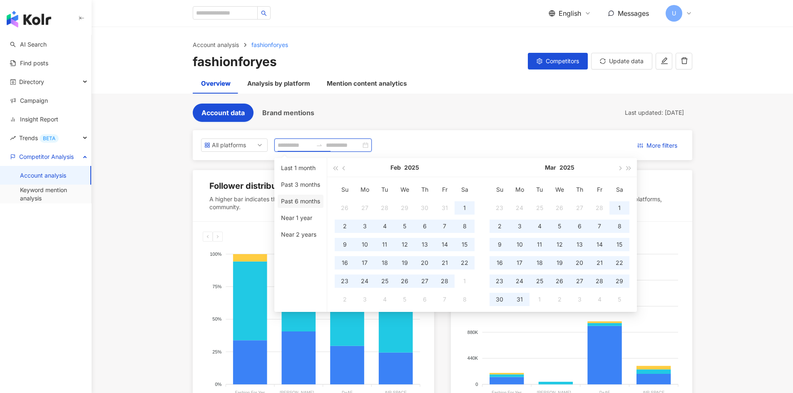
type input "**********"
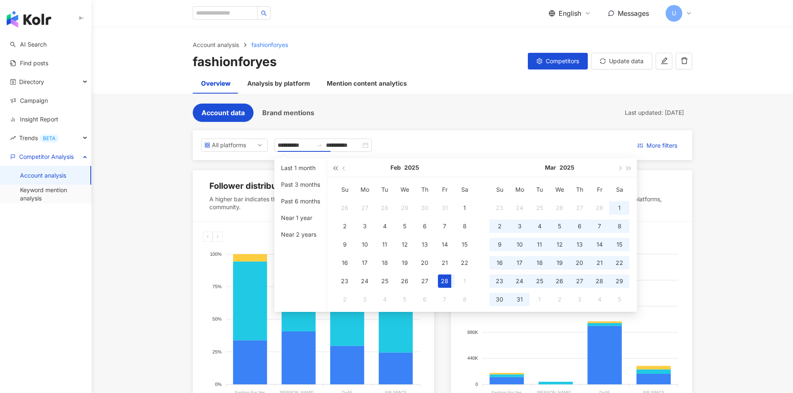
click at [337, 167] on span "button" at bounding box center [335, 168] width 4 height 4
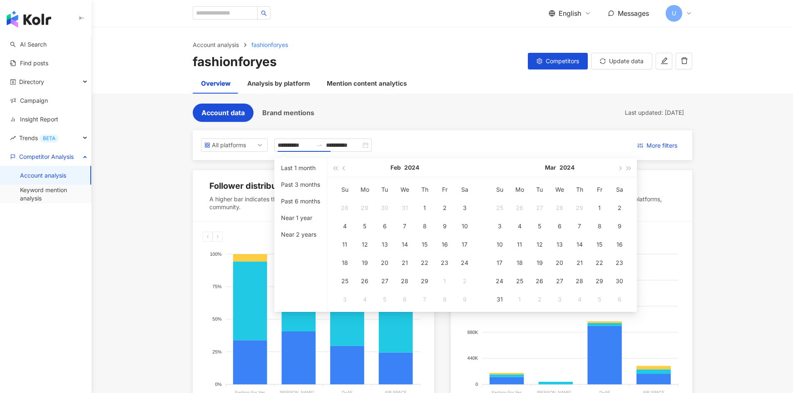
click at [344, 169] on span "button" at bounding box center [344, 168] width 4 height 4
click at [725, 174] on main "**********" at bounding box center [442, 358] width 701 height 662
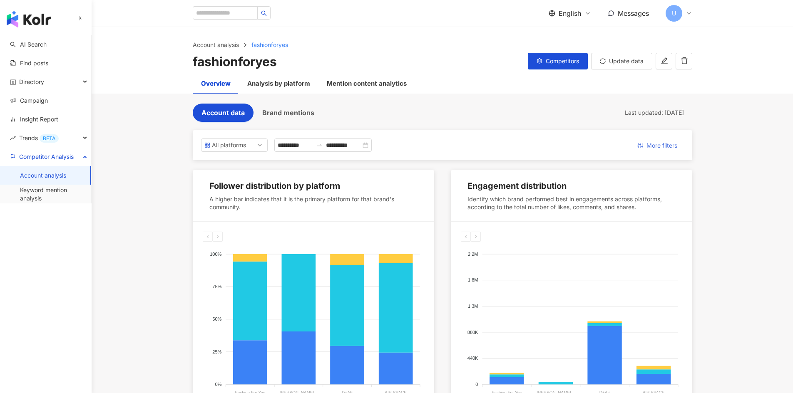
click at [668, 146] on span "More filters" at bounding box center [661, 145] width 31 height 13
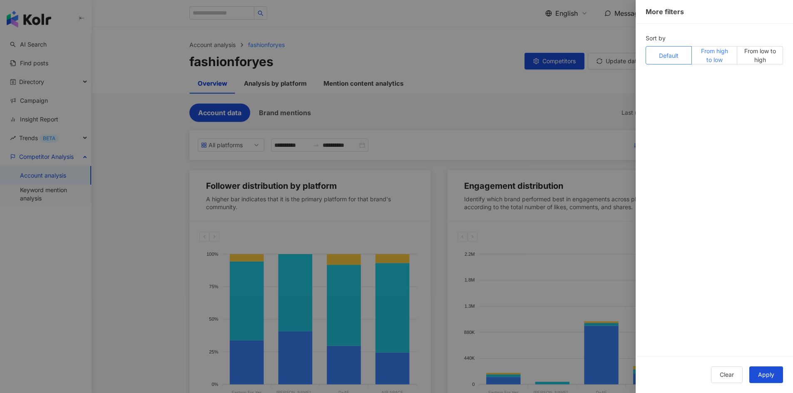
click at [711, 52] on span "From high to low" at bounding box center [714, 55] width 33 height 17
click at [758, 58] on span "From low to high" at bounding box center [759, 55] width 33 height 17
click at [676, 60] on label "Default" at bounding box center [668, 55] width 46 height 18
click at [715, 372] on button "Clear" at bounding box center [727, 375] width 32 height 17
click at [487, 102] on div at bounding box center [396, 196] width 793 height 393
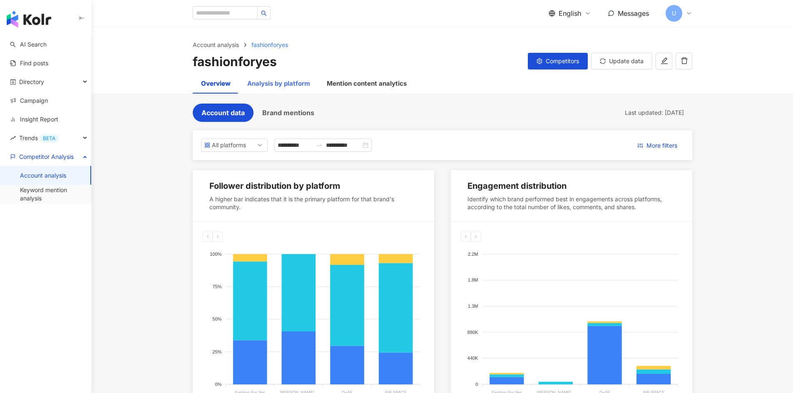
click at [288, 90] on div "Analysis by platform" at bounding box center [278, 84] width 79 height 20
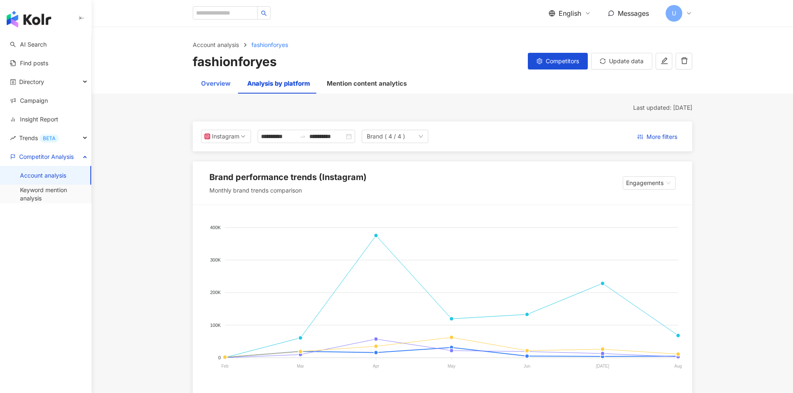
click at [230, 83] on div "Overview" at bounding box center [216, 84] width 46 height 20
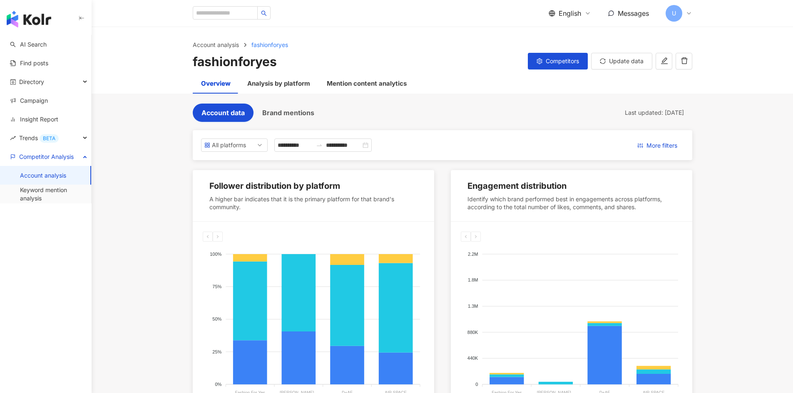
click at [572, 16] on span "English" at bounding box center [569, 13] width 22 height 9
click at [569, 37] on div "繁體中文" at bounding box center [574, 32] width 42 height 15
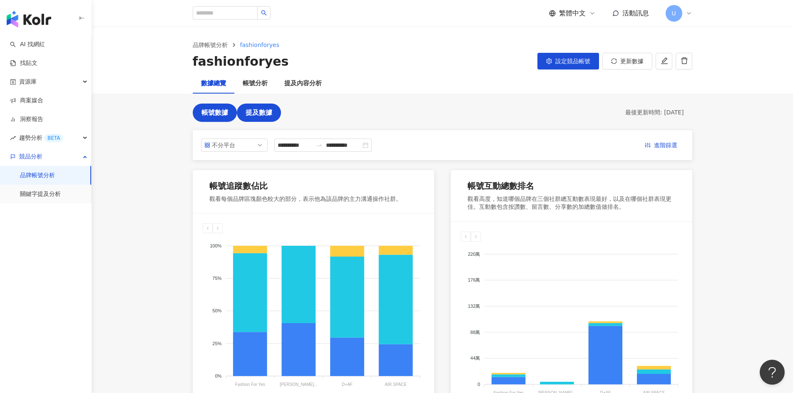
click at [253, 107] on button "提及數據" at bounding box center [259, 113] width 44 height 18
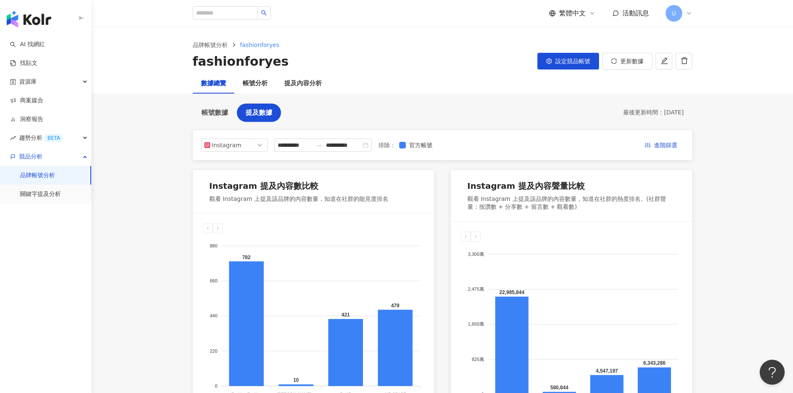
click at [574, 17] on span "繁體中文" at bounding box center [572, 13] width 27 height 9
click at [571, 46] on li "English" at bounding box center [576, 54] width 52 height 22
click at [570, 14] on span "繁體中文" at bounding box center [572, 13] width 27 height 9
click at [566, 53] on div "English" at bounding box center [576, 54] width 42 height 15
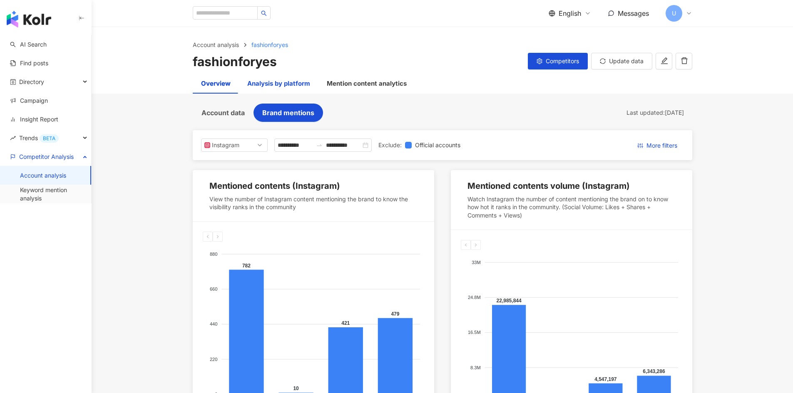
click at [280, 88] on div "Analysis by platform" at bounding box center [278, 84] width 63 height 10
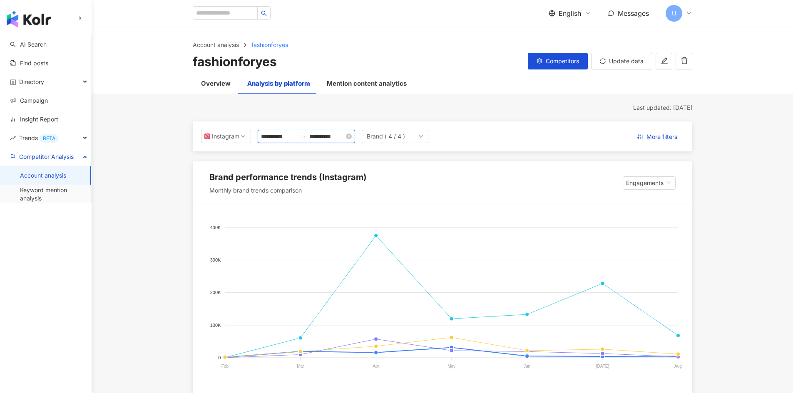
click at [282, 132] on input "**********" at bounding box center [278, 136] width 35 height 9
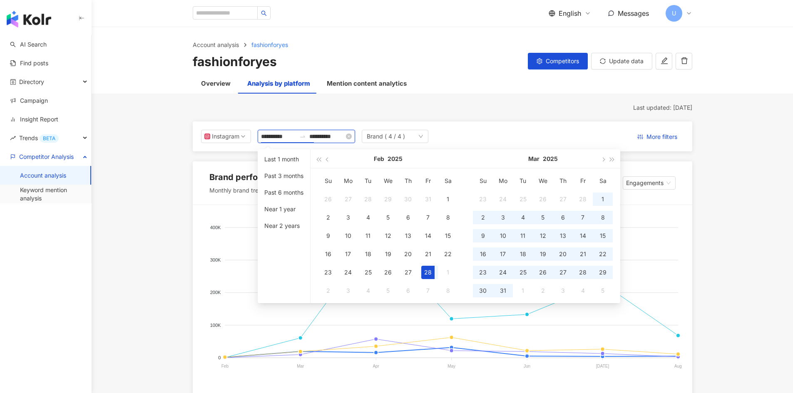
click at [344, 138] on input "**********" at bounding box center [326, 136] width 35 height 9
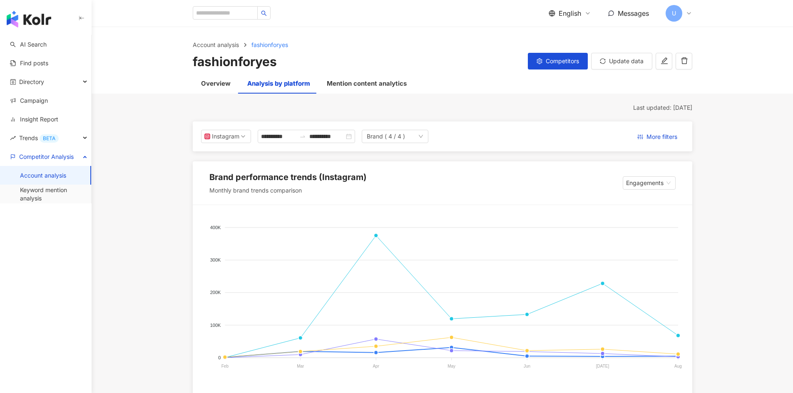
click at [405, 134] on div "Brand ( 4 / 4 )" at bounding box center [386, 136] width 38 height 12
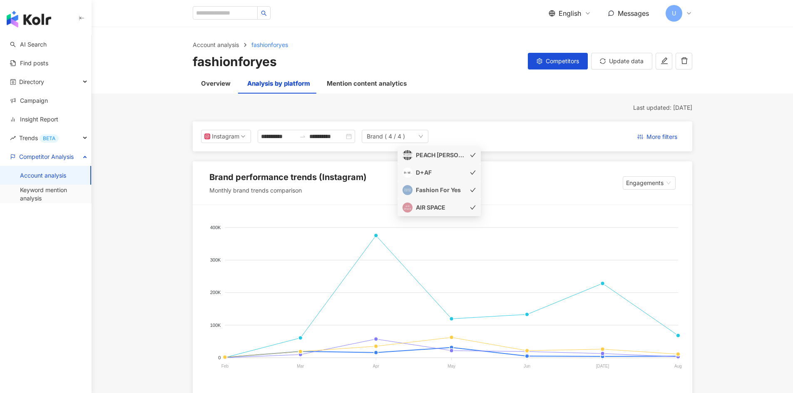
click at [463, 170] on div "D+AF" at bounding box center [441, 172] width 50 height 9
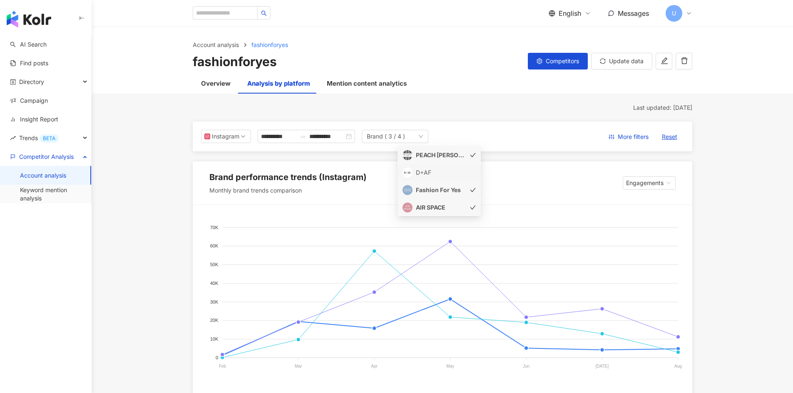
click at [463, 170] on div "D+AF" at bounding box center [441, 172] width 50 height 9
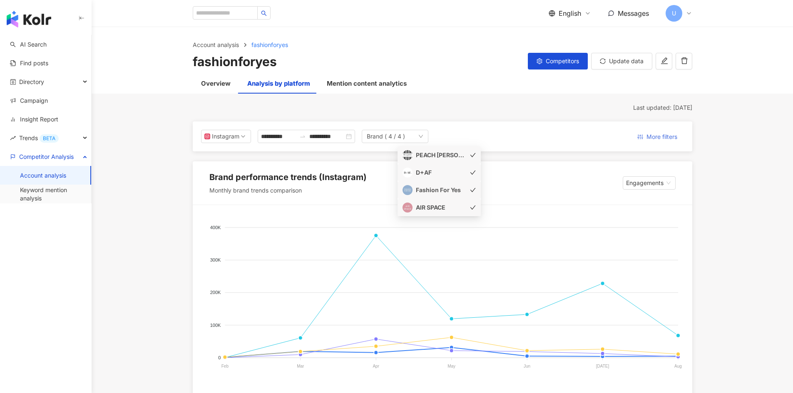
click at [652, 138] on span "More filters" at bounding box center [661, 136] width 31 height 13
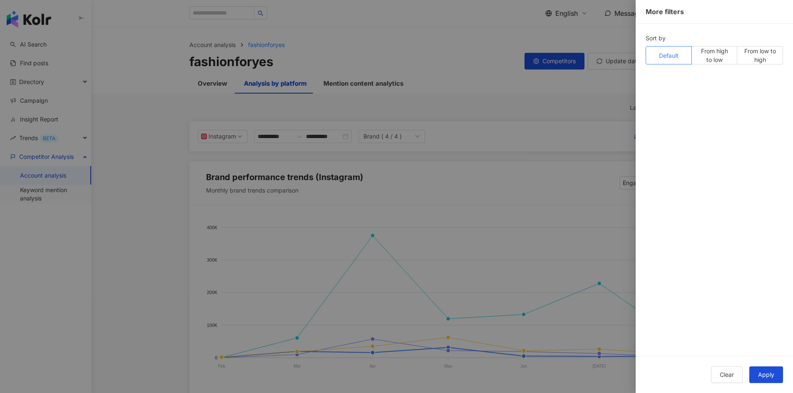
click at [536, 130] on div at bounding box center [396, 196] width 793 height 393
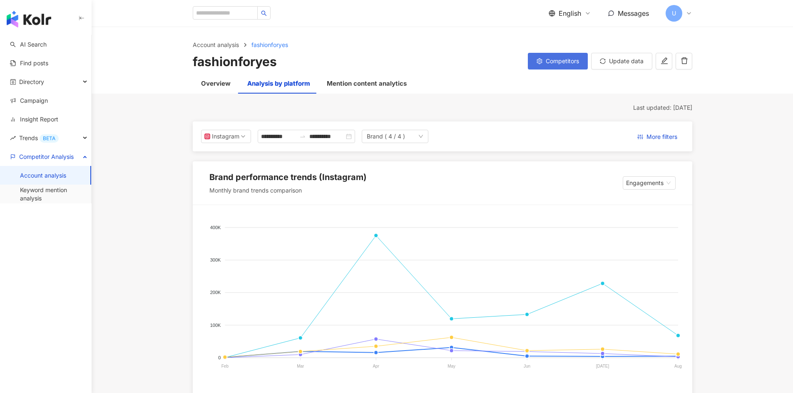
click at [563, 62] on span "Competitors" at bounding box center [561, 61] width 33 height 7
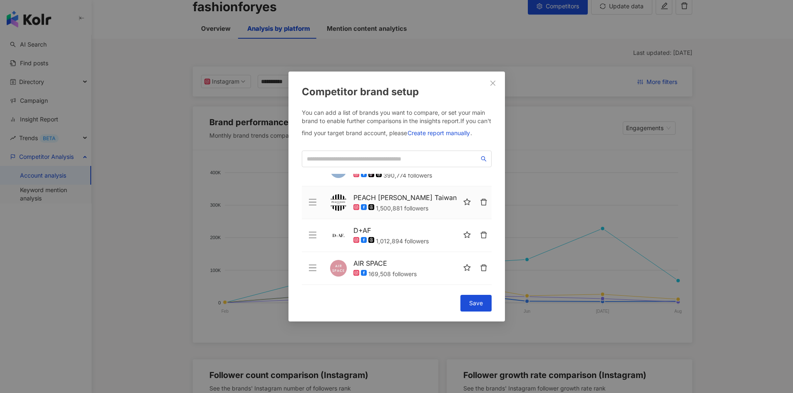
scroll to position [166, 0]
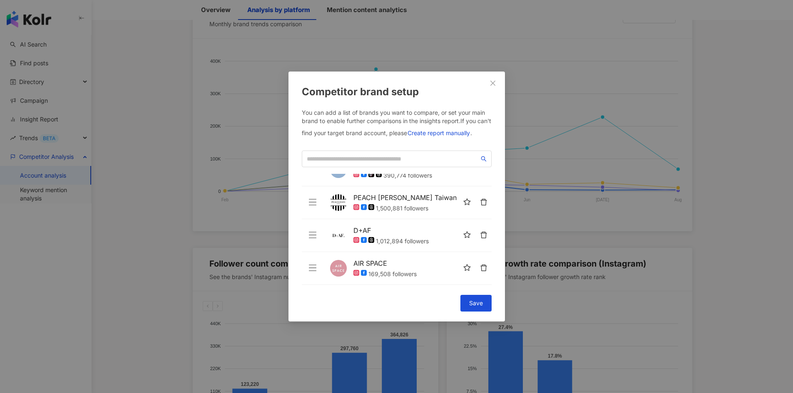
click at [565, 228] on div "Competitor brand setup You can add a list of brands you want to compare, or set…" at bounding box center [396, 196] width 793 height 393
click at [488, 76] on button "Close" at bounding box center [492, 83] width 17 height 17
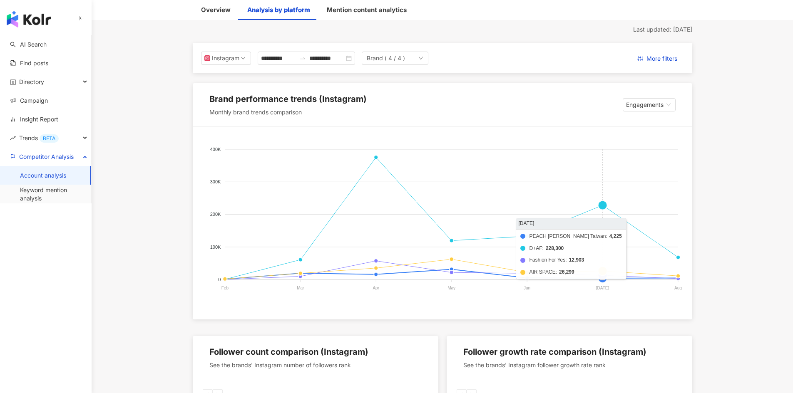
scroll to position [0, 0]
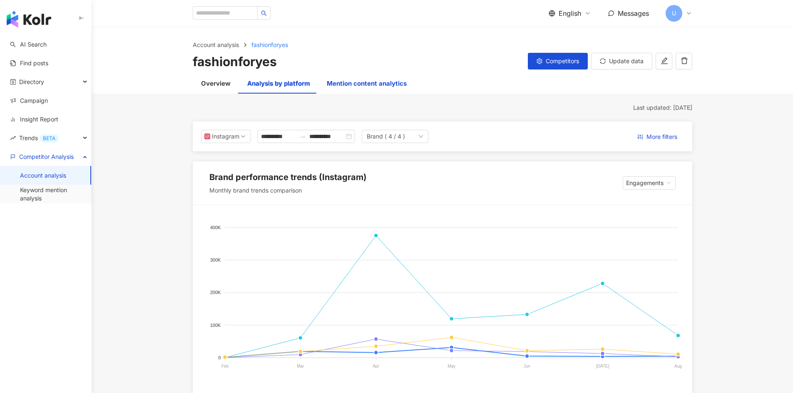
click at [352, 85] on div "Mention content analytics" at bounding box center [367, 84] width 80 height 10
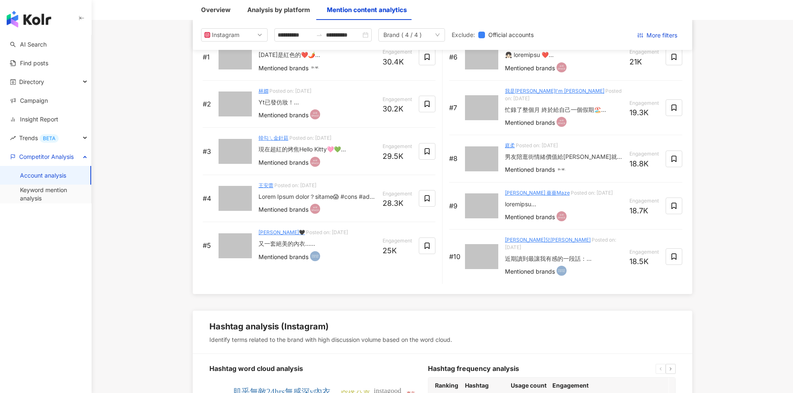
scroll to position [1331, 0]
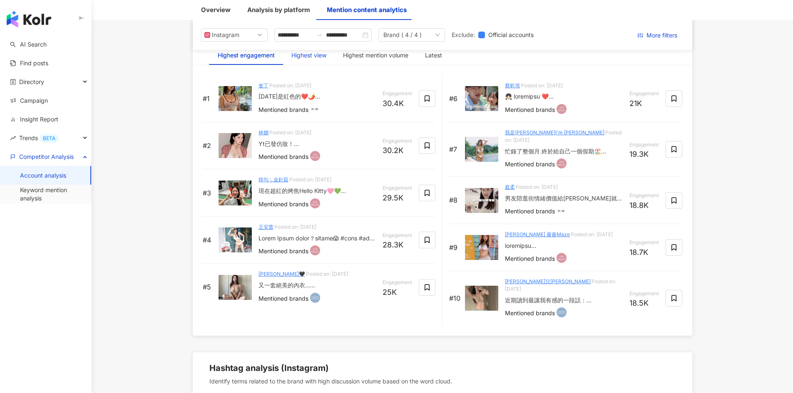
click at [311, 57] on div "Highest view" at bounding box center [308, 55] width 35 height 9
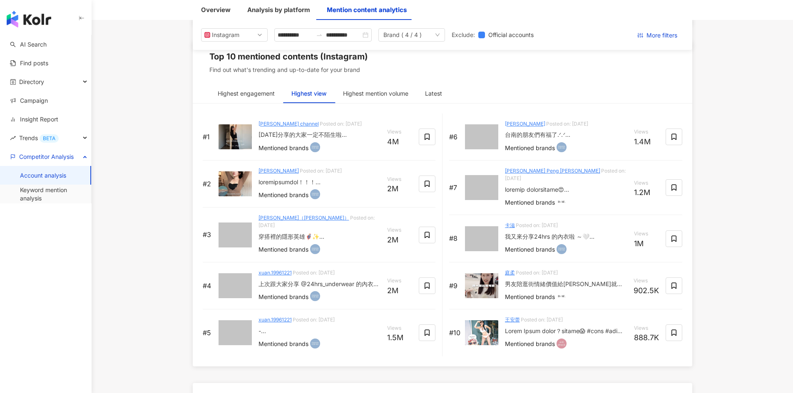
scroll to position [1248, 0]
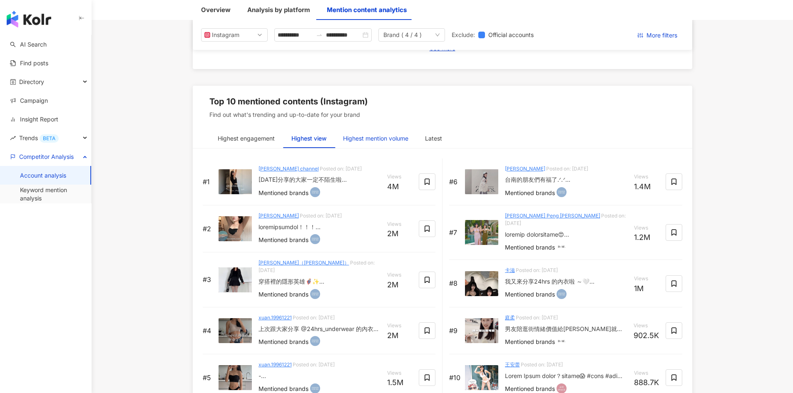
click at [359, 136] on div "Highest mention volume" at bounding box center [375, 138] width 65 height 9
click at [428, 134] on div "Latest" at bounding box center [433, 138] width 17 height 9
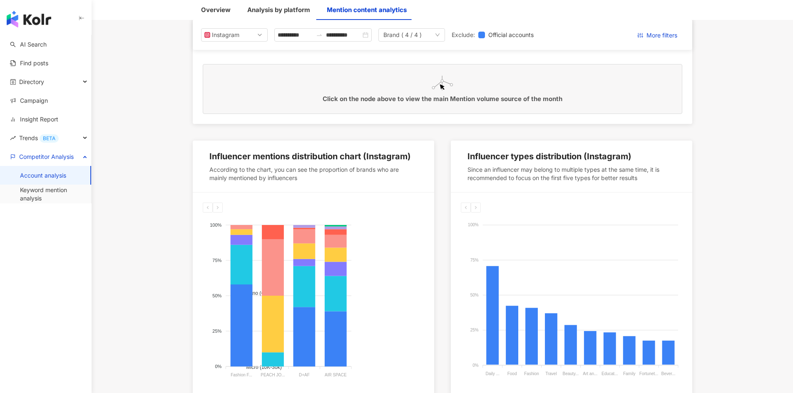
scroll to position [0, 0]
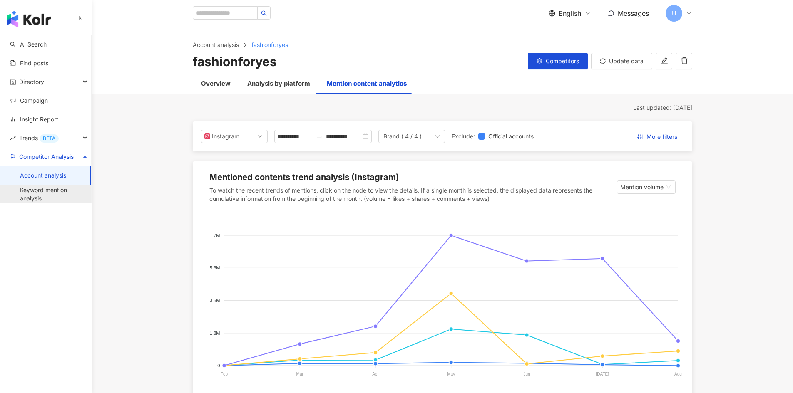
drag, startPoint x: 66, startPoint y: 198, endPoint x: 72, endPoint y: 193, distance: 7.6
click at [66, 198] on link "Keyword mention analysis" at bounding box center [52, 194] width 64 height 16
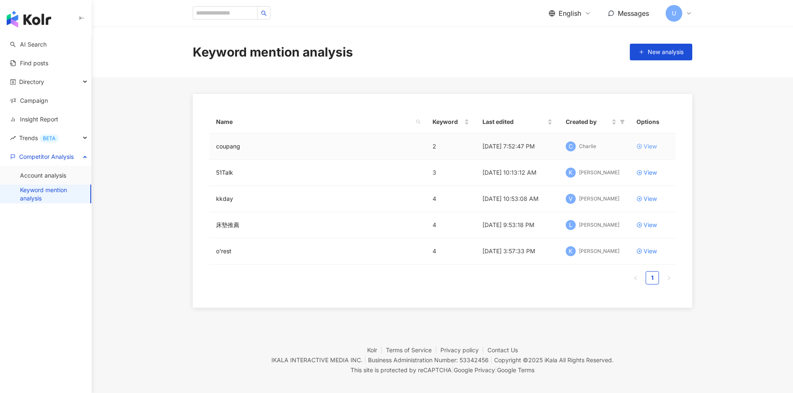
click at [647, 147] on div "View" at bounding box center [649, 146] width 13 height 9
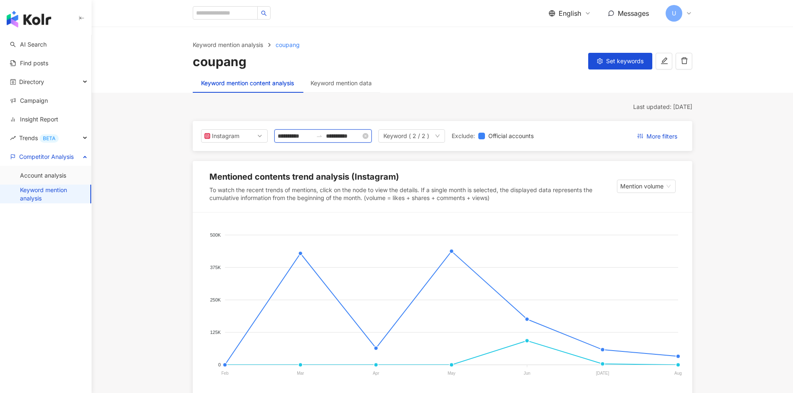
click at [312, 135] on input "**********" at bounding box center [295, 135] width 35 height 9
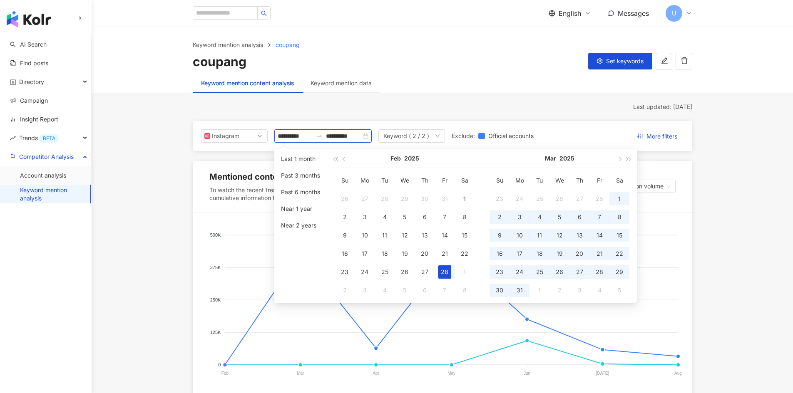
type input "**********"
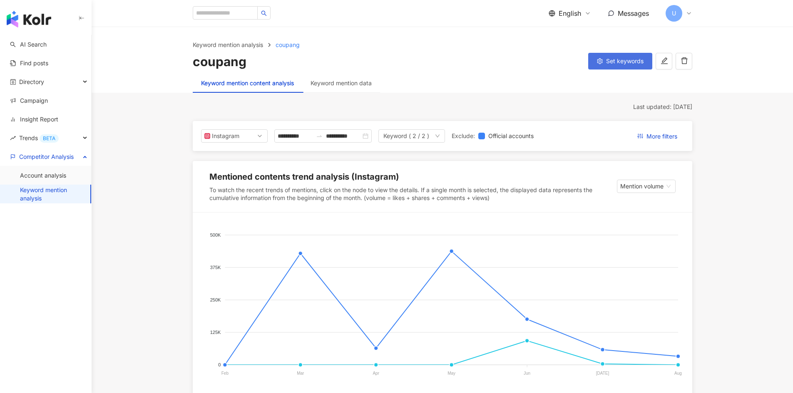
click at [629, 60] on span "Set keywords" at bounding box center [624, 61] width 37 height 7
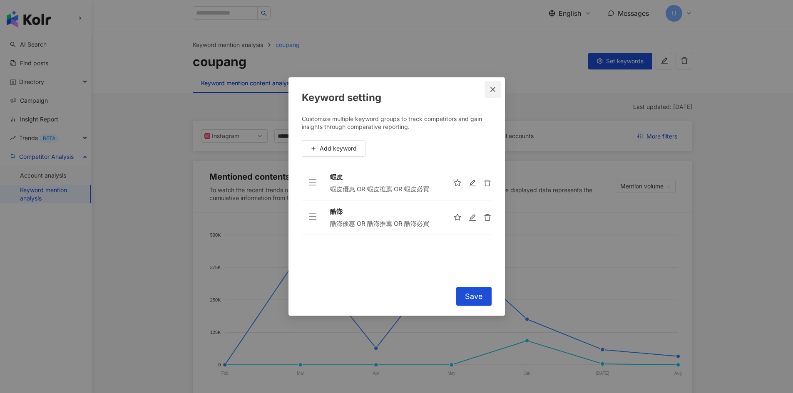
click at [488, 87] on span "Close" at bounding box center [492, 89] width 17 height 7
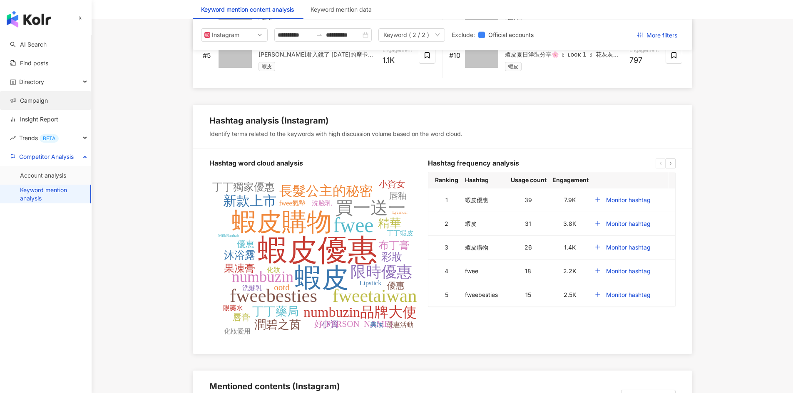
scroll to position [1170, 0]
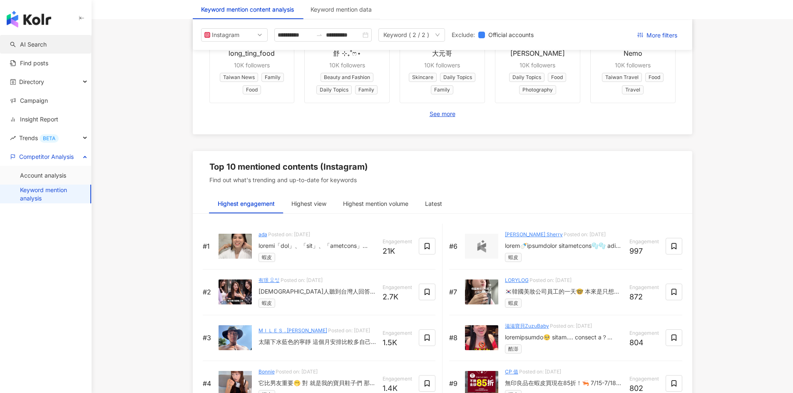
click at [42, 40] on link "AI Search" at bounding box center [28, 44] width 37 height 8
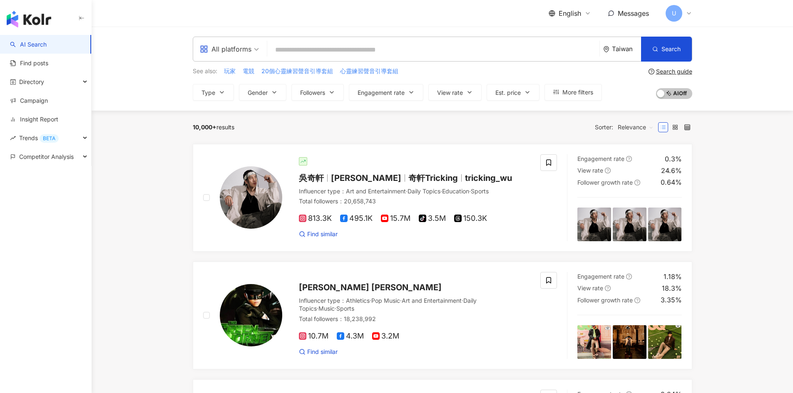
click at [286, 44] on input "search" at bounding box center [432, 50] width 325 height 16
type input "*"
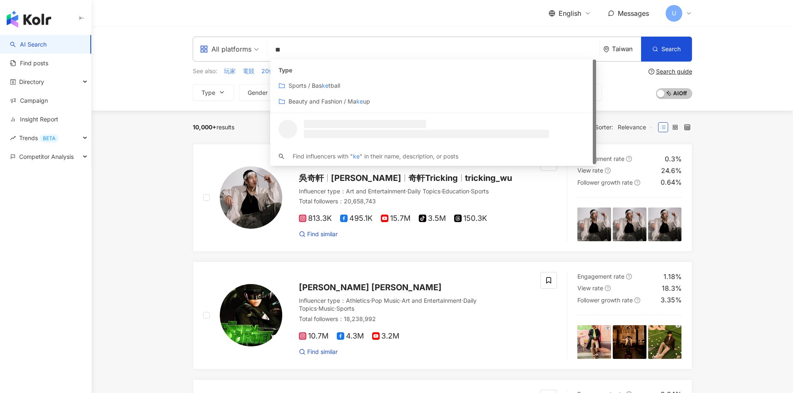
type input "*"
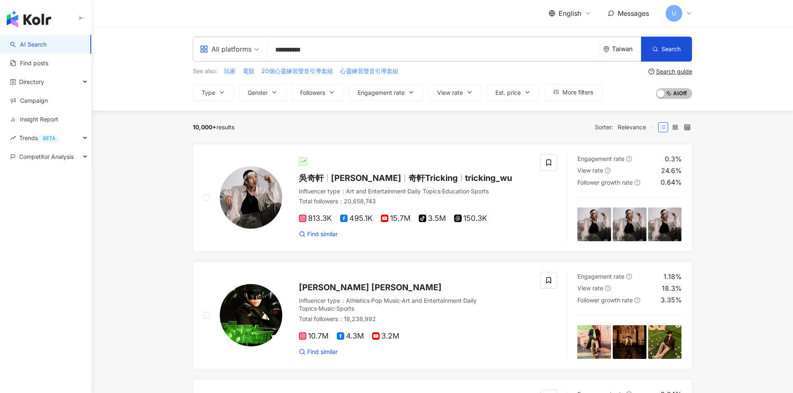
type input "***"
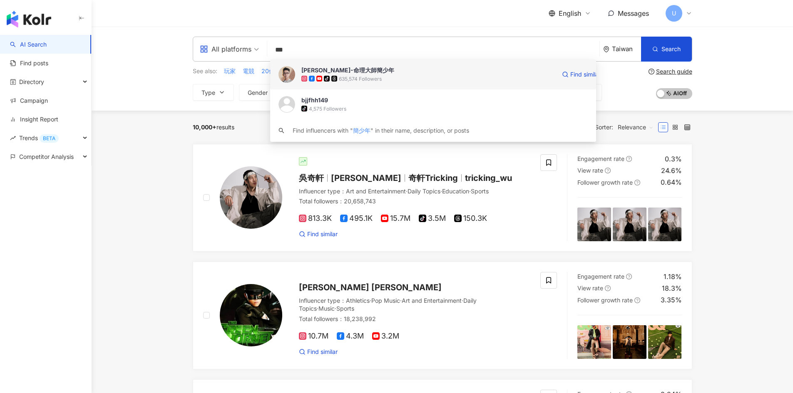
click at [357, 74] on div "[PERSON_NAME]-命理大師簡少年" at bounding box center [347, 70] width 93 height 8
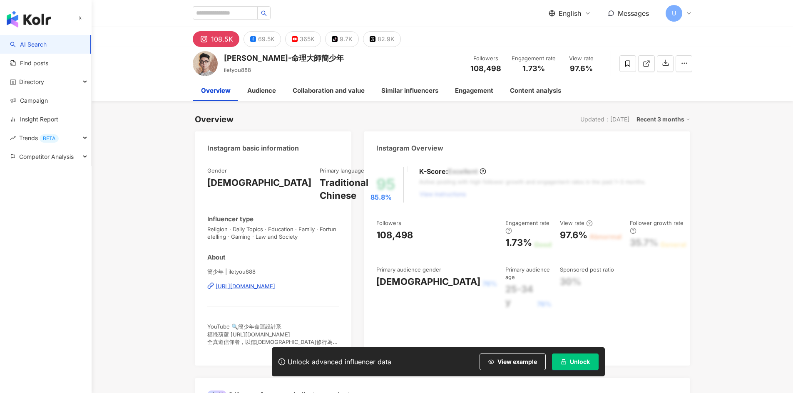
click at [576, 10] on span "English" at bounding box center [569, 13] width 22 height 9
click at [573, 32] on div "繁體中文" at bounding box center [574, 32] width 42 height 15
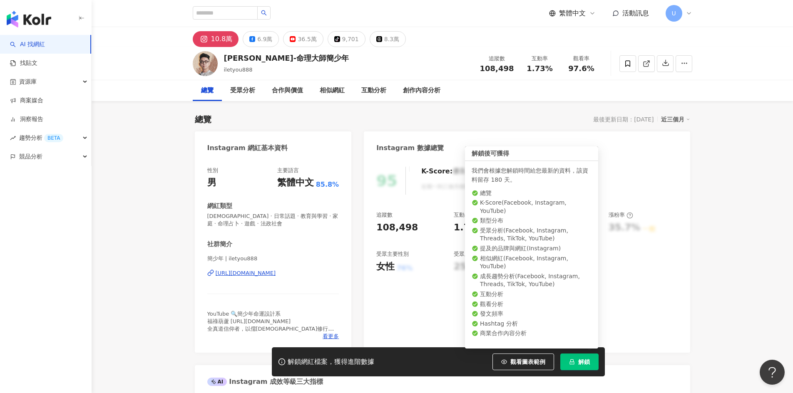
click at [582, 359] on span "解鎖" at bounding box center [584, 362] width 12 height 7
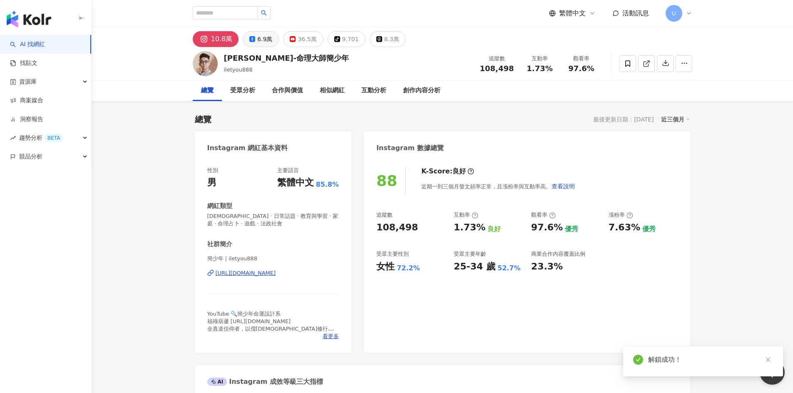
click at [263, 37] on div "6.9萬" at bounding box center [264, 39] width 15 height 12
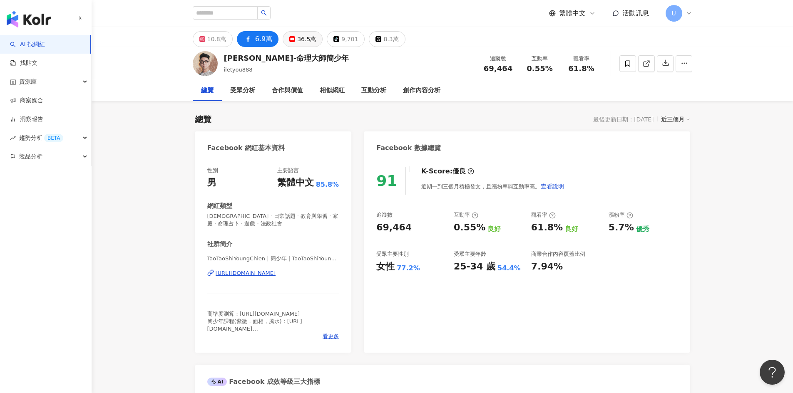
click at [216, 42] on div "10.8萬" at bounding box center [216, 39] width 19 height 12
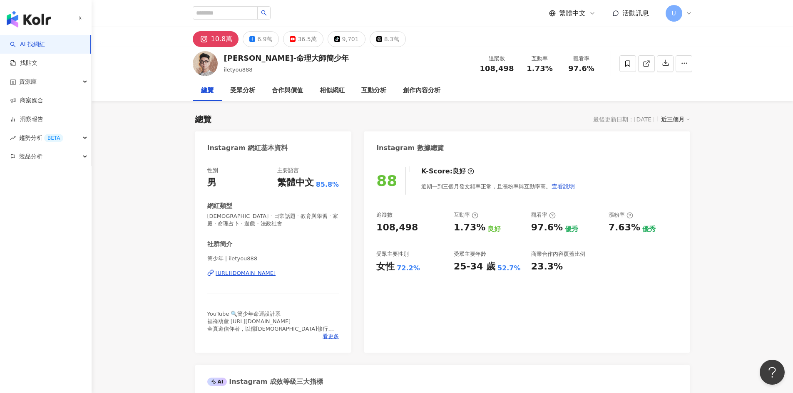
click at [677, 121] on div "近三個月" at bounding box center [675, 119] width 29 height 11
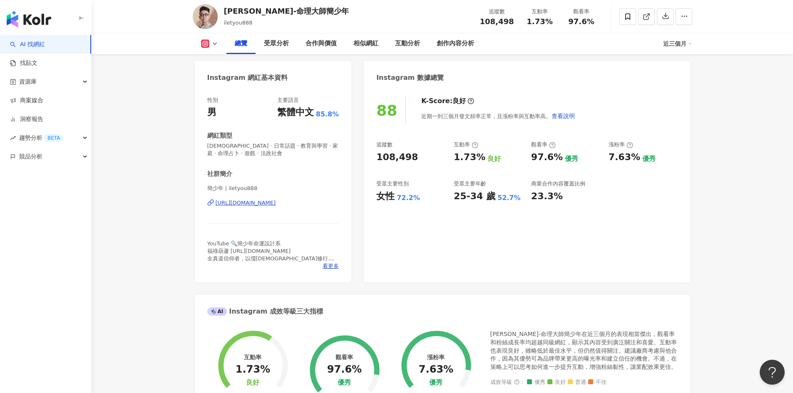
scroll to position [83, 0]
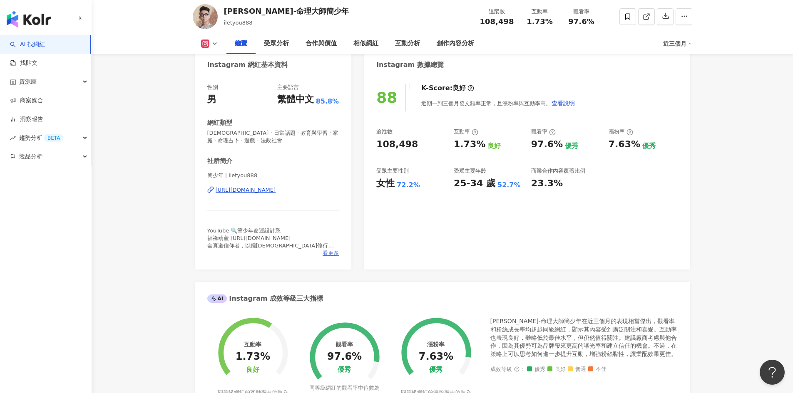
click at [324, 253] on span "看更多" at bounding box center [330, 253] width 16 height 7
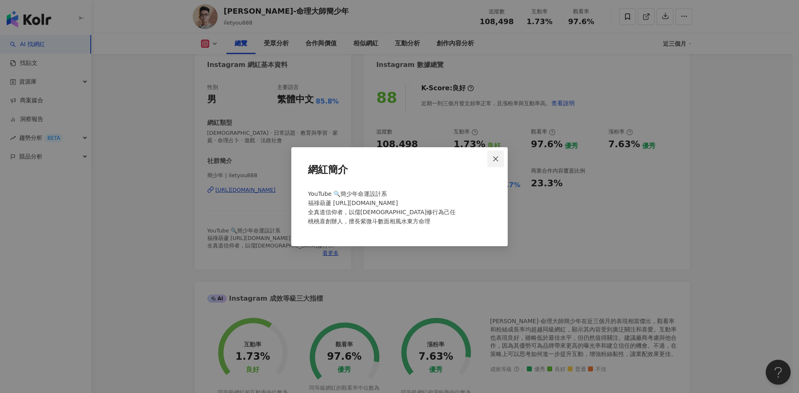
click at [488, 160] on span "Close" at bounding box center [495, 159] width 17 height 7
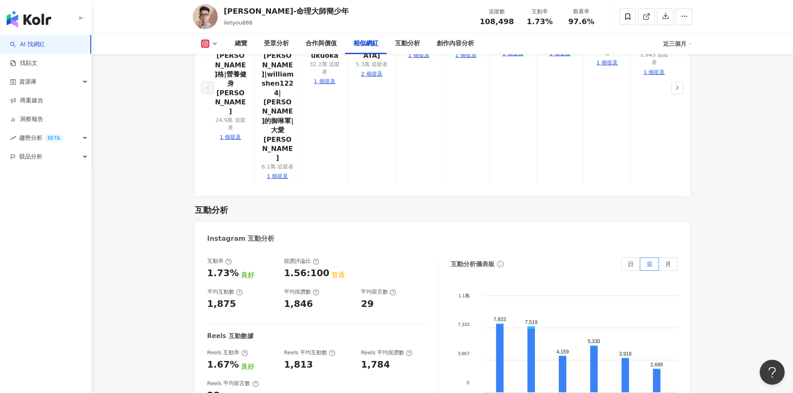
scroll to position [1664, 0]
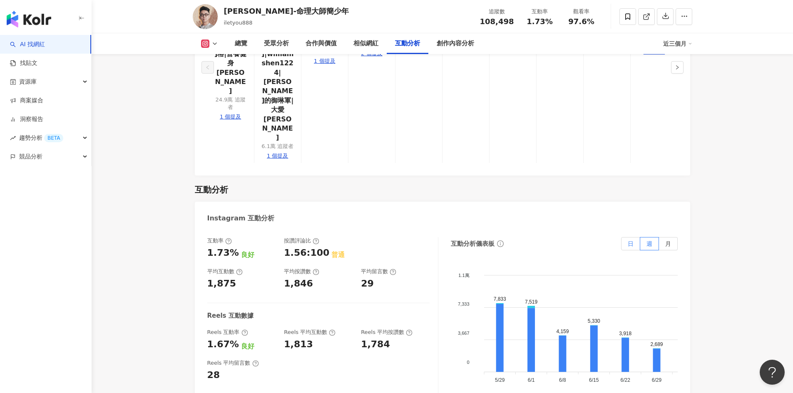
click at [630, 240] on span "日" at bounding box center [630, 243] width 6 height 7
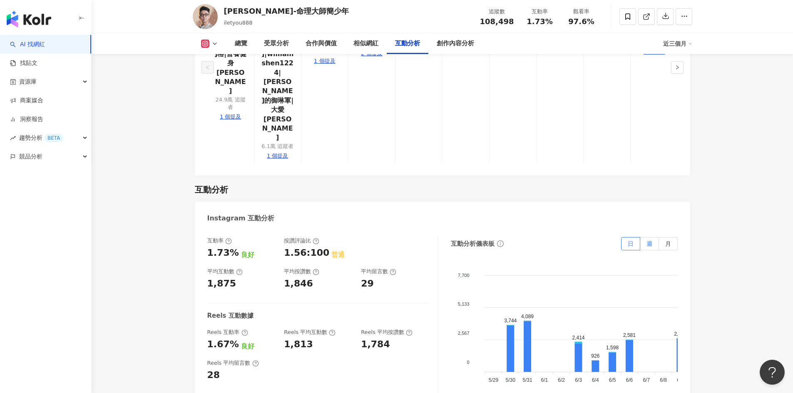
click at [647, 240] on span "週" at bounding box center [649, 243] width 6 height 7
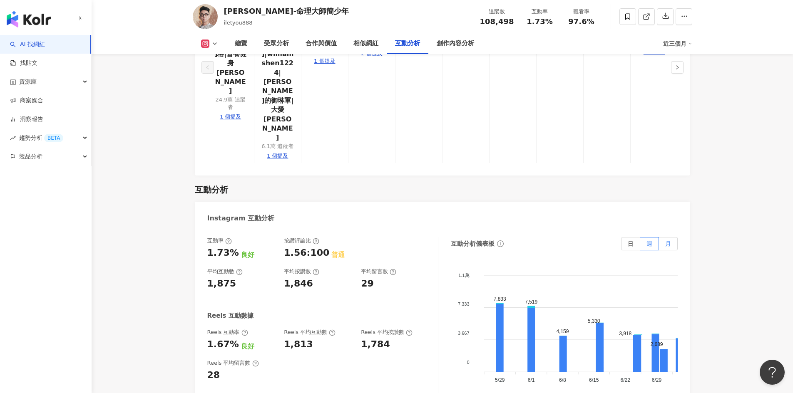
click at [667, 240] on span "月" at bounding box center [668, 243] width 6 height 7
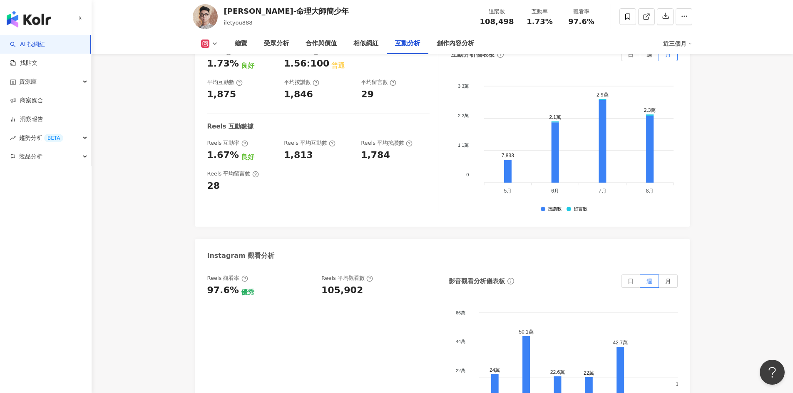
scroll to position [1872, 0]
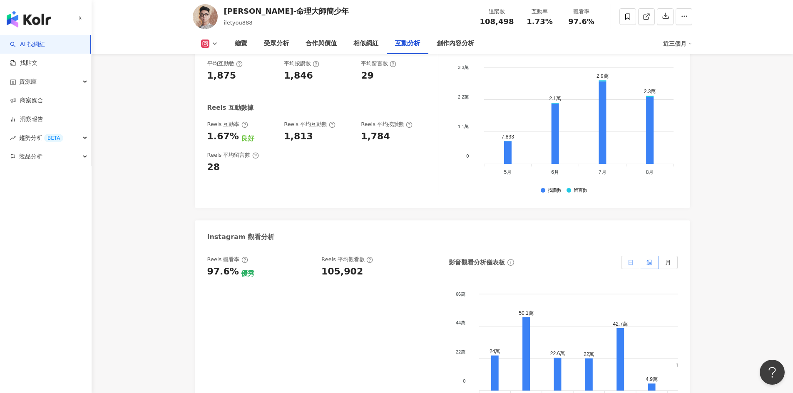
click at [627, 256] on label "日" at bounding box center [630, 262] width 19 height 13
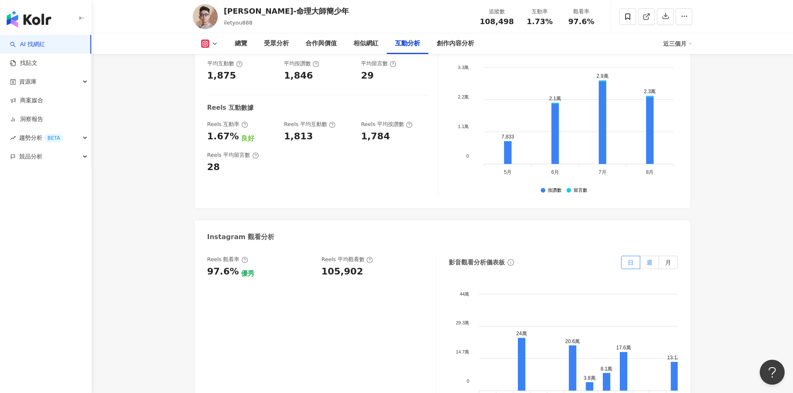
click at [649, 259] on span "週" at bounding box center [649, 262] width 6 height 7
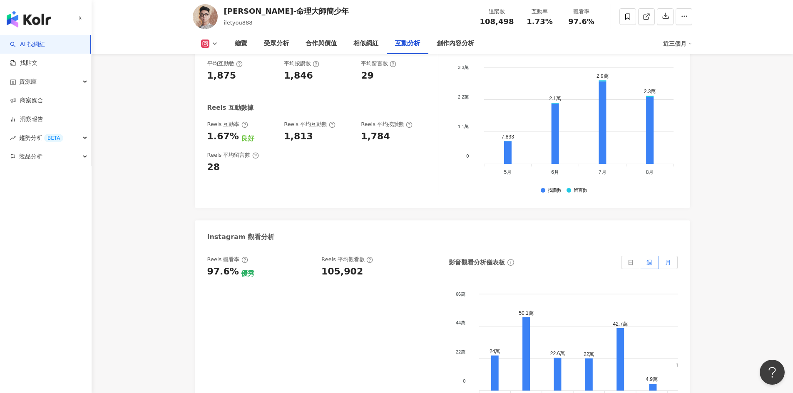
click at [670, 259] on span "月" at bounding box center [668, 262] width 6 height 7
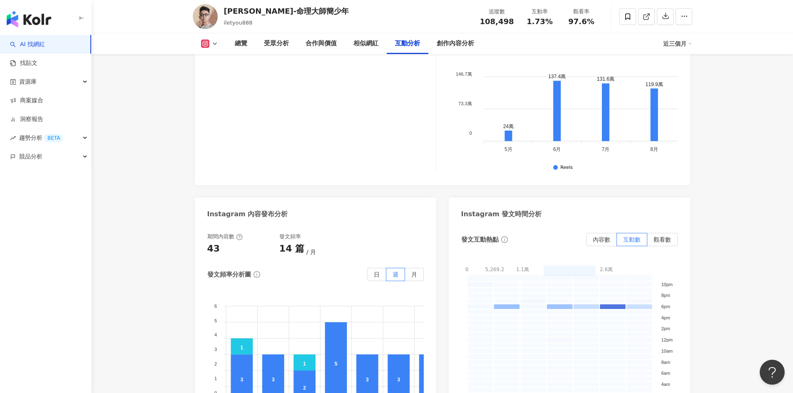
scroll to position [0, 258]
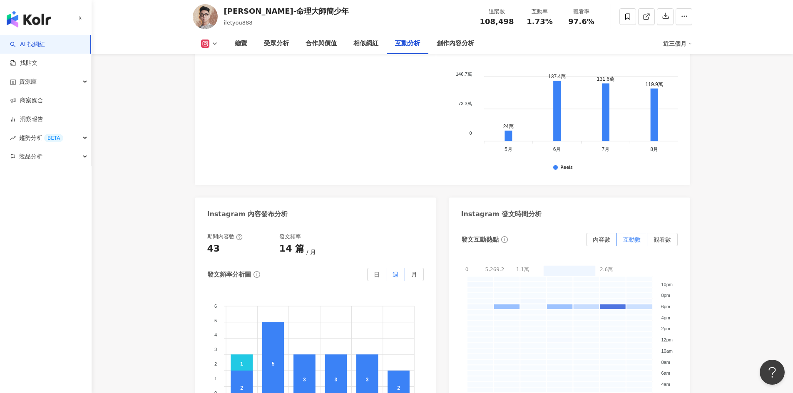
click at [603, 233] on div "發文互動熱點 內容數 互動數 觀看數 0 5,269.2 1.1萬 1.6萬 2.1萬 2.6萬 0 - 5269.2 5269.2 - 10538.4 10…" at bounding box center [569, 333] width 216 height 201
click at [603, 236] on span "內容數" at bounding box center [600, 239] width 17 height 7
click at [670, 233] on label "觀看數" at bounding box center [662, 239] width 30 height 13
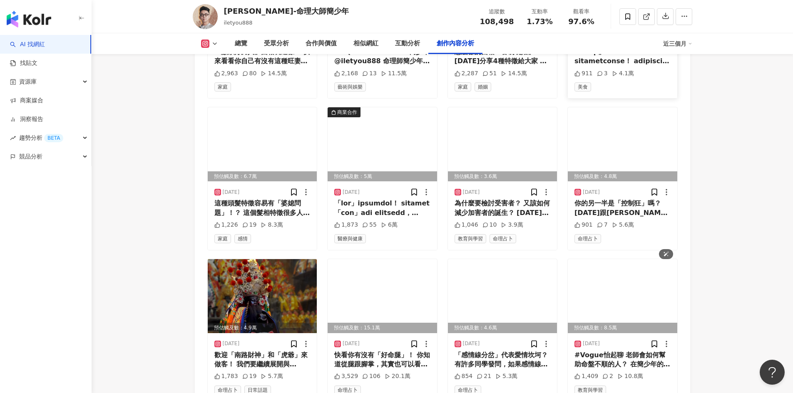
scroll to position [2871, 0]
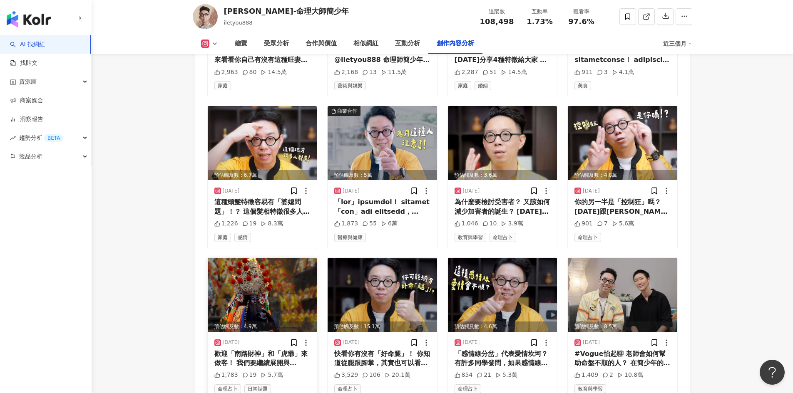
click at [304, 339] on icon at bounding box center [306, 343] width 8 height 8
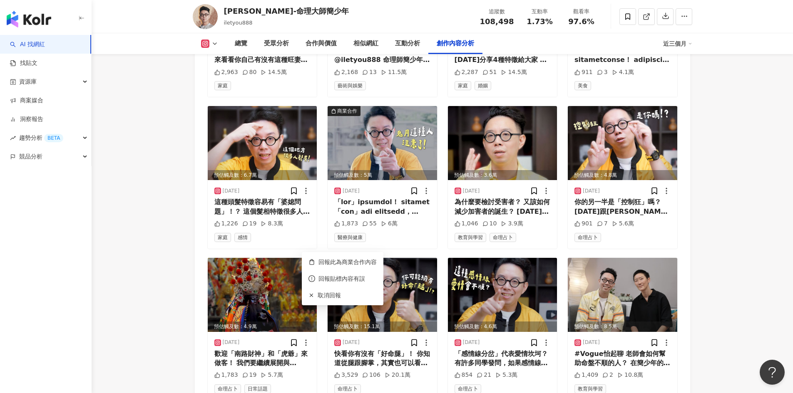
click at [197, 317] on div "Instagram 進階篩選 啟動 關閉 AI 篩選商業合作內容 排序：發布時間 共 175 筆 ， 條件： 預估觸及數：11.2萬 2025/8/25 「顧…" at bounding box center [442, 174] width 495 height 532
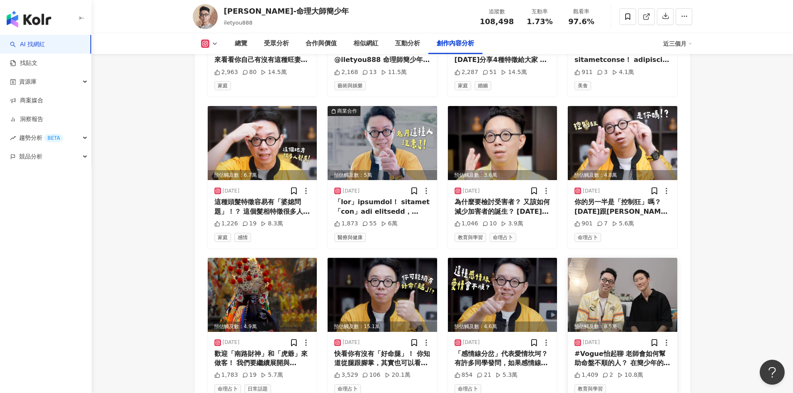
click at [633, 332] on div "2025/8/2 #Vogue怡起聊 老師會如何幫助命盤不順的人？ 在簡少年的觀念裡，命理並不玄，都能用縝密的邏輯去解釋，與心理學、社會學、腦神經科學似乎都有…" at bounding box center [622, 366] width 109 height 68
click at [630, 350] on div "#Vogue怡起聊 老師會如何幫助命盤不順的人？ 在簡少年的觀念裡，命理並不玄，都能用縝密的邏輯去解釋，與心理學、社會學、腦神經科學似乎都有點關係。這集跟大家…" at bounding box center [622, 359] width 96 height 19
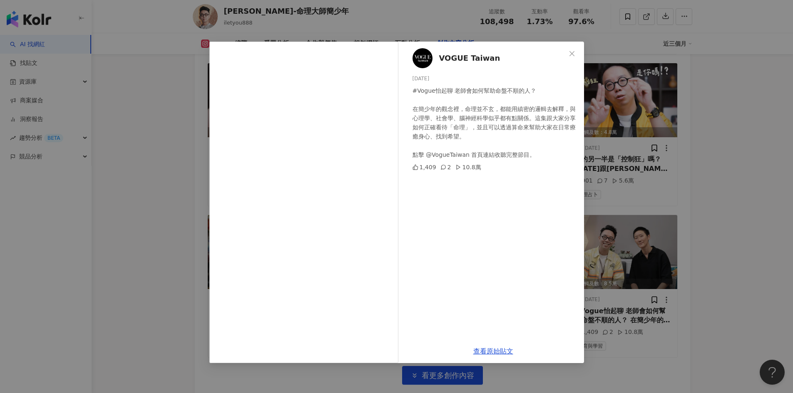
scroll to position [2914, 0]
drag, startPoint x: 679, startPoint y: 291, endPoint x: 719, endPoint y: 296, distance: 40.6
click at [679, 291] on div "VOGUE Taiwan 2025/8/2 #Vogue怡起聊 老師會如何幫助命盤不順的人？ 在簡少年的觀念裡，命理並不玄，都能用縝密的邏輯去解釋，與心理學、…" at bounding box center [396, 196] width 793 height 393
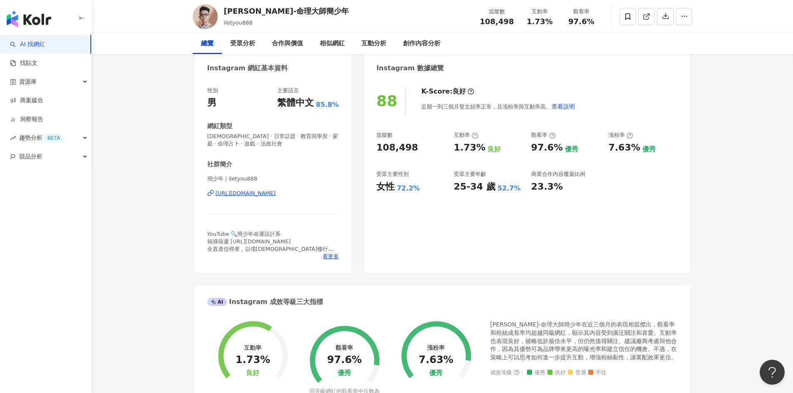
scroll to position [0, 0]
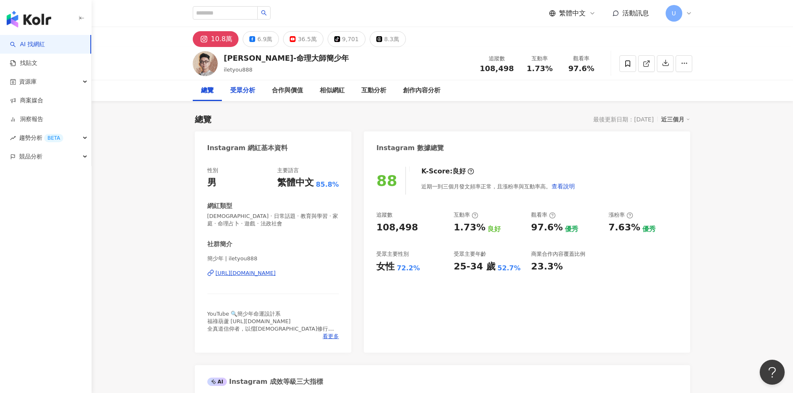
click at [247, 95] on div "受眾分析" at bounding box center [242, 91] width 25 height 10
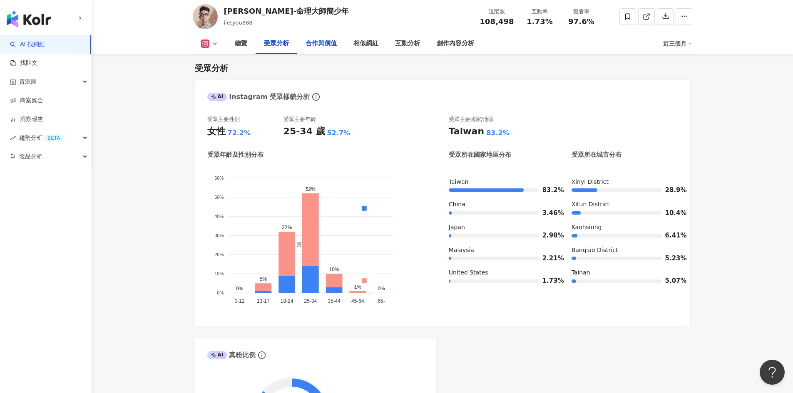
click at [311, 42] on div "合作與價值" at bounding box center [320, 44] width 31 height 10
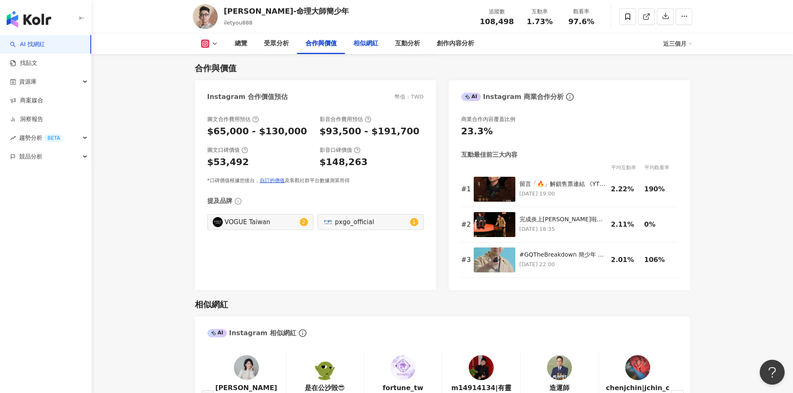
click at [371, 44] on div "相似網紅" at bounding box center [365, 44] width 25 height 10
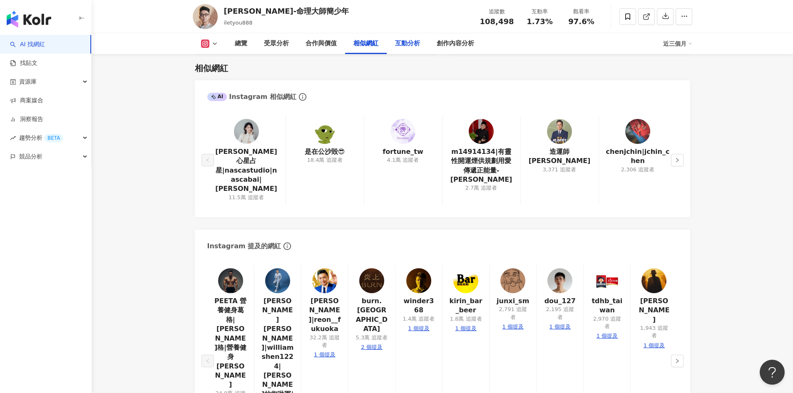
click at [408, 44] on div "互動分析" at bounding box center [407, 44] width 25 height 10
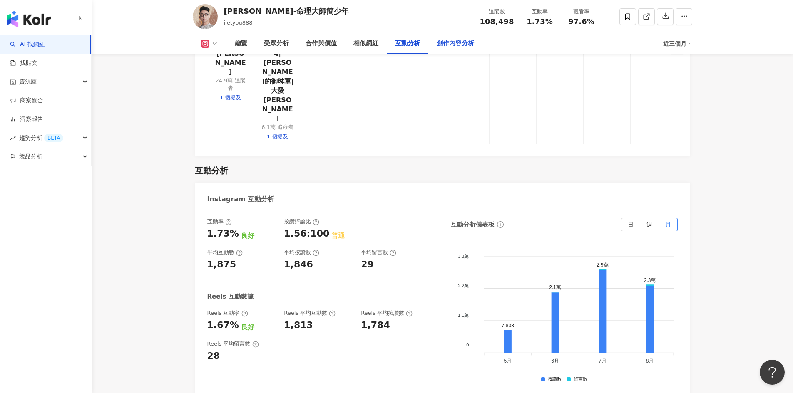
click at [453, 44] on div "創作內容分析" at bounding box center [454, 44] width 37 height 10
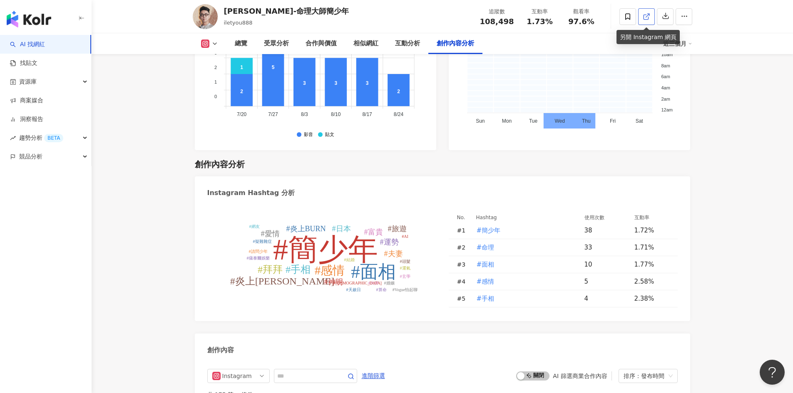
click at [647, 17] on icon at bounding box center [645, 16] width 7 height 7
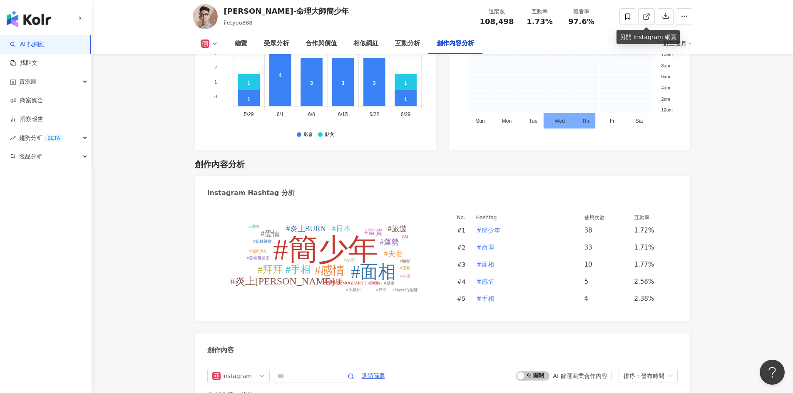
scroll to position [0, 258]
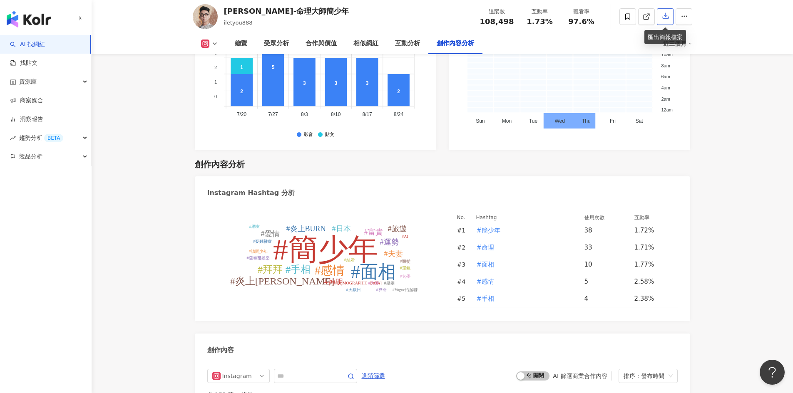
click at [669, 18] on button "button" at bounding box center [665, 16] width 17 height 17
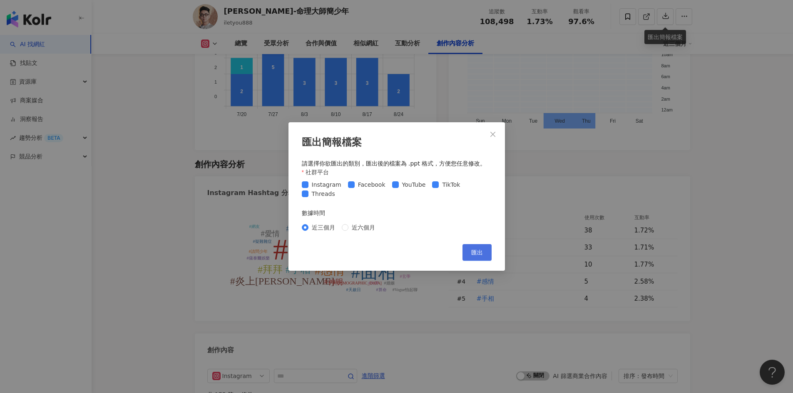
click at [476, 254] on span "匯出" at bounding box center [477, 252] width 12 height 7
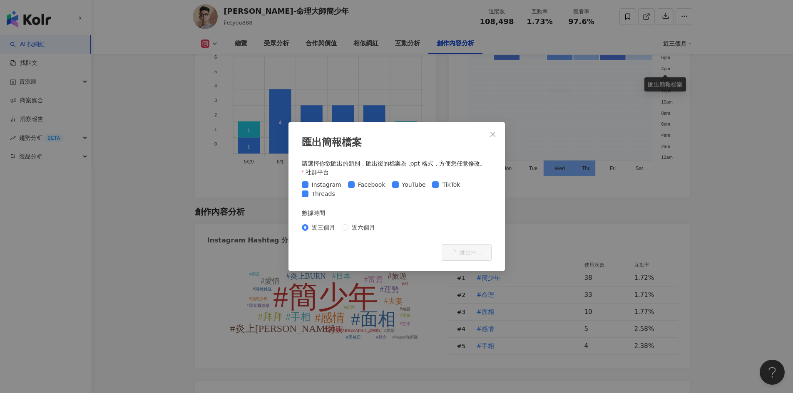
scroll to position [2419, 0]
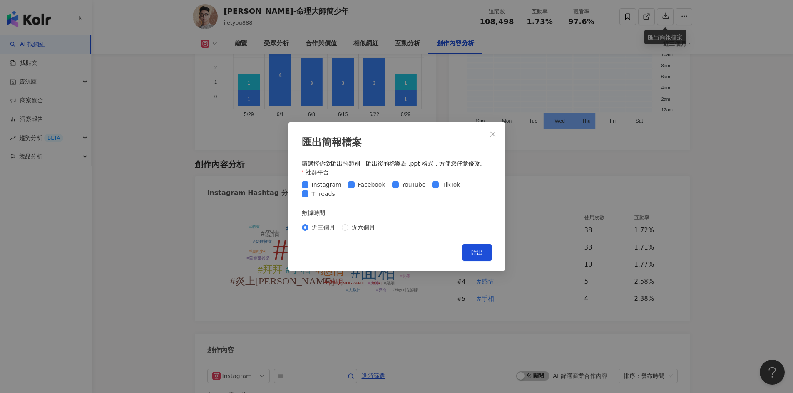
drag, startPoint x: 491, startPoint y: 132, endPoint x: 533, endPoint y: 119, distance: 43.7
click at [491, 132] on icon "close" at bounding box center [492, 134] width 7 height 7
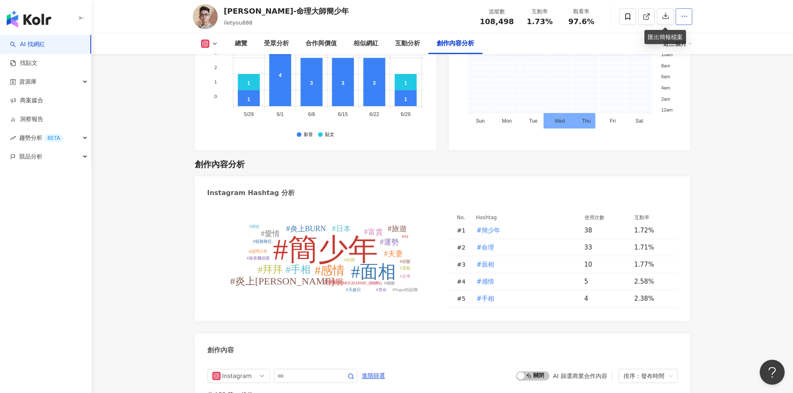
click at [683, 15] on icon "button" at bounding box center [683, 15] width 7 height 7
